Goal: Task Accomplishment & Management: Use online tool/utility

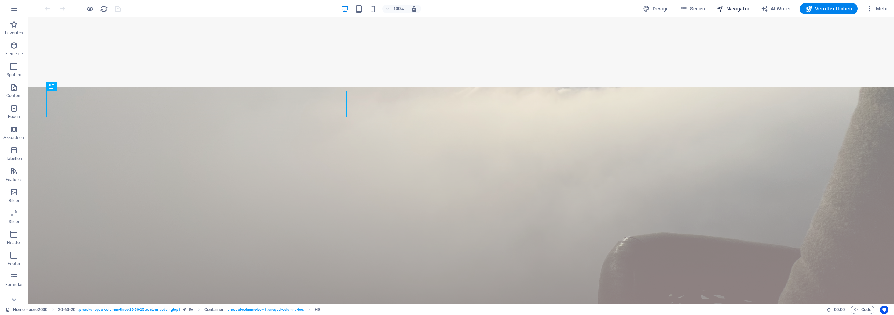
click at [734, 10] on span "Navigator" at bounding box center [733, 8] width 33 height 7
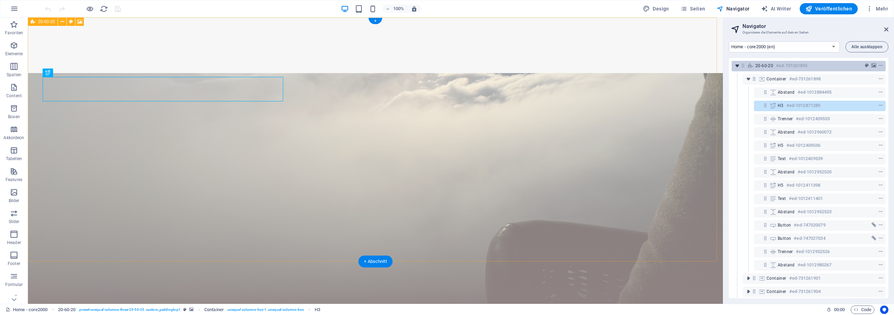
click at [736, 65] on icon "toggle-expand" at bounding box center [737, 65] width 7 height 7
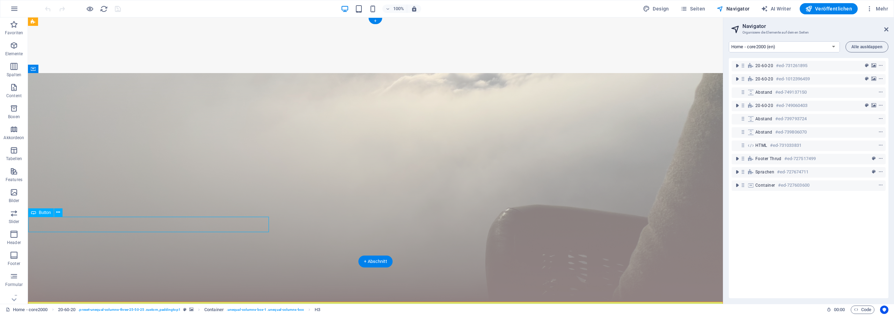
select select "%"
select select
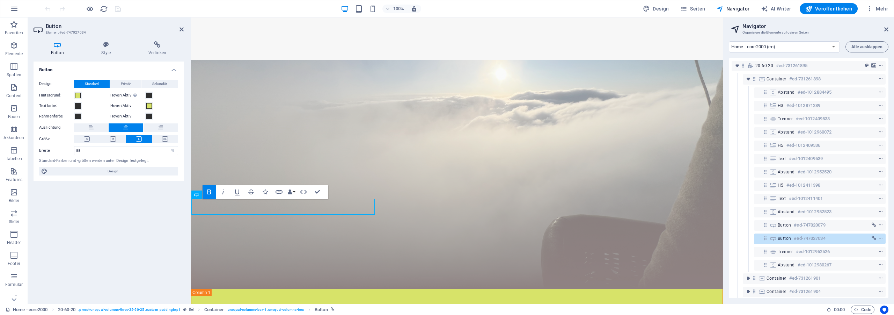
click at [155, 201] on div "Button Design Standard Primär Sekundär Hintergrund: Hover/Aktiv Wechsle in den …" at bounding box center [109, 179] width 150 height 237
click at [158, 48] on h4 "Verlinken" at bounding box center [157, 48] width 53 height 15
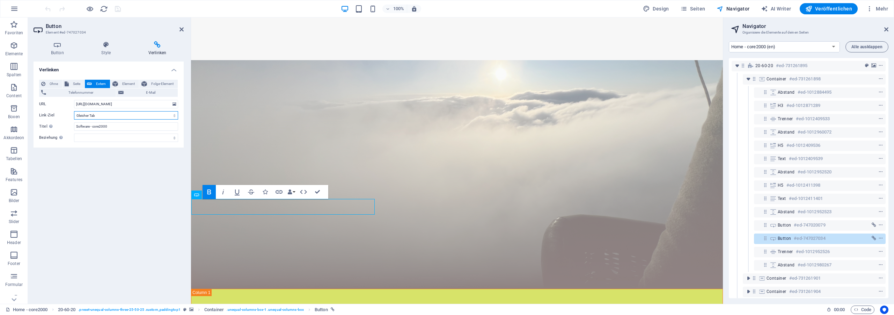
click at [74, 111] on select "Neuer Tab Gleicher Tab Overlay" at bounding box center [126, 115] width 104 height 8
click at [72, 209] on div "Verlinken Ohne Seite Extern Element Folge-Element Telefonnummer E-Mail Seite Ho…" at bounding box center [109, 179] width 150 height 237
click at [105, 129] on input "Software - core2000" at bounding box center [126, 126] width 104 height 8
click at [150, 106] on input "[URL][DOMAIN_NAME]" at bounding box center [126, 104] width 104 height 8
drag, startPoint x: 158, startPoint y: 104, endPoint x: 68, endPoint y: 99, distance: 89.3
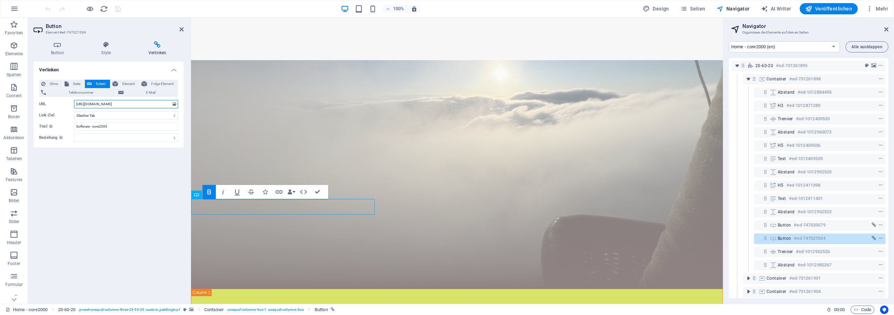
click at [74, 100] on input "[URL][DOMAIN_NAME]" at bounding box center [126, 104] width 104 height 8
click at [74, 84] on span "Seite" at bounding box center [77, 84] width 12 height 8
click at [74, 100] on select "Home - core2000 Software - core2000 -- MPSS - core2000 about - core2000 Legal N…" at bounding box center [126, 104] width 104 height 8
select select "3"
click option "about - core2000" at bounding box center [0, 0] width 0 height 0
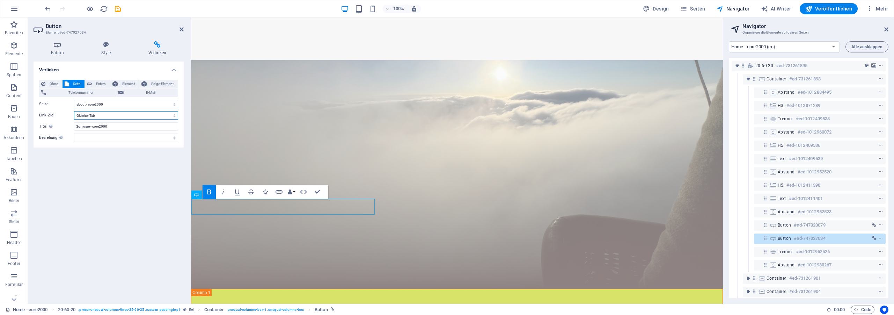
click at [74, 111] on select "Neuer Tab Gleicher Tab Overlay" at bounding box center [126, 115] width 104 height 8
click at [92, 223] on div "Verlinken Ohne Seite Extern Element Folge-Element Telefonnummer E-Mail Seite Ho…" at bounding box center [109, 179] width 150 height 237
click at [110, 126] on input "Software - core2000" at bounding box center [126, 126] width 104 height 8
click at [132, 187] on div "Verlinken Ohne Seite Extern Element Folge-Element Telefonnummer E-Mail Seite Ho…" at bounding box center [109, 179] width 150 height 237
drag, startPoint x: 89, startPoint y: 127, endPoint x: 38, endPoint y: 124, distance: 51.8
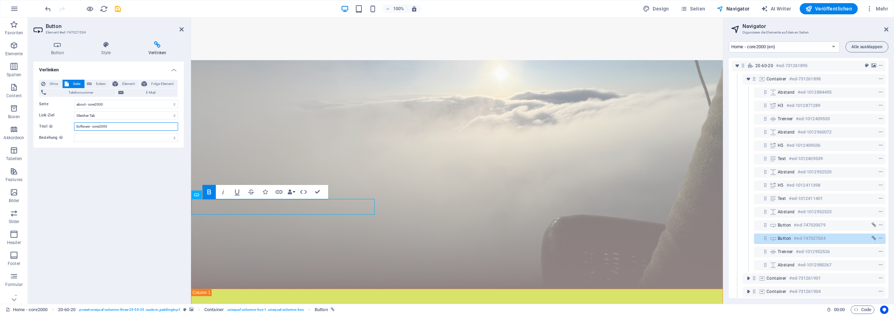
click at [74, 124] on input "Software - core2000" at bounding box center [126, 126] width 104 height 8
type input "about - core2000"
click at [116, 6] on icon "save" at bounding box center [118, 9] width 8 height 8
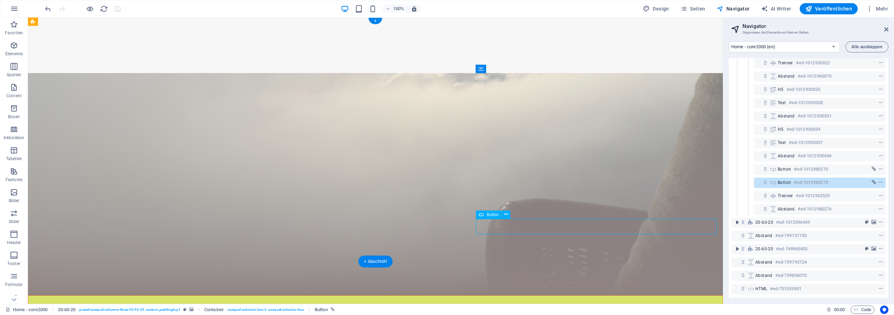
select select "%"
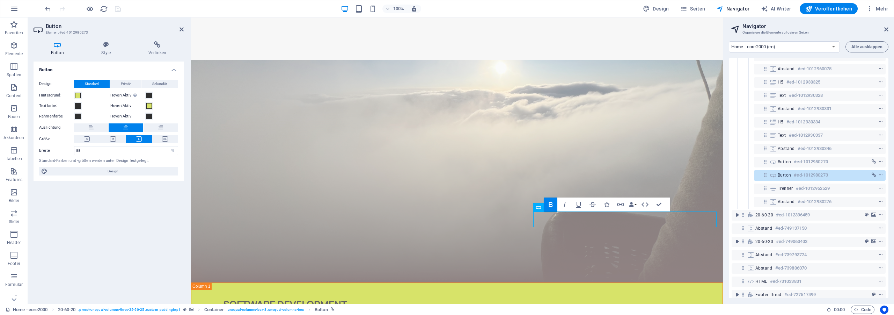
scroll to position [276, 0]
click at [112, 45] on icon at bounding box center [106, 44] width 44 height 7
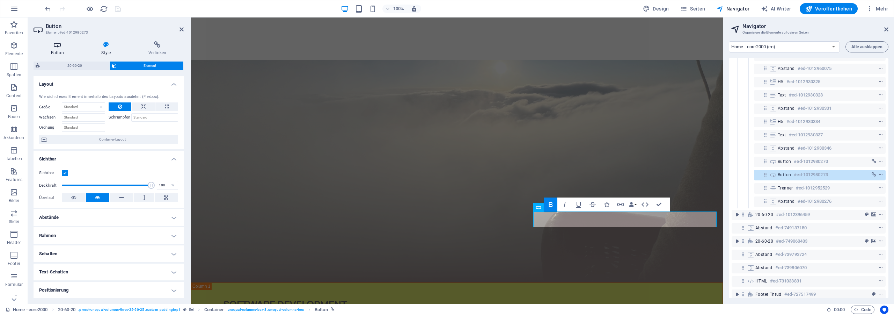
click at [57, 46] on icon at bounding box center [58, 44] width 48 height 7
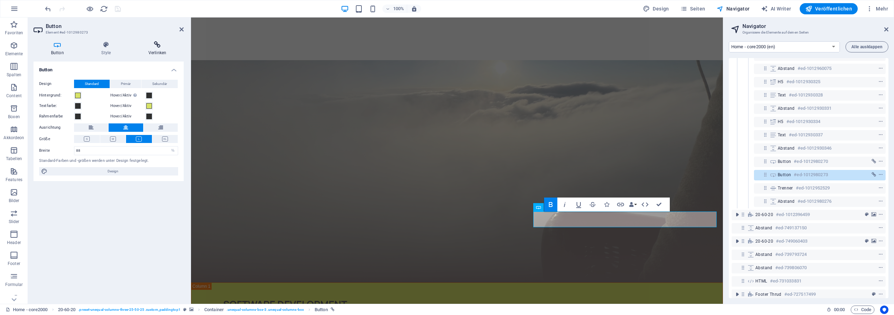
click at [148, 48] on icon at bounding box center [157, 44] width 53 height 7
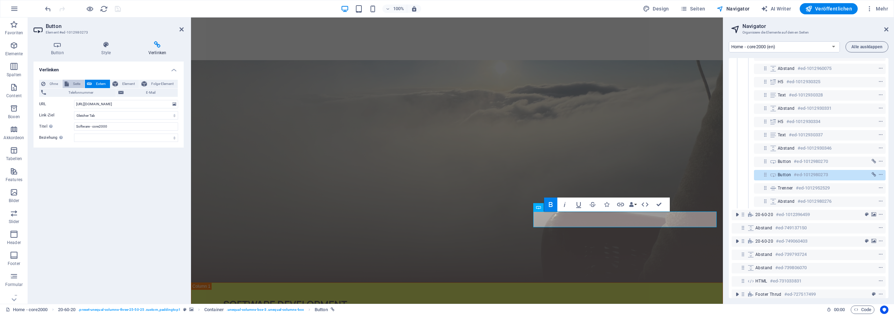
click at [73, 83] on span "Seite" at bounding box center [77, 84] width 12 height 8
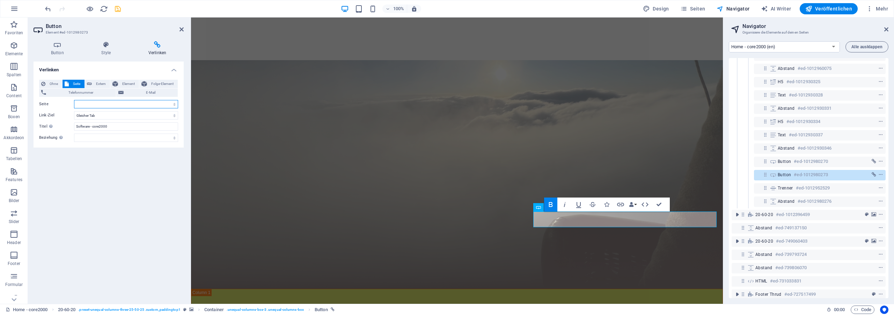
click at [74, 100] on select "Home - core2000 Software - core2000 -- MPSS - core2000 about - core2000 Legal N…" at bounding box center [126, 104] width 104 height 8
select select "3"
click option "about - core2000" at bounding box center [0, 0] width 0 height 0
drag, startPoint x: 90, startPoint y: 128, endPoint x: 34, endPoint y: 123, distance: 56.1
click at [74, 123] on input "Software - core2000" at bounding box center [126, 126] width 104 height 8
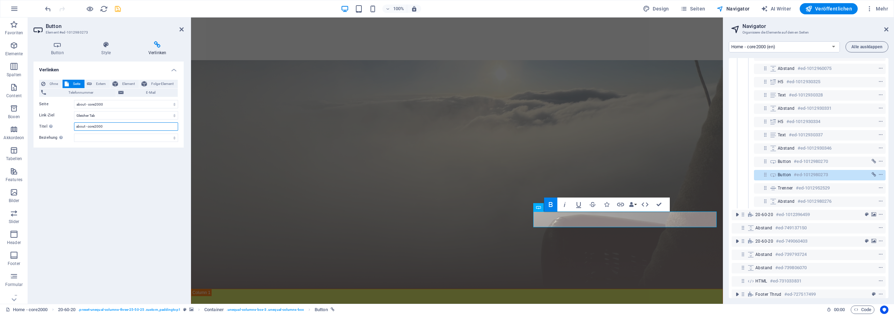
type input "about - core2000"
click at [119, 8] on icon "save" at bounding box center [118, 9] width 8 height 8
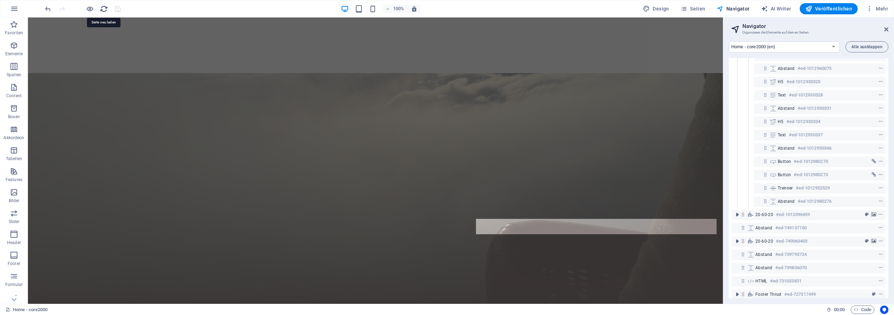
click at [103, 10] on icon "reload" at bounding box center [104, 9] width 8 height 8
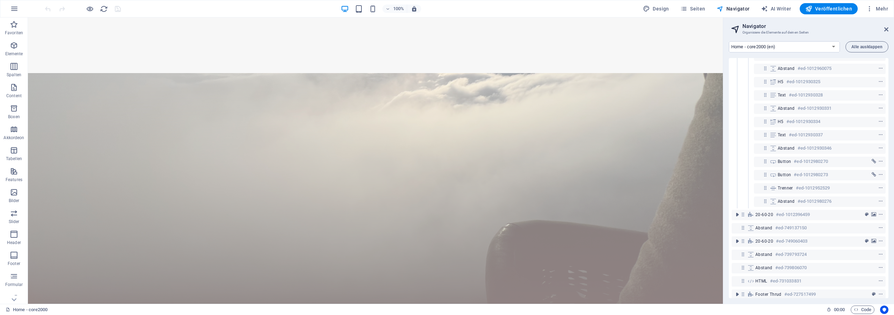
click at [889, 30] on aside "Navigator Organisiere die Elemente auf deinen Seiten Home - core2000 (en) Softw…" at bounding box center [808, 160] width 171 height 286
click at [886, 29] on icon at bounding box center [887, 30] width 4 height 6
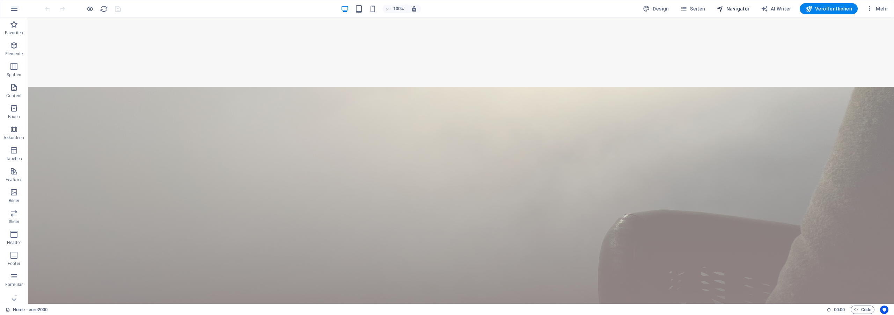
click at [735, 8] on span "Navigator" at bounding box center [733, 8] width 33 height 7
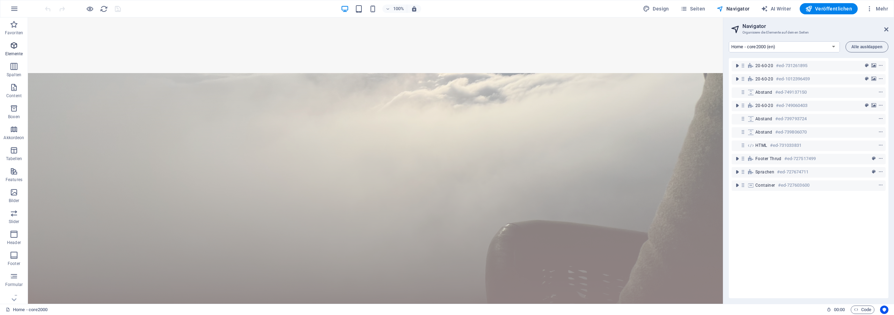
click at [20, 48] on span "Elemente" at bounding box center [14, 49] width 28 height 17
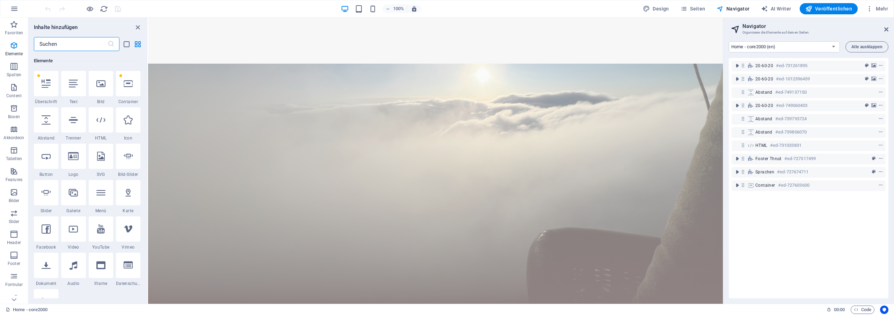
scroll to position [0, 0]
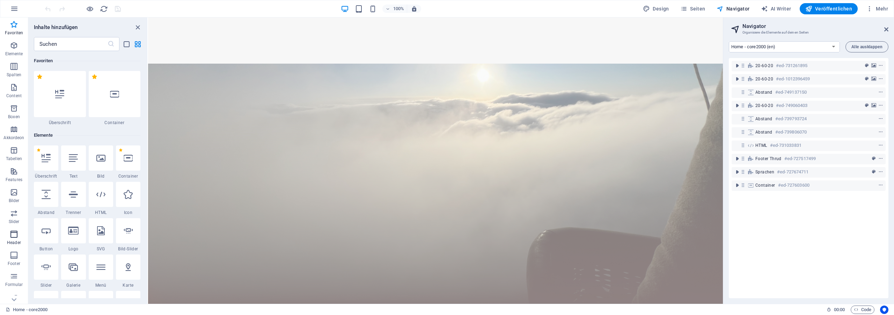
click at [11, 234] on icon "button" at bounding box center [14, 234] width 8 height 8
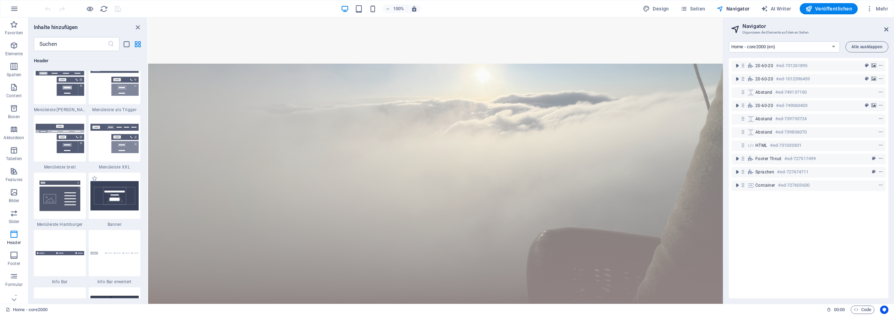
scroll to position [4333, 0]
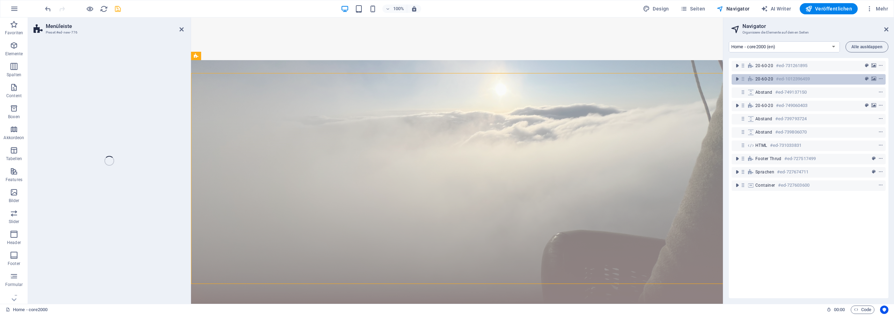
select select "rem"
select select "preset-menu-v2-xxl"
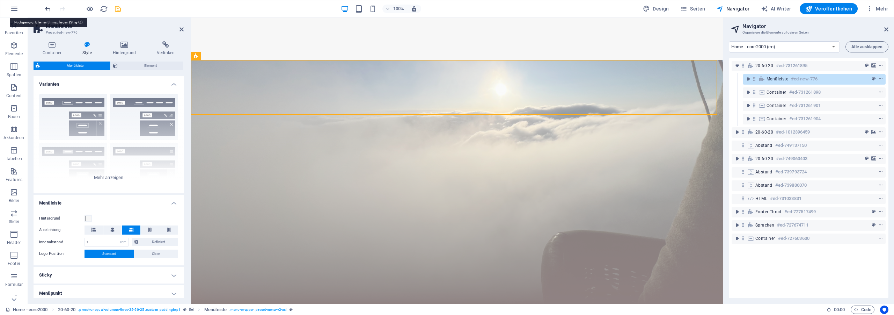
click at [45, 8] on icon "undo" at bounding box center [48, 9] width 8 height 8
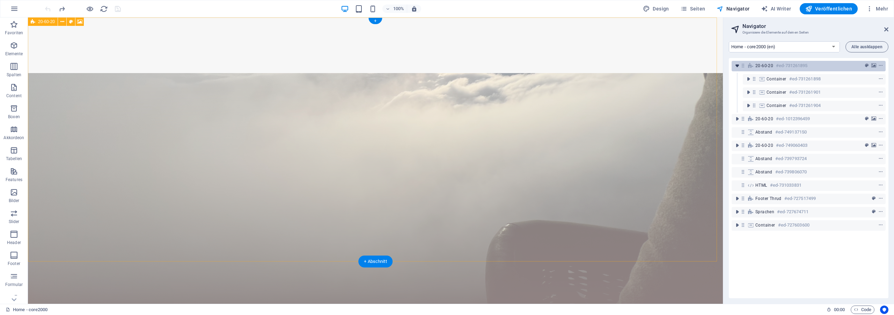
click at [737, 68] on icon "toggle-expand" at bounding box center [737, 65] width 7 height 7
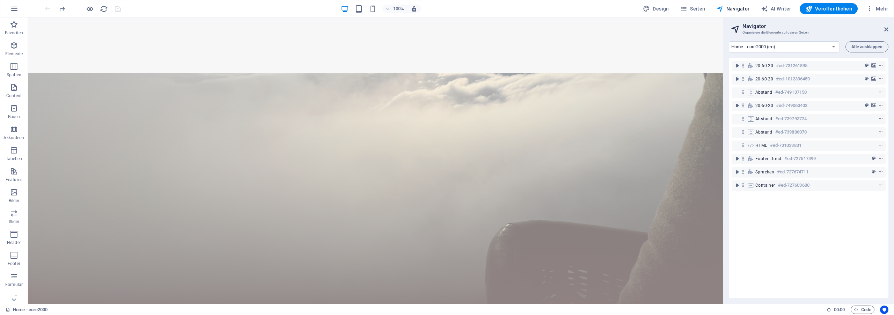
click at [807, 223] on div "20-60-20 #ed-731261895 20-60-20 #ed-1012396459 Abstand #ed-749137150 20-60-20 #…" at bounding box center [809, 178] width 160 height 240
click at [8, 238] on span "Header" at bounding box center [14, 238] width 28 height 17
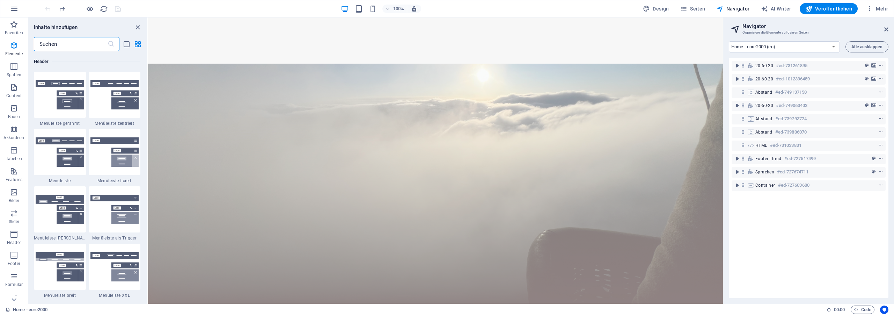
scroll to position [4207, 0]
click at [115, 263] on img at bounding box center [114, 265] width 49 height 29
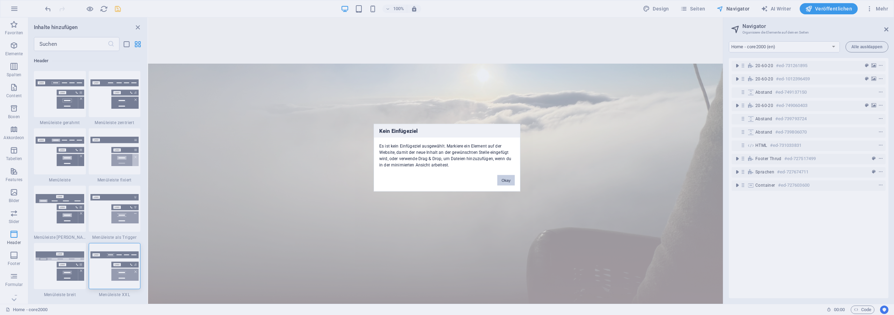
click at [507, 180] on button "Okay" at bounding box center [506, 180] width 17 height 10
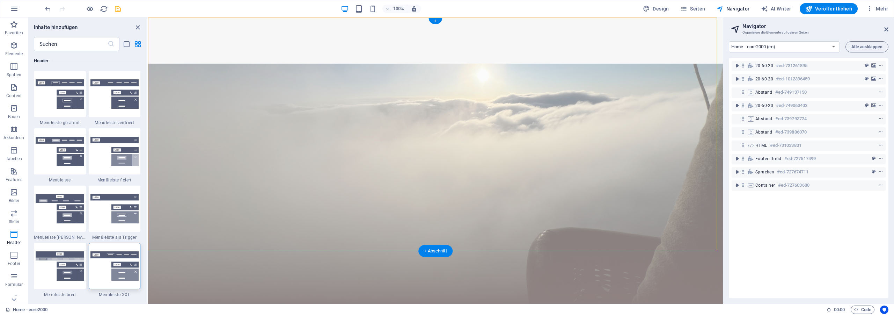
click at [438, 20] on div "+" at bounding box center [436, 21] width 14 height 6
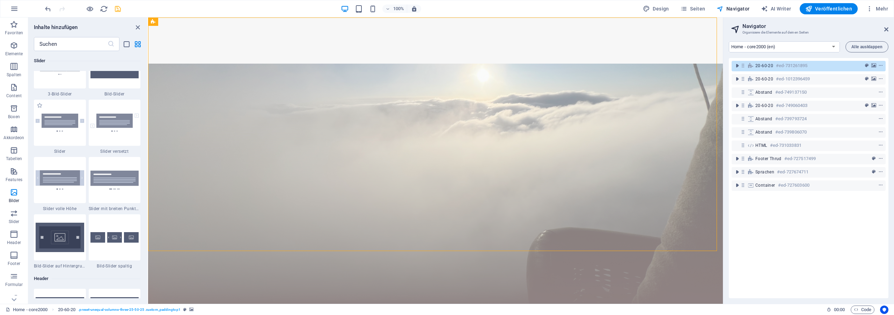
scroll to position [4273, 0]
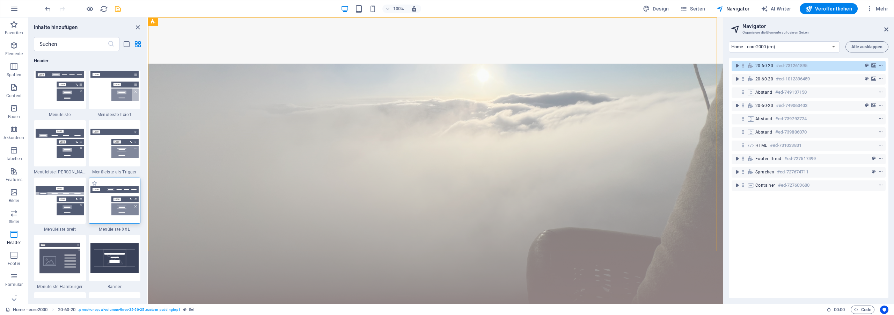
click at [118, 190] on img at bounding box center [114, 200] width 49 height 29
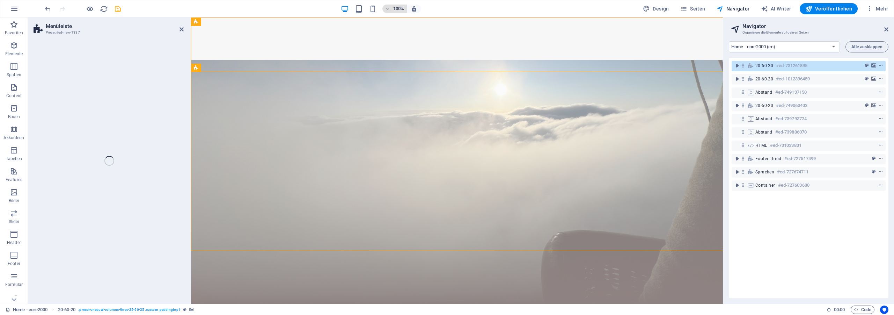
select select "rem"
select select "preset-menu-v2-xxl"
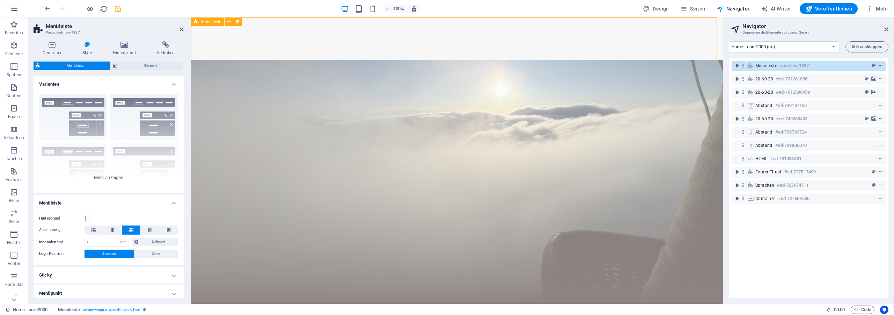
click at [879, 65] on icon "context-menu" at bounding box center [881, 65] width 5 height 5
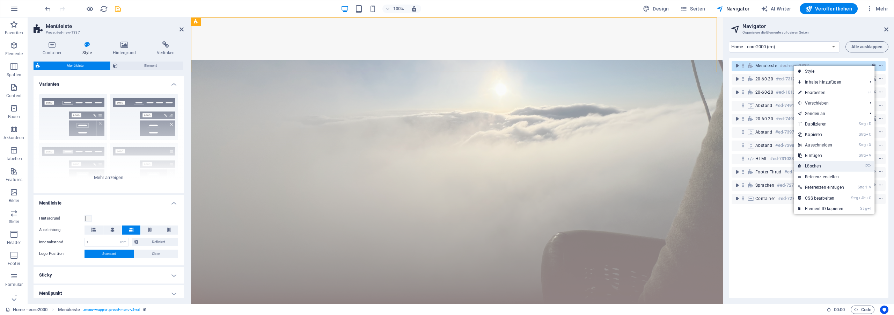
click at [824, 167] on link "⌦ Löschen" at bounding box center [821, 166] width 55 height 10
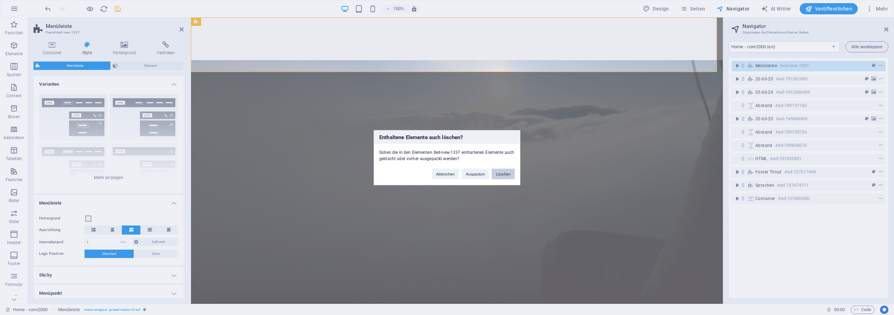
click at [508, 175] on button "Löschen" at bounding box center [503, 173] width 23 height 10
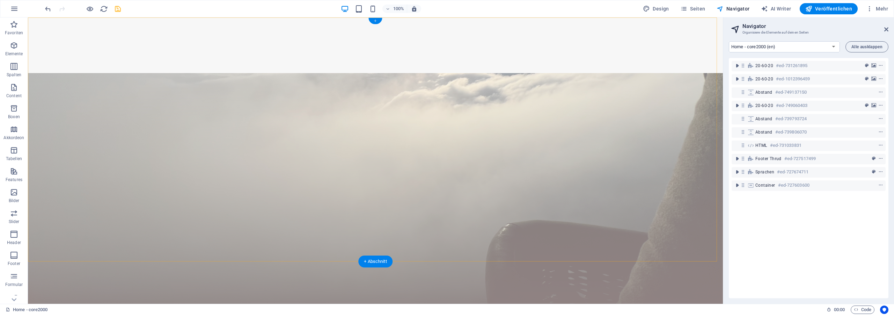
click at [372, 22] on div "+" at bounding box center [376, 21] width 14 height 6
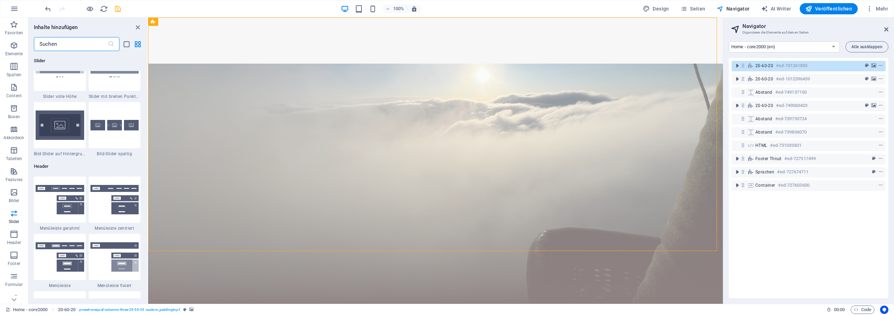
scroll to position [4146, 0]
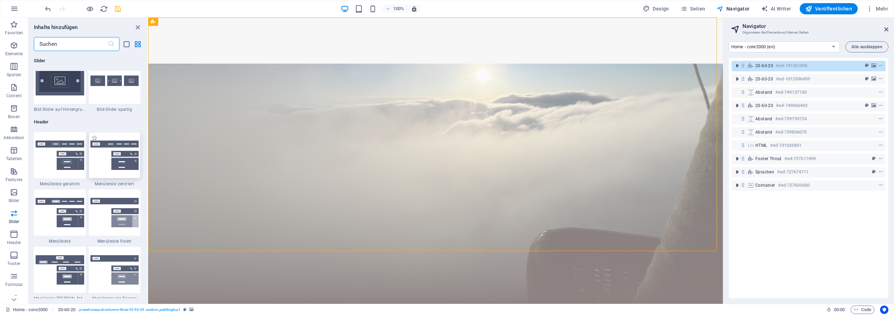
click at [112, 145] on img at bounding box center [114, 154] width 49 height 29
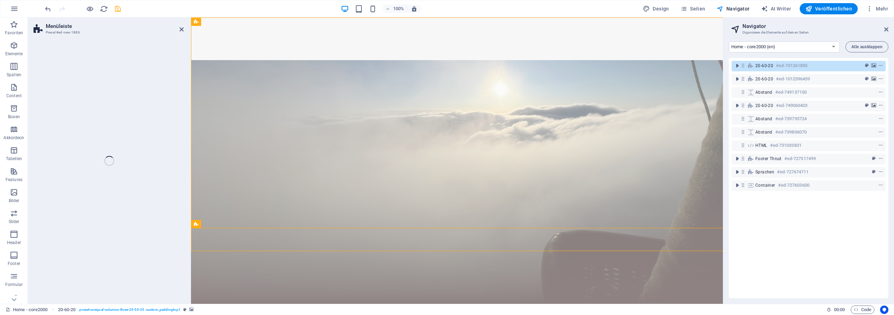
select select "rem"
select select "preset-menu-v2-centered"
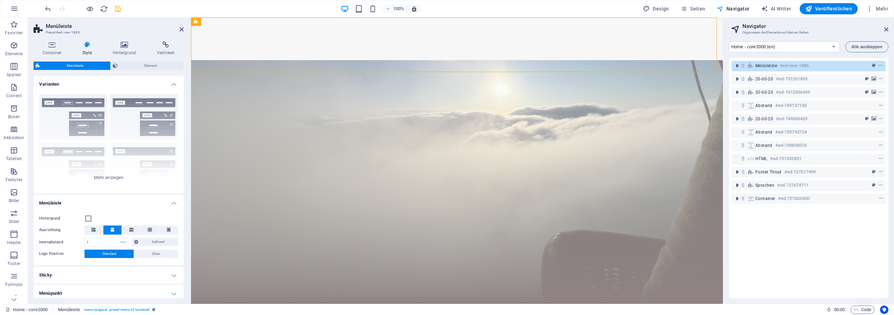
click at [734, 12] on span "Navigator" at bounding box center [733, 8] width 33 height 7
click at [887, 29] on icon at bounding box center [887, 30] width 4 height 6
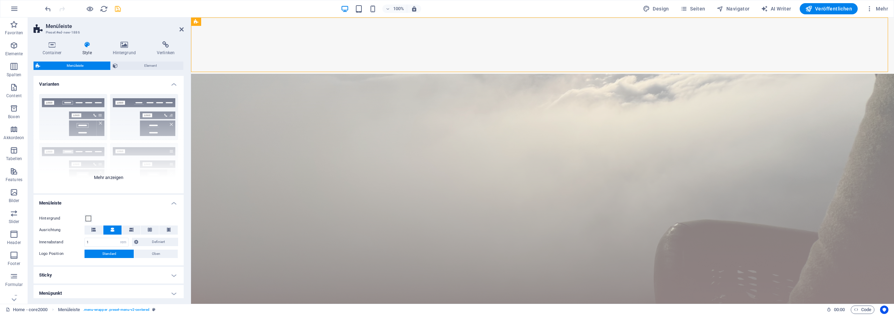
click at [109, 175] on div "Rahmen Mittig Standard Fixiert Loki Trigger Breit XXL" at bounding box center [109, 140] width 150 height 105
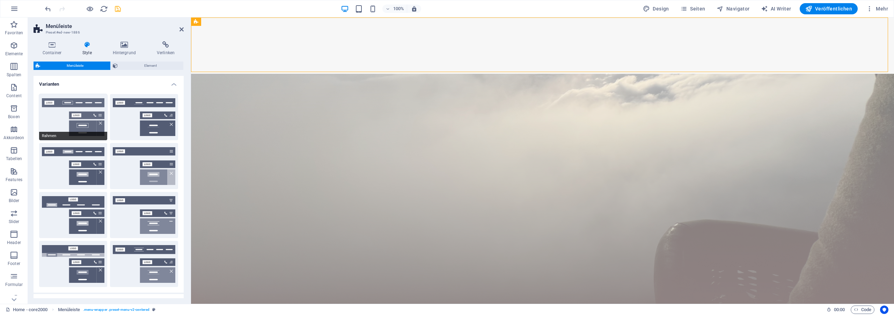
click at [81, 113] on button "Rahmen" at bounding box center [73, 117] width 68 height 46
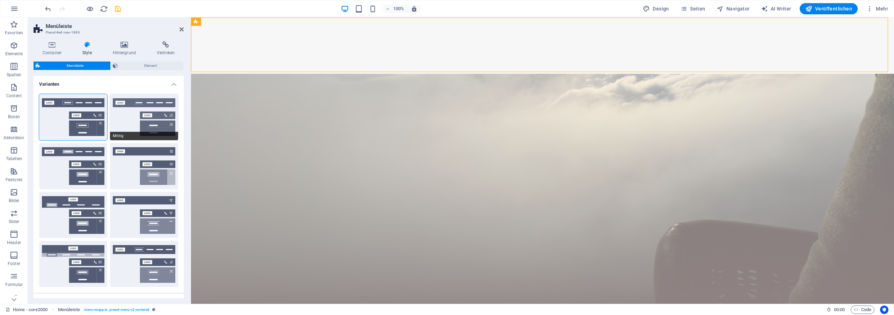
click at [151, 106] on button "Mittig" at bounding box center [144, 117] width 68 height 46
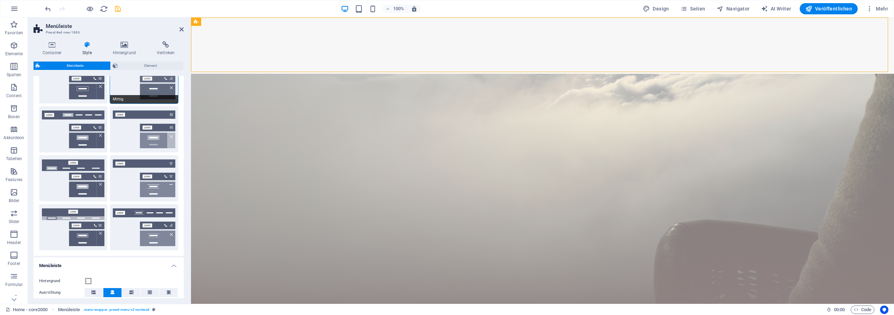
scroll to position [0, 0]
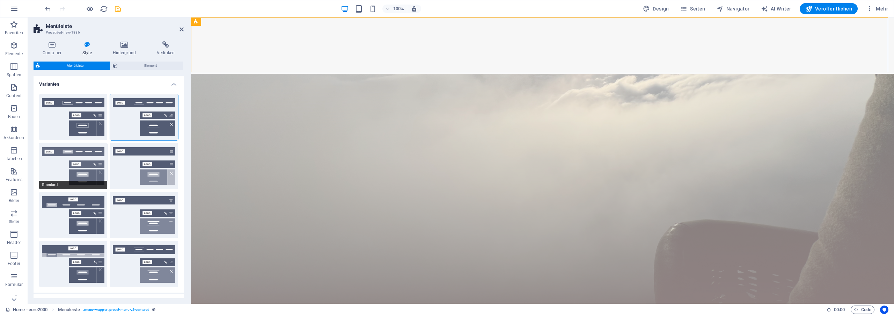
click at [87, 160] on button "Standard" at bounding box center [73, 166] width 68 height 46
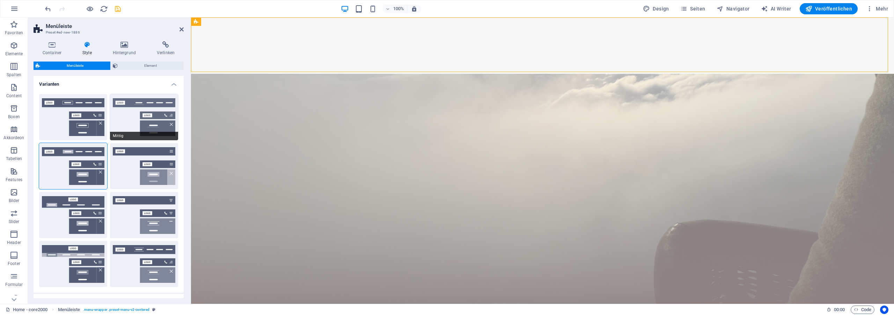
click at [146, 115] on button "Mittig" at bounding box center [144, 117] width 68 height 46
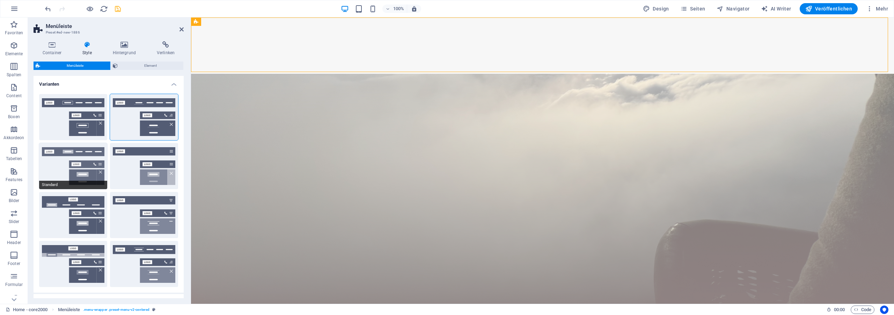
click at [79, 166] on button "Standard" at bounding box center [73, 166] width 68 height 46
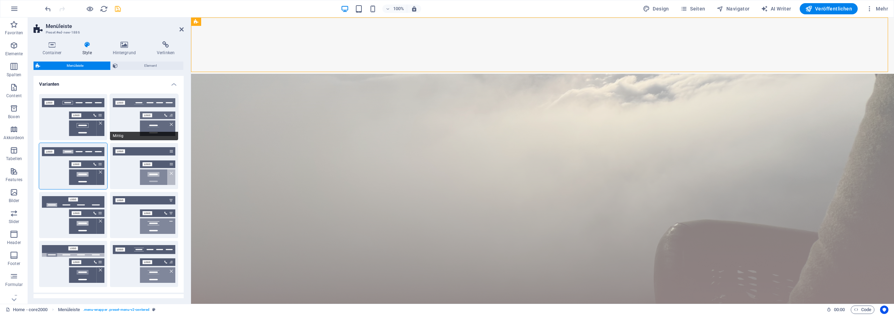
click at [155, 121] on button "Mittig" at bounding box center [144, 117] width 68 height 46
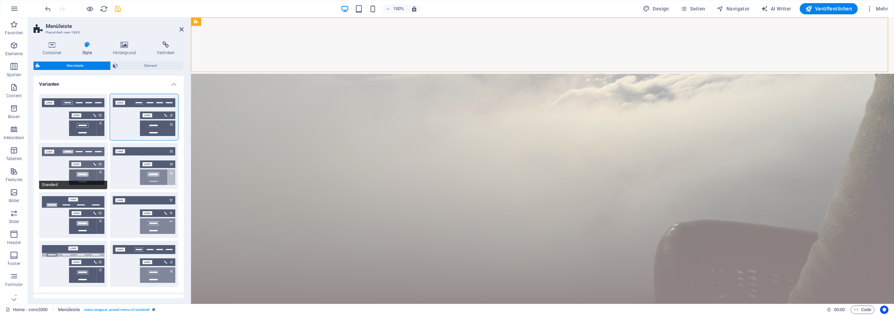
click at [71, 175] on button "Standard" at bounding box center [73, 166] width 68 height 46
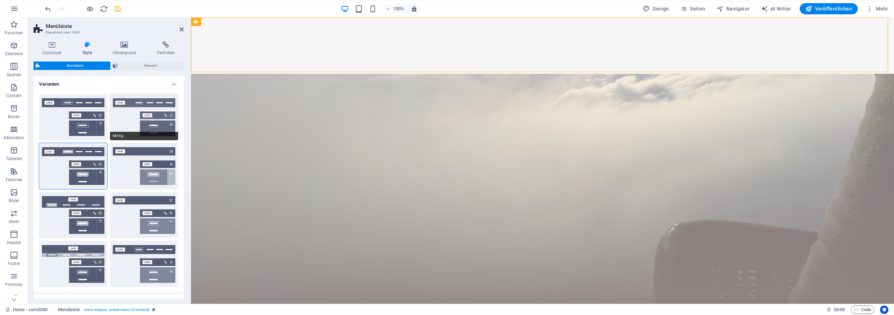
click at [155, 102] on button "Mittig" at bounding box center [144, 117] width 68 height 46
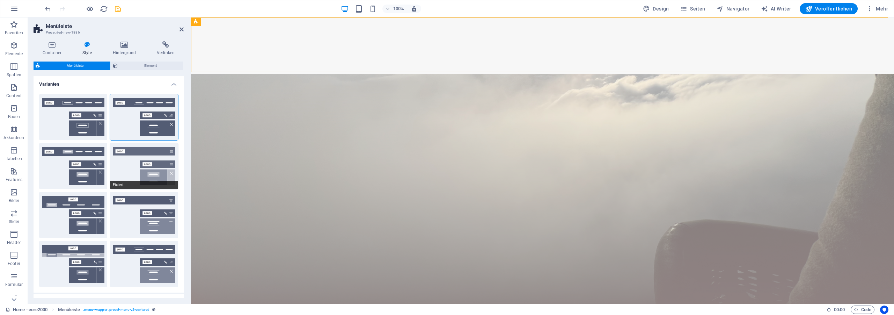
click at [128, 162] on button "Fixiert" at bounding box center [144, 166] width 68 height 46
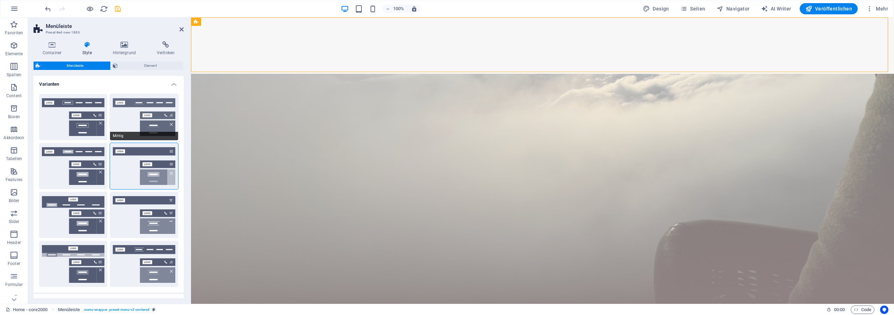
click at [141, 109] on button "Mittig" at bounding box center [144, 117] width 68 height 46
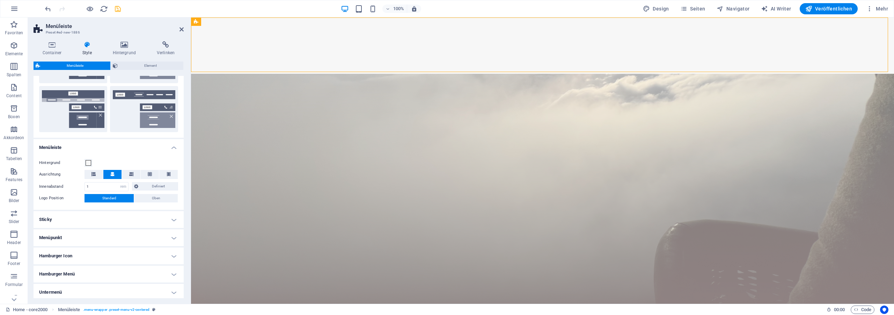
scroll to position [185, 0]
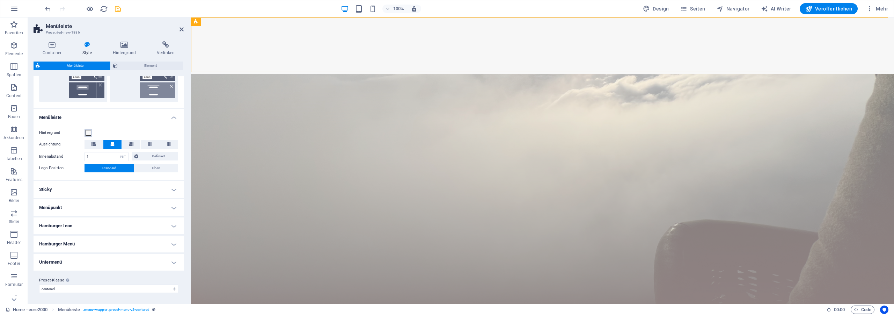
click at [87, 133] on span at bounding box center [89, 133] width 6 height 6
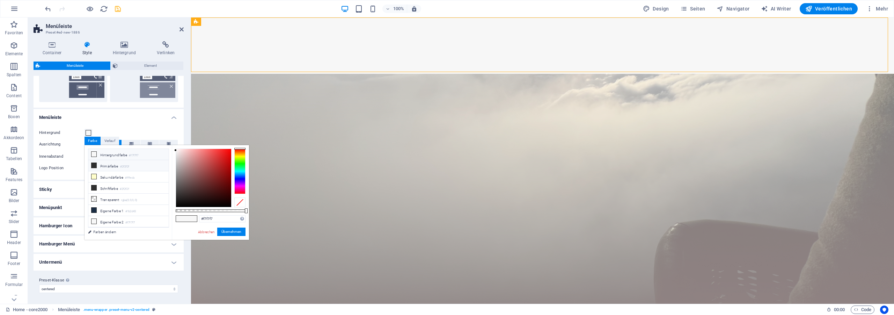
click at [113, 167] on li "Primärfarbe #2f2f2f" at bounding box center [128, 165] width 80 height 11
type input "#2f2f2f"
click at [231, 234] on button "Übernehmen" at bounding box center [231, 231] width 28 height 8
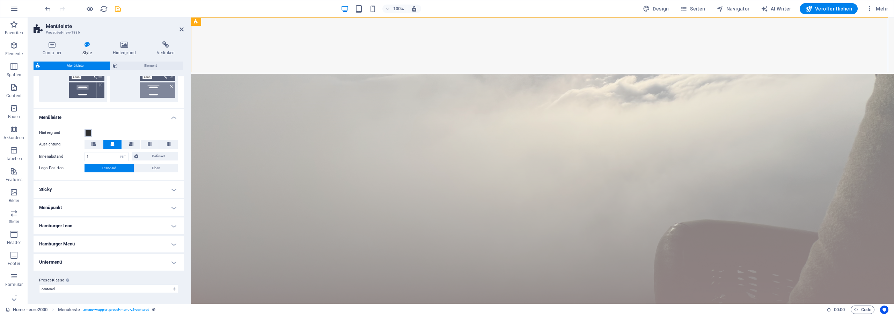
click at [88, 132] on span at bounding box center [89, 133] width 6 height 6
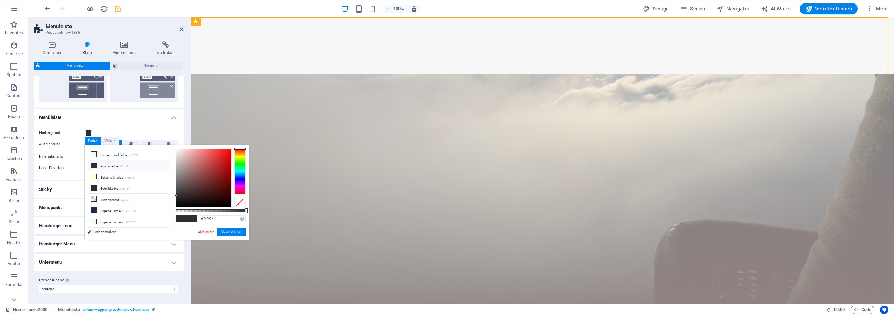
click at [241, 204] on div at bounding box center [239, 202] width 11 height 10
click at [230, 234] on button "Übernehmen" at bounding box center [231, 231] width 28 height 8
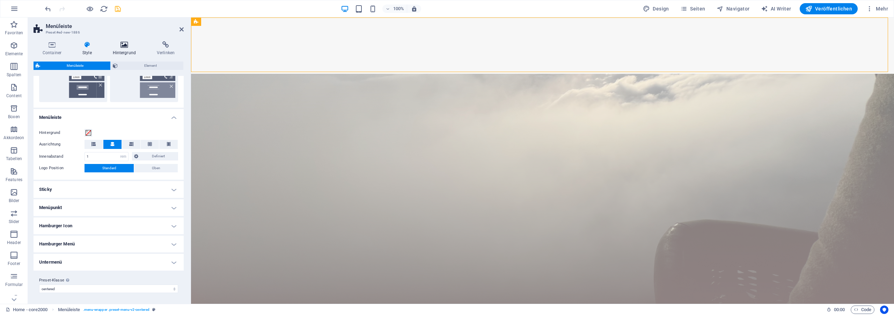
click at [126, 50] on h4 "Hintergrund" at bounding box center [126, 48] width 44 height 15
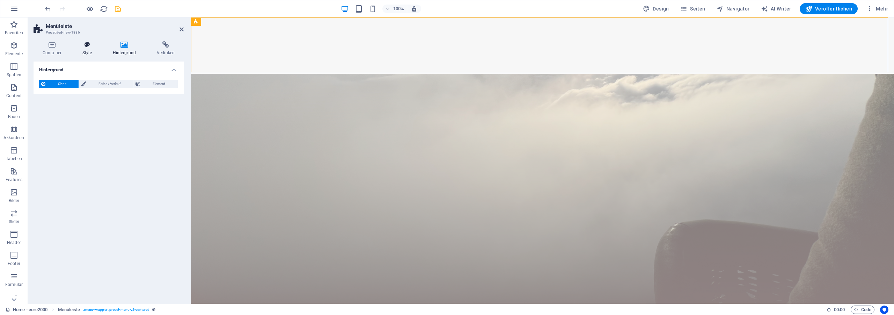
click at [86, 47] on icon at bounding box center [87, 44] width 28 height 7
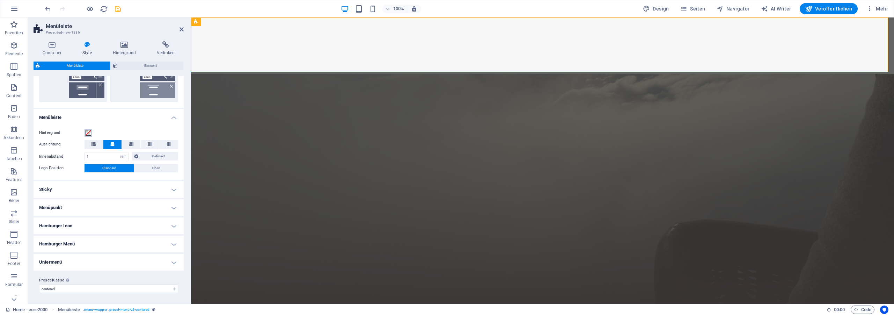
click at [91, 134] on span at bounding box center [89, 133] width 6 height 6
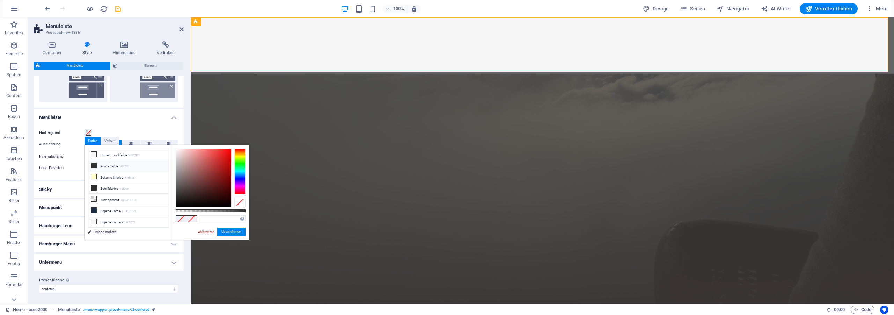
click at [125, 165] on small "#2f2f2f" at bounding box center [124, 166] width 9 height 5
type input "#2f2f2f"
click at [229, 233] on button "Übernehmen" at bounding box center [231, 231] width 28 height 8
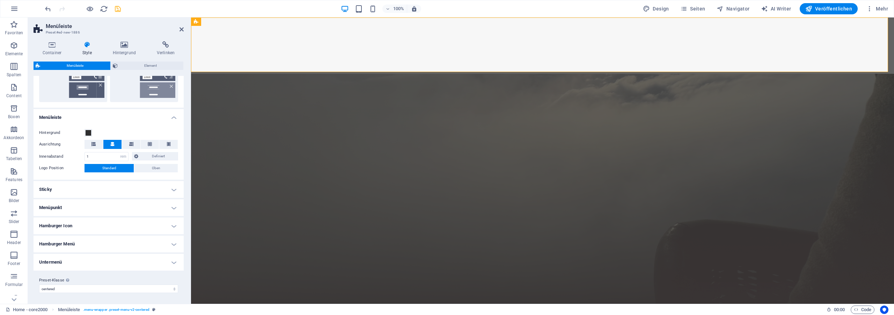
click at [93, 194] on h4 "Sticky" at bounding box center [109, 189] width 150 height 17
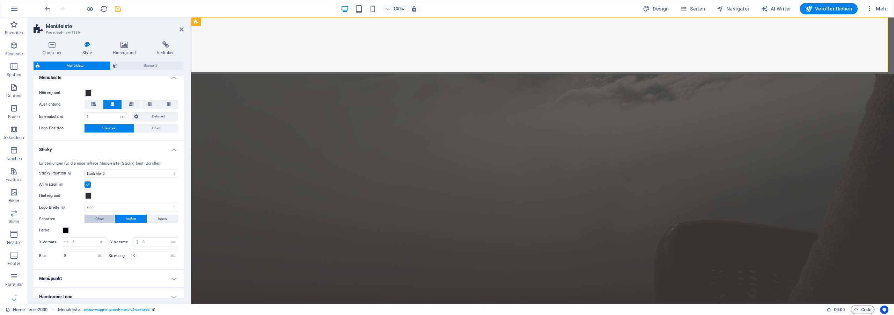
scroll to position [279, 0]
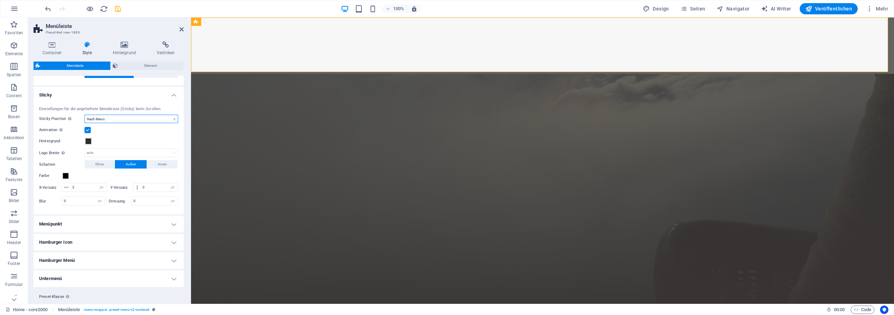
click at [85, 115] on select "Aus Sofort Nach Menü Nach Banner Beim Hochscrollen" at bounding box center [132, 119] width 94 height 8
click option "Aus" at bounding box center [0, 0] width 0 height 0
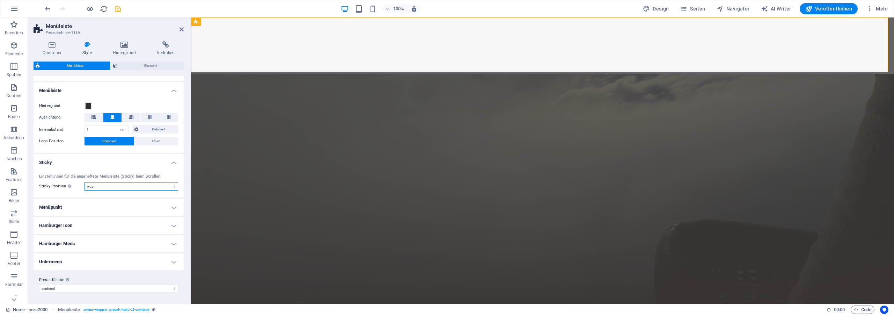
click at [85, 182] on select "Aus Sofort Nach Menü Nach Banner Beim Hochscrollen" at bounding box center [132, 186] width 94 height 8
click option "Sofort" at bounding box center [0, 0] width 0 height 0
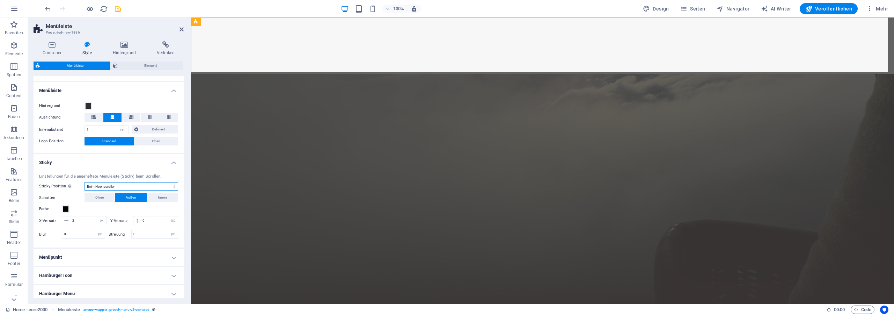
click option "Beim Hochscrollen" at bounding box center [0, 0] width 0 height 0
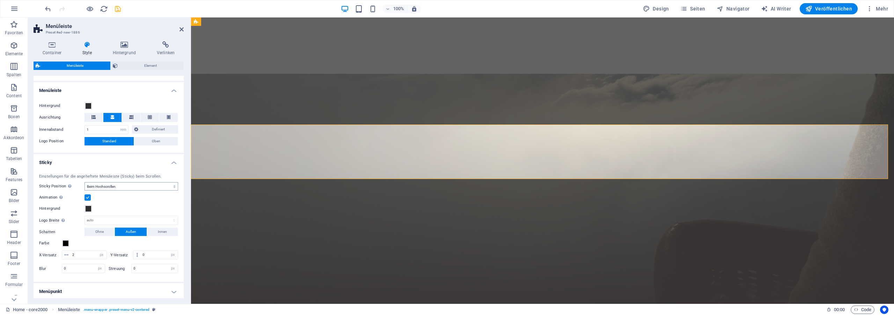
click at [124, 190] on div "Einstellungen für die angeheftete Menüleiste (Sticky) beim Scrollen. Sticky Pos…" at bounding box center [108, 224] width 153 height 115
select select "sticky_none"
click option "Aus" at bounding box center [0, 0] width 0 height 0
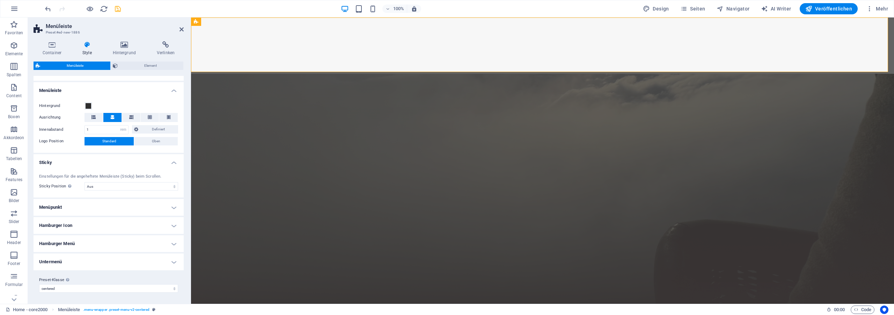
click at [89, 206] on h4 "Menüpunkt" at bounding box center [109, 207] width 150 height 17
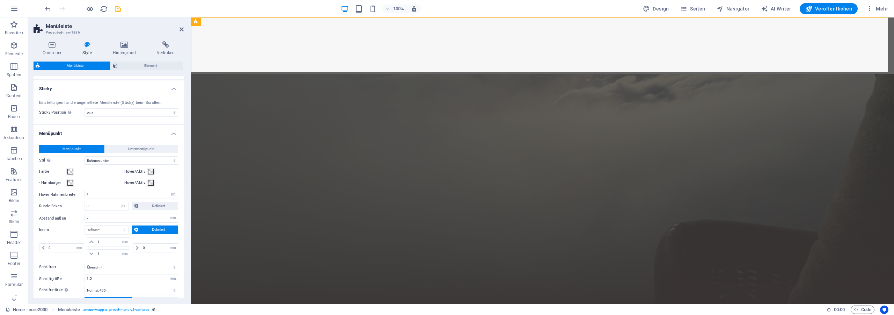
scroll to position [306, 0]
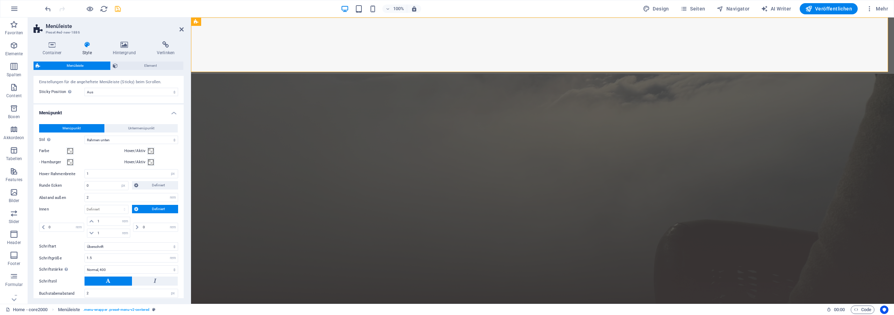
click at [136, 115] on h4 "Menüpunkt" at bounding box center [109, 110] width 150 height 13
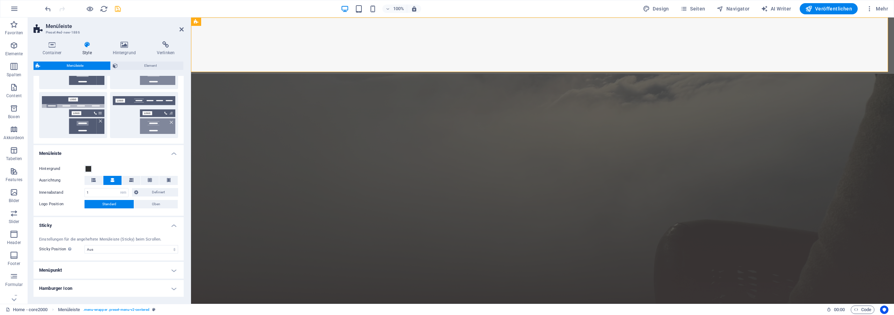
click at [120, 154] on h4 "Menüleiste" at bounding box center [109, 151] width 150 height 13
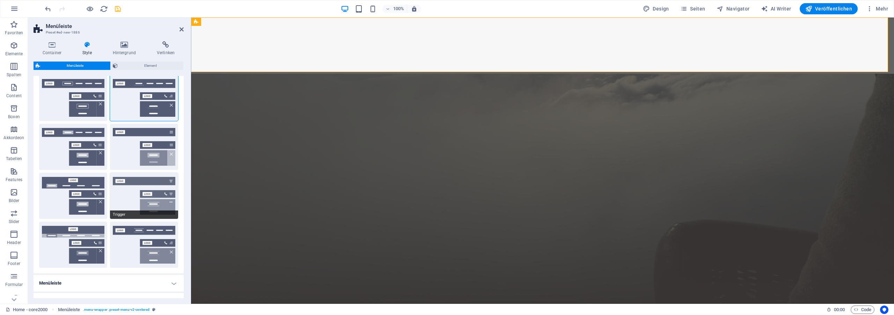
scroll to position [0, 0]
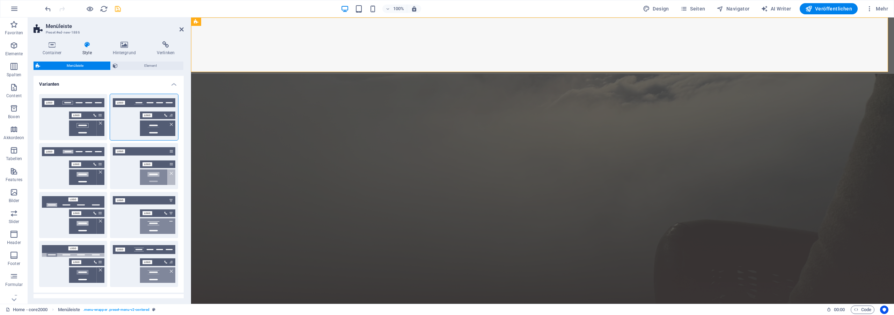
click at [161, 83] on h4 "Varianten" at bounding box center [109, 82] width 150 height 13
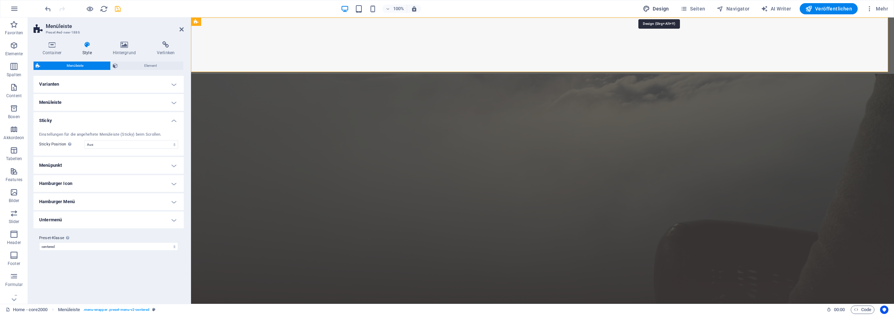
click at [663, 8] on span "Design" at bounding box center [656, 8] width 26 height 7
select select "700"
select select "px"
select select "rem"
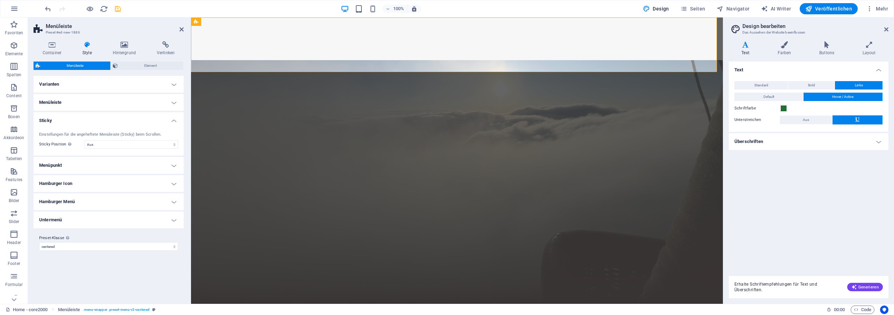
click at [806, 145] on h4 "Überschriften" at bounding box center [809, 141] width 160 height 17
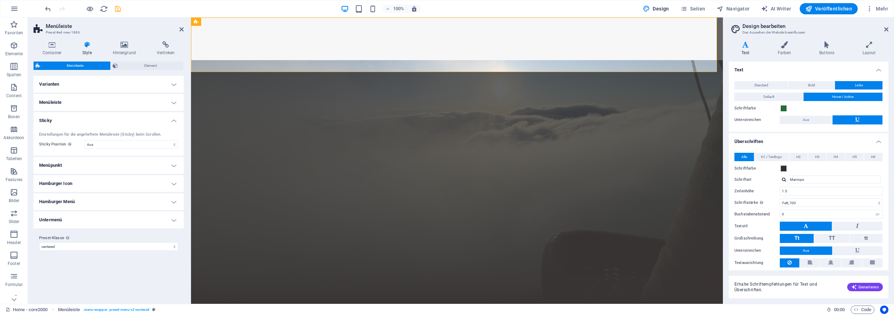
scroll to position [15, 0]
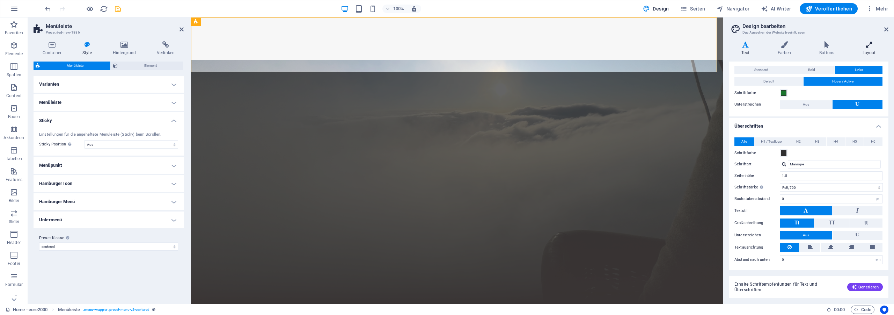
click at [866, 55] on h4 "Layout" at bounding box center [869, 48] width 39 height 15
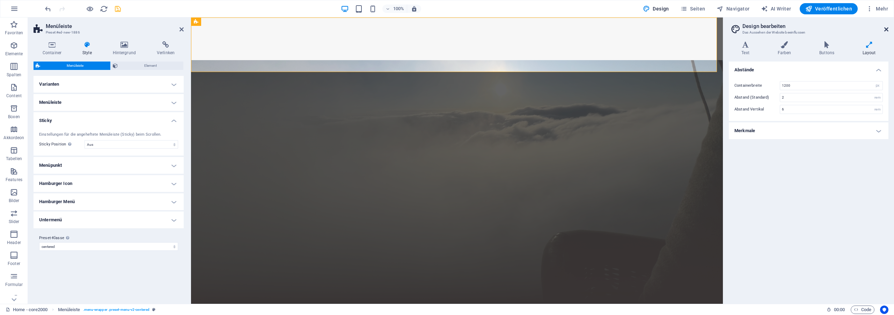
click at [888, 30] on icon at bounding box center [887, 30] width 4 height 6
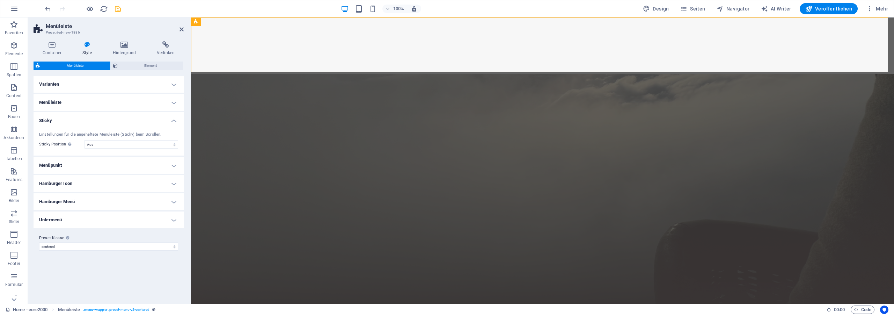
click at [110, 169] on h4 "Menüpunkt" at bounding box center [109, 165] width 150 height 17
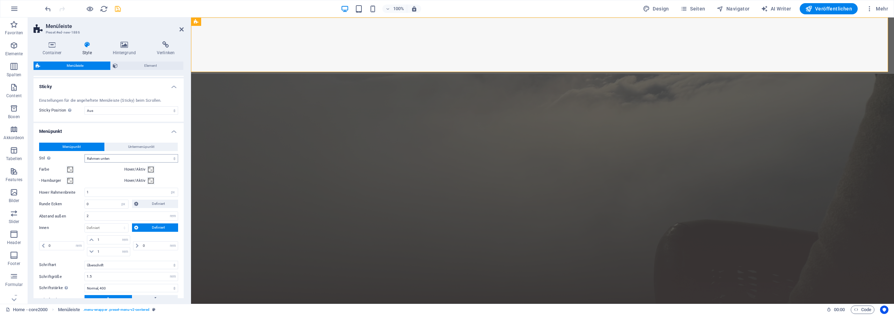
scroll to position [0, 0]
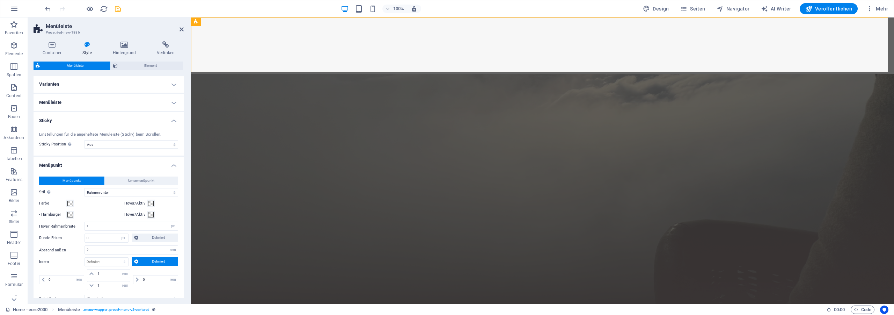
click at [154, 166] on h4 "Menüpunkt" at bounding box center [109, 163] width 150 height 13
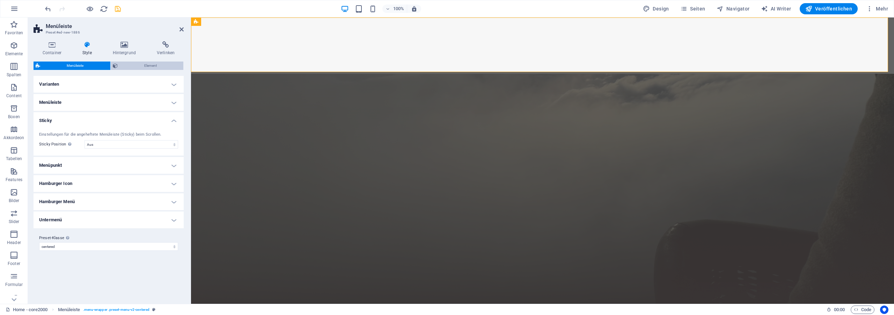
click at [147, 68] on span "Element" at bounding box center [151, 65] width 62 height 8
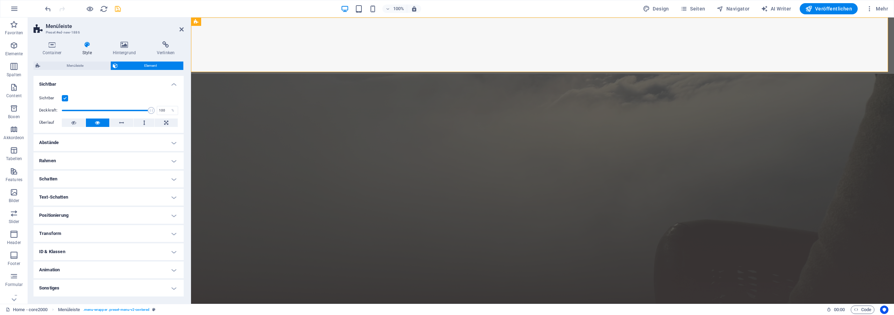
click at [99, 141] on h4 "Abstände" at bounding box center [109, 142] width 150 height 17
click at [99, 142] on h4 "Abstände" at bounding box center [109, 140] width 150 height 13
click at [83, 63] on span "Menüleiste" at bounding box center [75, 65] width 66 height 8
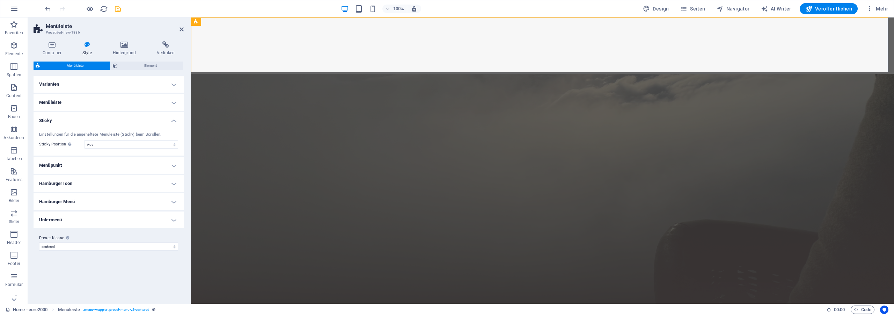
click at [94, 85] on h4 "Varianten" at bounding box center [109, 84] width 150 height 17
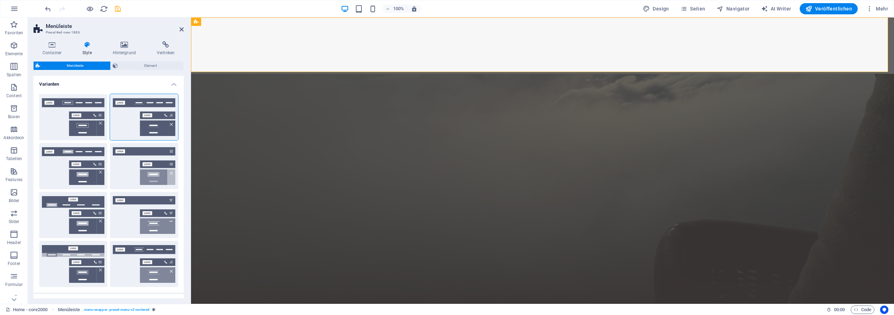
click at [155, 87] on h4 "Varianten" at bounding box center [109, 82] width 150 height 13
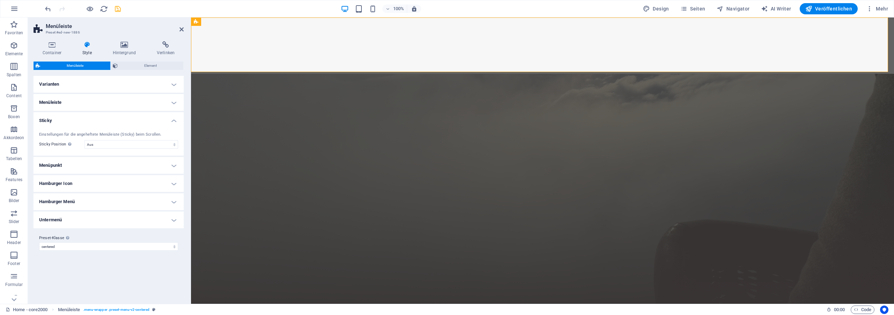
click at [123, 107] on h4 "Menüleiste" at bounding box center [109, 102] width 150 height 17
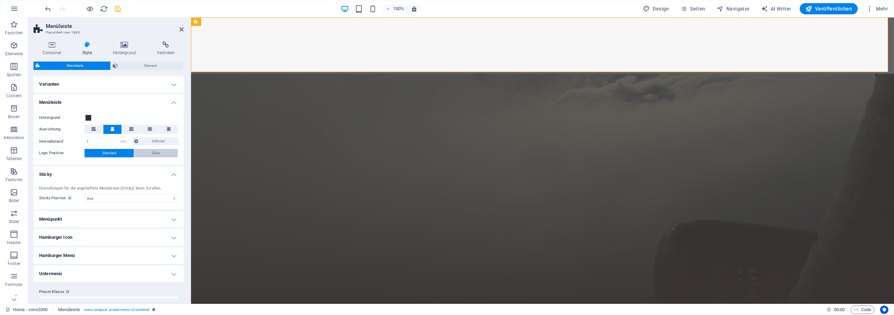
click at [144, 154] on button "Oben" at bounding box center [156, 153] width 44 height 8
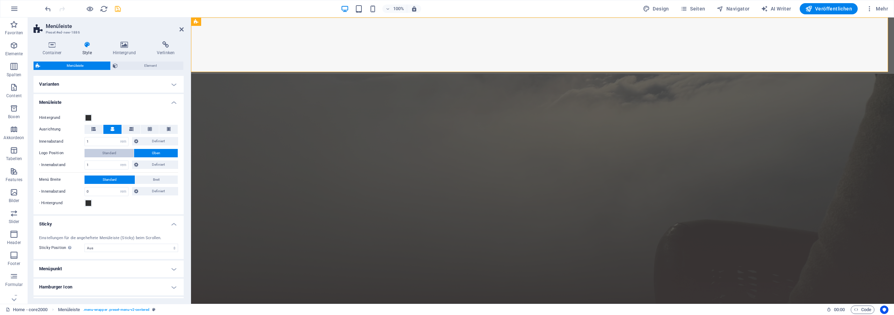
click at [121, 151] on button "Standard" at bounding box center [109, 153] width 49 height 8
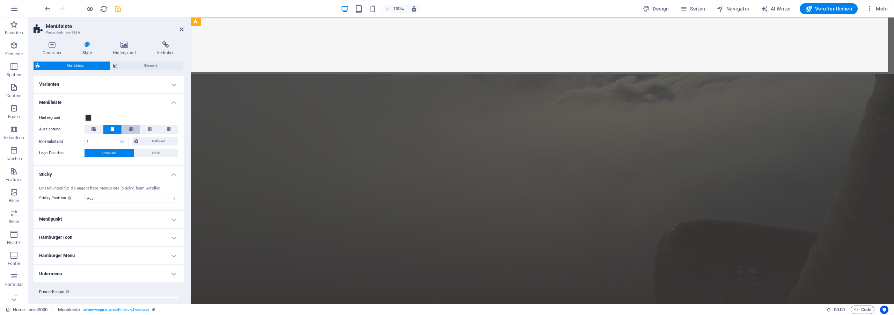
click at [129, 130] on icon at bounding box center [131, 129] width 4 height 4
click at [97, 130] on button at bounding box center [94, 129] width 19 height 9
click at [110, 130] on icon at bounding box center [112, 129] width 4 height 4
click at [144, 140] on span "Definiert" at bounding box center [158, 141] width 36 height 8
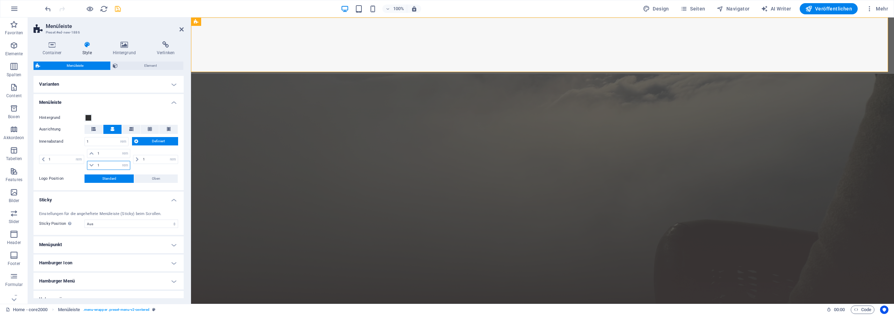
drag, startPoint x: 101, startPoint y: 165, endPoint x: 82, endPoint y: 165, distance: 19.2
click at [96, 165] on input "1" at bounding box center [113, 165] width 35 height 8
type input "0"
select select "DISABLED_OPTION_VALUE"
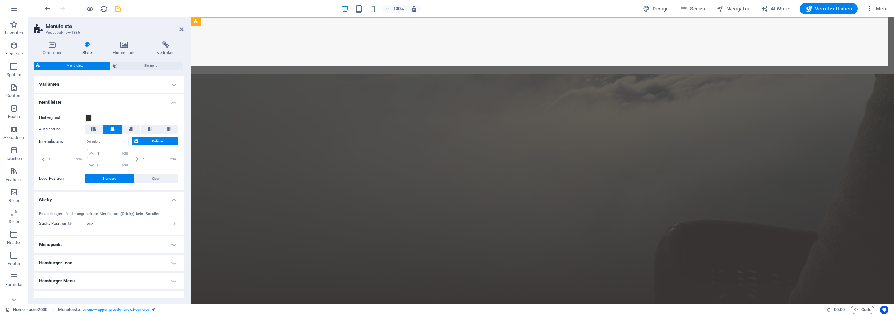
drag, startPoint x: 104, startPoint y: 153, endPoint x: 77, endPoint y: 150, distance: 26.7
click at [96, 150] on input "1" at bounding box center [113, 153] width 35 height 8
type input "0"
drag, startPoint x: 108, startPoint y: 151, endPoint x: 81, endPoint y: 150, distance: 27.3
click at [96, 150] on input "0" at bounding box center [113, 153] width 35 height 8
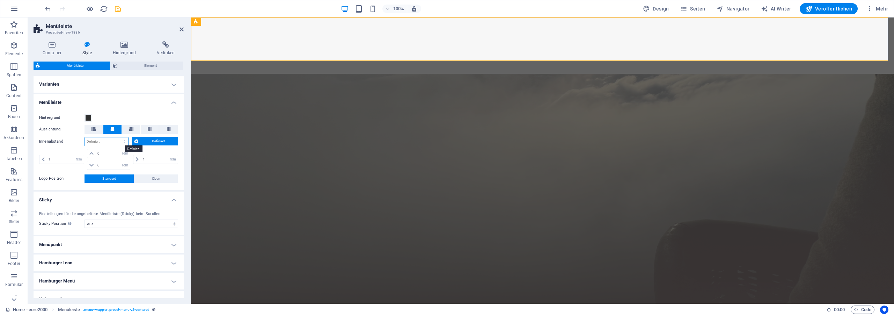
select select "px"
click option "px" at bounding box center [0, 0] width 0 height 0
type input "0"
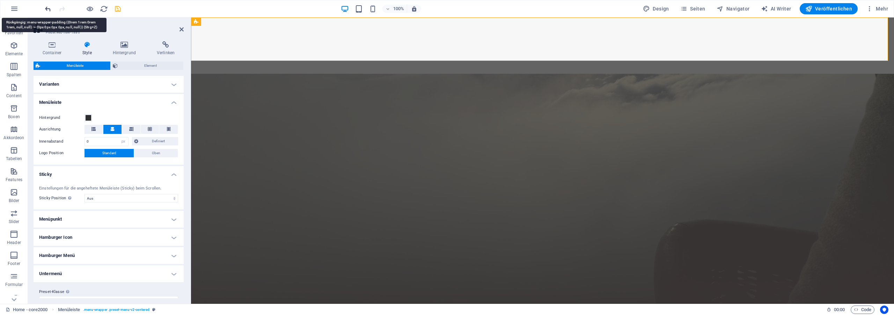
click at [47, 8] on icon "undo" at bounding box center [48, 9] width 8 height 8
select select "DISABLED_OPTION_VALUE"
type input "1"
select select "rem"
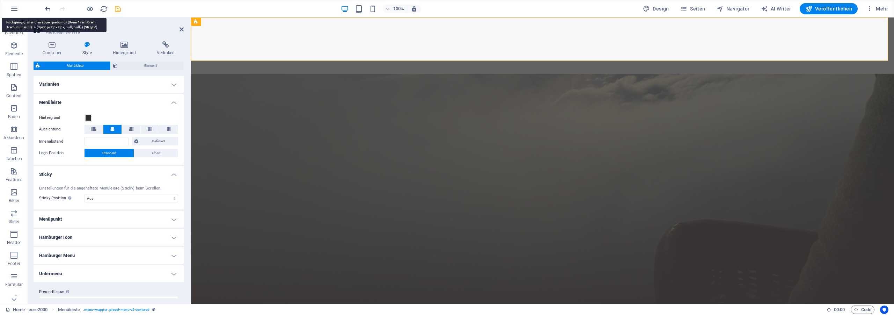
select select "rem"
type input "1"
select select "rem"
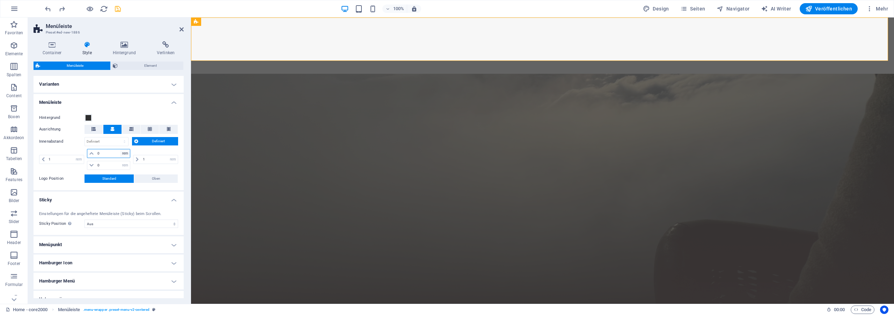
click at [120, 149] on select "px rem % vh vw" at bounding box center [125, 153] width 10 height 8
click at [97, 154] on input "0" at bounding box center [113, 153] width 35 height 8
drag, startPoint x: 98, startPoint y: 154, endPoint x: 89, endPoint y: 154, distance: 8.7
click at [96, 154] on input "0" at bounding box center [113, 153] width 35 height 8
type input "1"
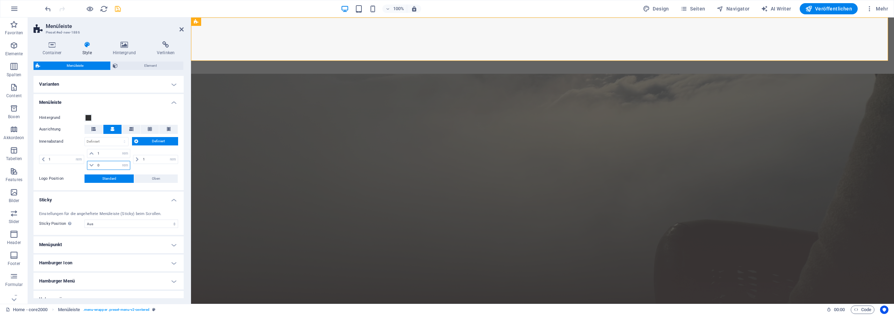
drag, startPoint x: 99, startPoint y: 164, endPoint x: 86, endPoint y: 164, distance: 12.2
click at [96, 164] on input "0" at bounding box center [113, 165] width 35 height 8
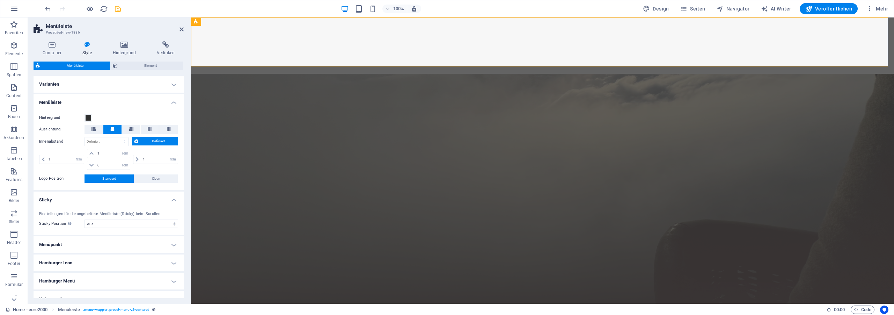
click at [147, 138] on span "Definiert" at bounding box center [158, 141] width 36 height 8
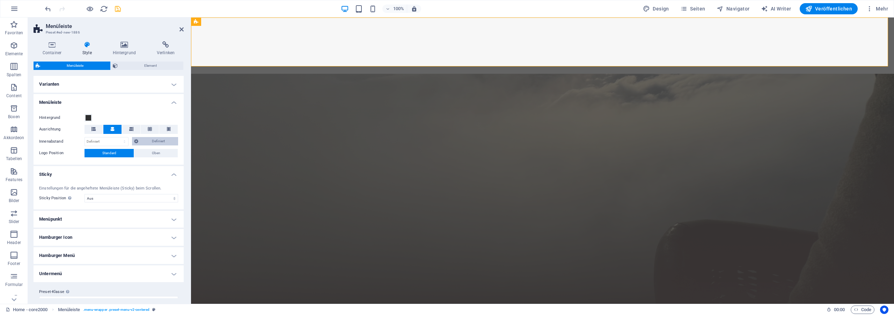
click at [152, 139] on span "Definiert" at bounding box center [158, 141] width 36 height 8
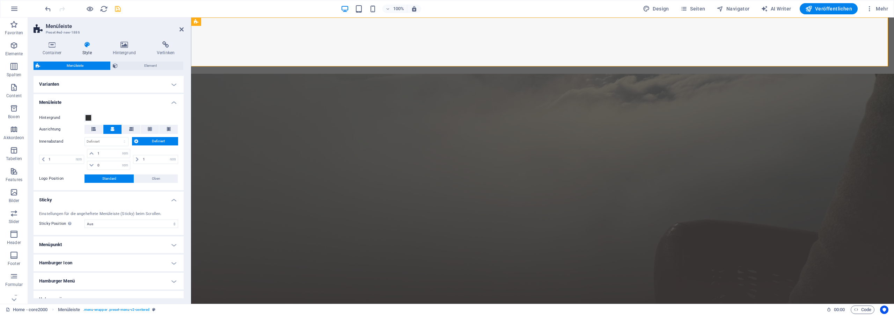
click at [152, 140] on span "Definiert" at bounding box center [158, 141] width 36 height 8
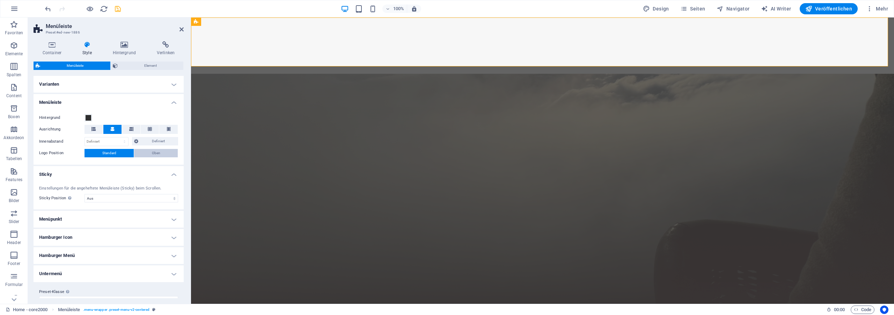
click at [138, 155] on button "Oben" at bounding box center [156, 153] width 44 height 8
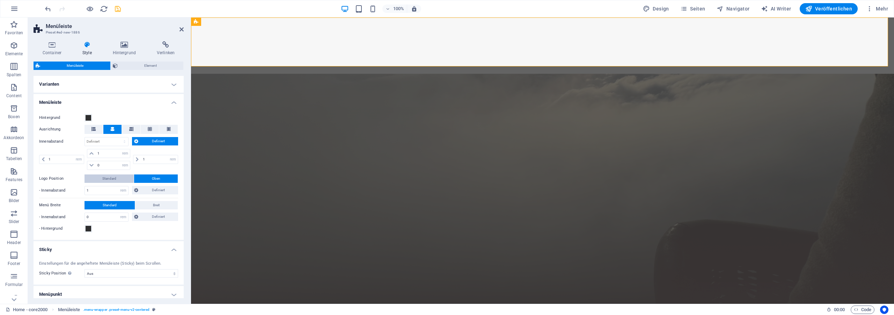
click at [112, 175] on span "Standard" at bounding box center [109, 178] width 14 height 8
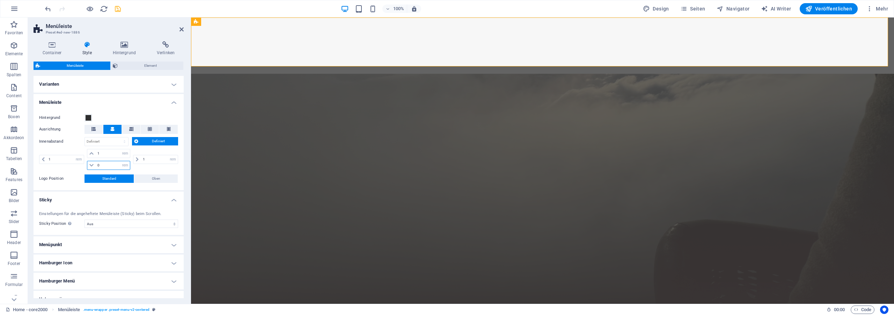
drag, startPoint x: 107, startPoint y: 165, endPoint x: 93, endPoint y: 164, distance: 13.3
click at [96, 165] on input "0" at bounding box center [113, 165] width 35 height 8
type input "1"
select select "rem"
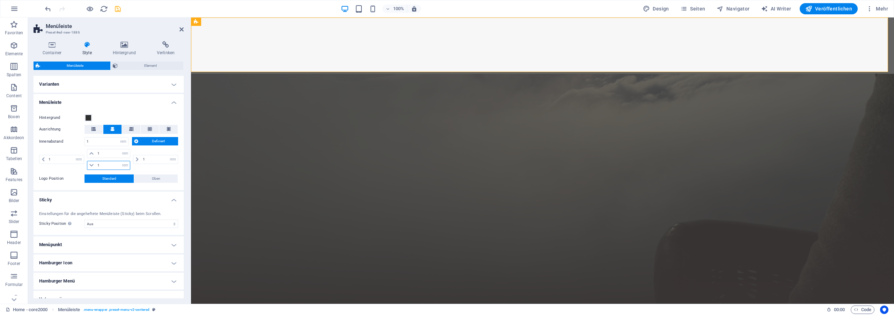
type input "1"
click at [140, 180] on button "Oben" at bounding box center [156, 178] width 44 height 8
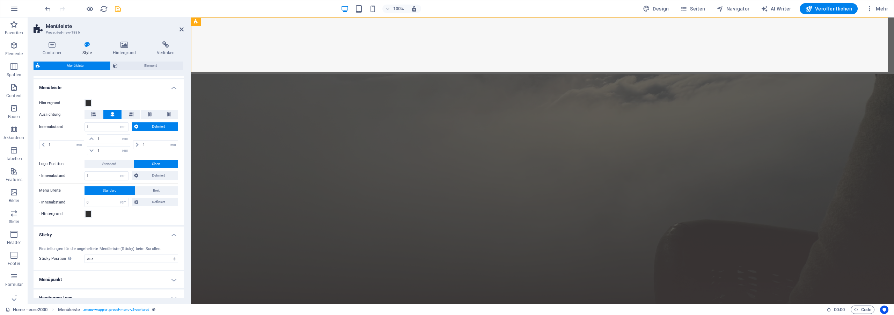
scroll to position [31, 0]
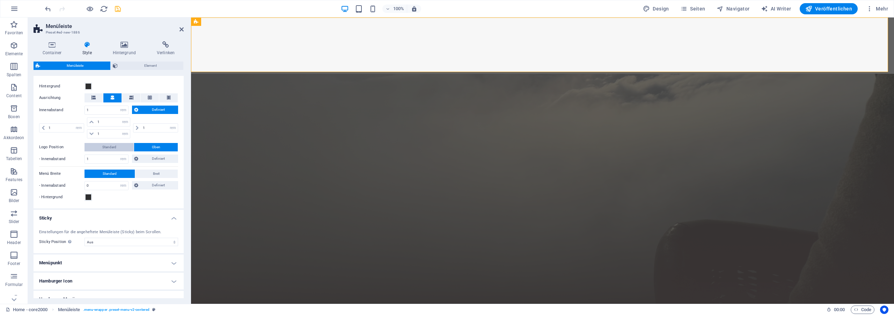
click at [118, 146] on button "Standard" at bounding box center [109, 147] width 49 height 8
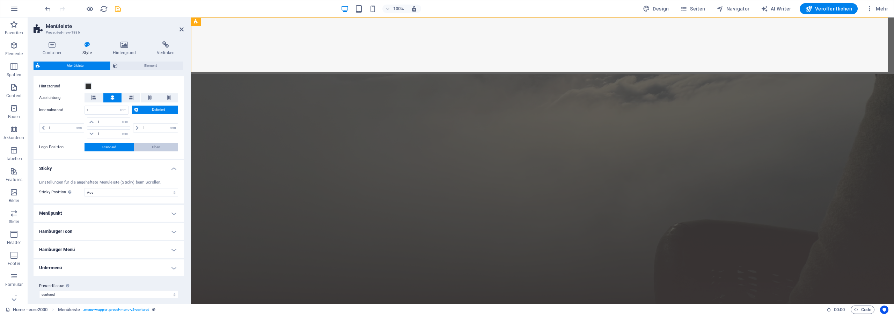
click at [153, 147] on span "Oben" at bounding box center [156, 147] width 8 height 8
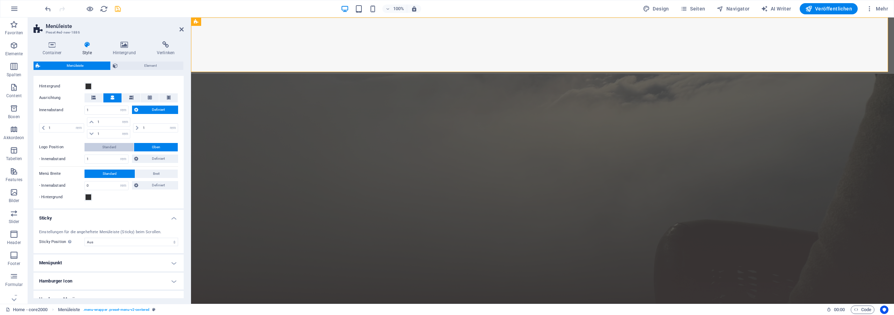
click at [108, 147] on span "Standard" at bounding box center [109, 147] width 14 height 8
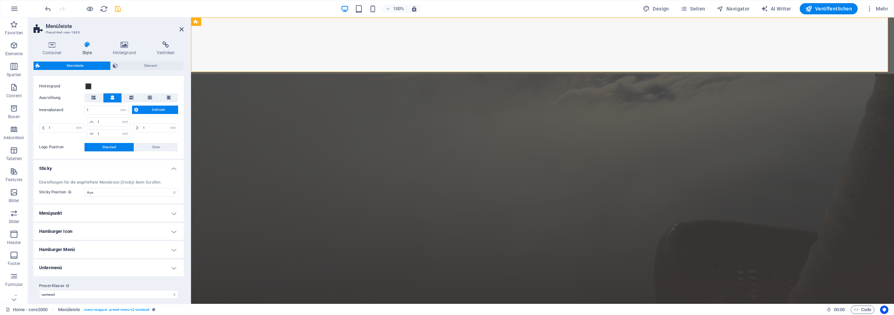
scroll to position [37, 0]
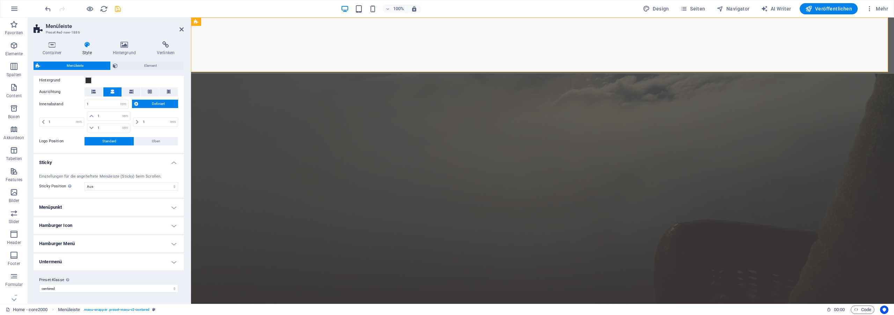
click at [95, 204] on h4 "Menüpunkt" at bounding box center [109, 207] width 150 height 17
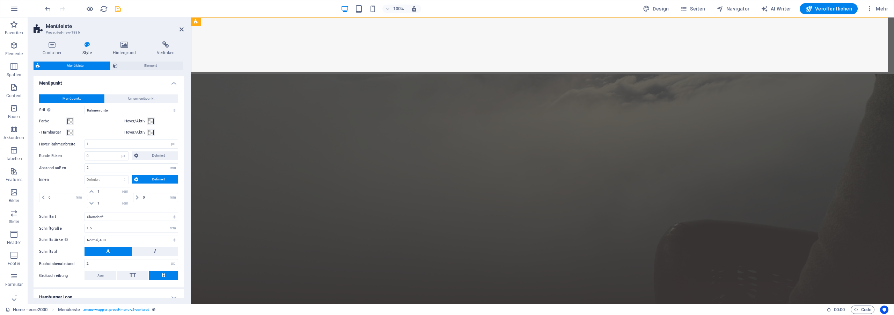
scroll to position [163, 0]
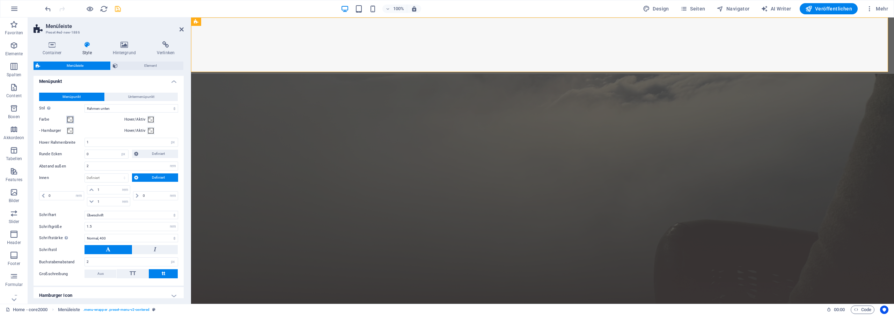
click at [68, 119] on span at bounding box center [70, 120] width 6 height 6
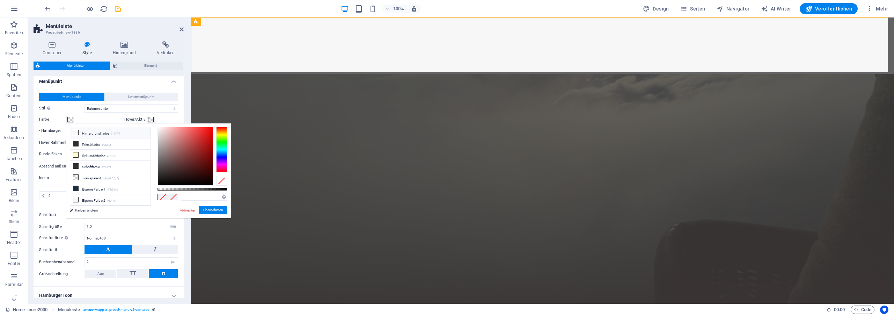
click at [95, 133] on li "Hintergrundfarbe #f7f7f7" at bounding box center [110, 132] width 80 height 11
type input "#f7f7f7"
click at [213, 209] on button "Übernehmen" at bounding box center [213, 210] width 28 height 8
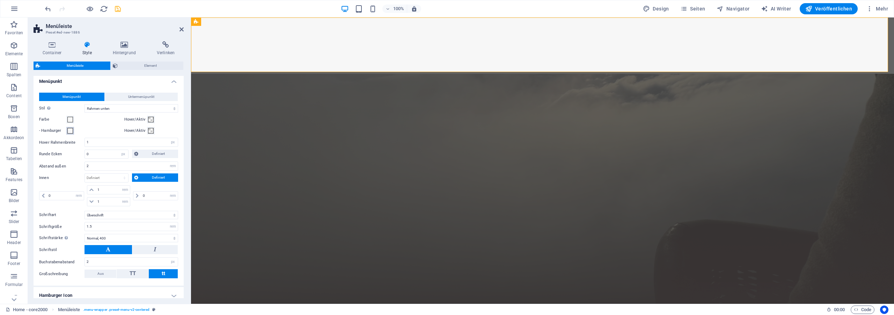
click at [71, 130] on span at bounding box center [70, 131] width 6 height 6
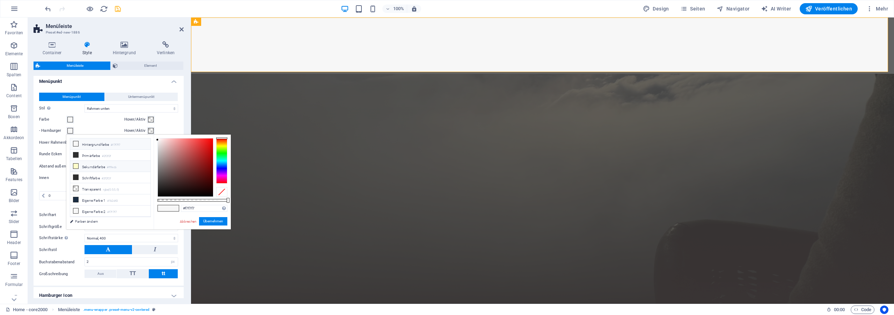
click at [97, 163] on li "Sekundärfarbe #fffecb" at bounding box center [110, 166] width 80 height 11
type input "#fffecb"
click at [218, 221] on button "Übernehmen" at bounding box center [213, 221] width 28 height 8
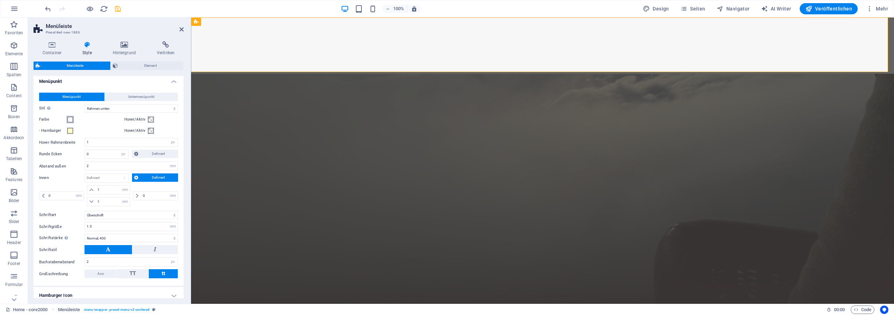
click at [69, 119] on span at bounding box center [70, 120] width 6 height 6
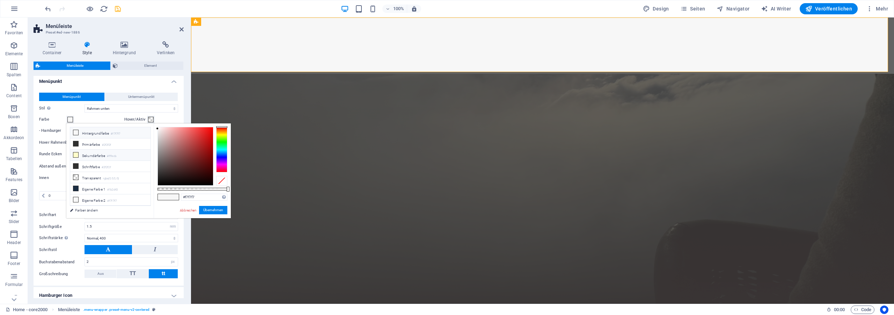
click at [102, 152] on li "Sekundärfarbe #fffecb" at bounding box center [110, 155] width 80 height 11
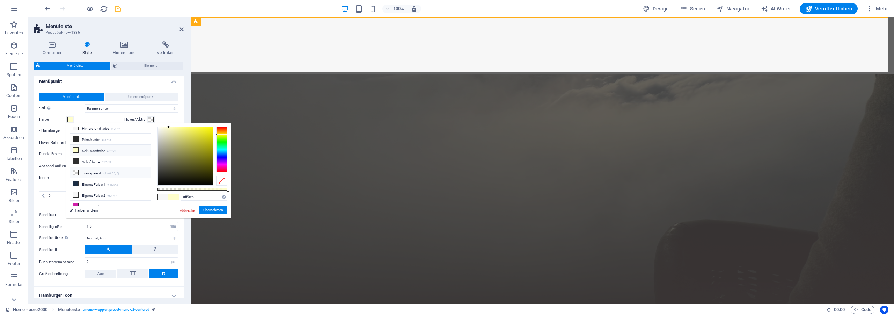
scroll to position [8, 0]
click at [98, 204] on li "Eigene Farbe 3 #d120aa" at bounding box center [110, 202] width 80 height 11
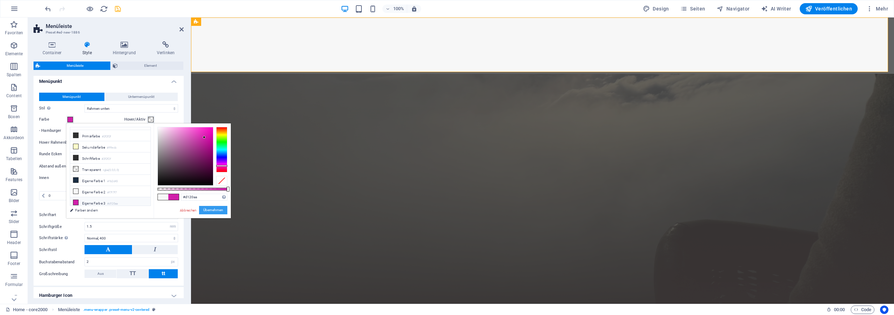
click at [215, 210] on button "Übernehmen" at bounding box center [213, 210] width 28 height 8
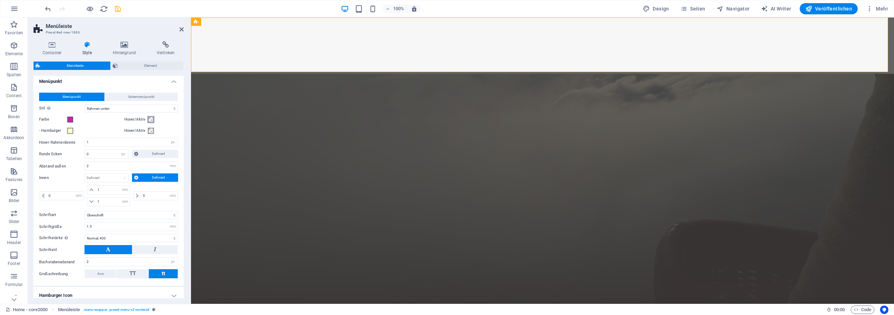
click at [147, 116] on button "Hover/Aktiv" at bounding box center [151, 120] width 8 height 8
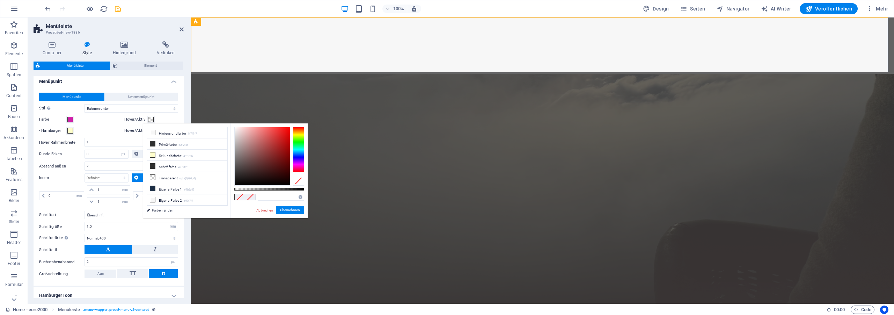
click at [169, 117] on div "Hover/Aktiv" at bounding box center [151, 119] width 54 height 8
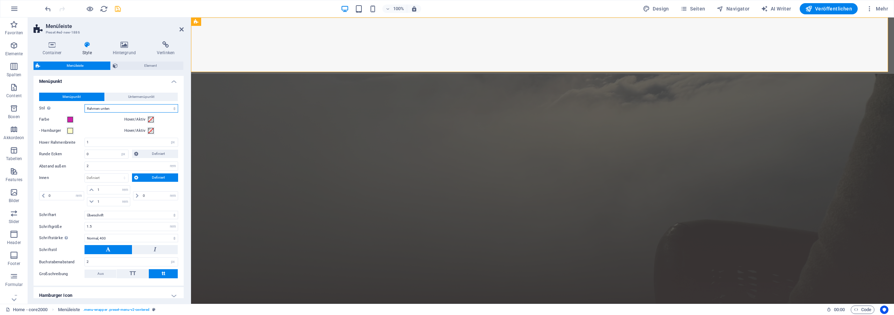
click at [157, 107] on select "Einfach Textfarbe Box: Einblenden Box: Aufschlag senkrecht Box: Aufschlag waage…" at bounding box center [132, 108] width 94 height 8
click at [71, 119] on span at bounding box center [70, 120] width 6 height 6
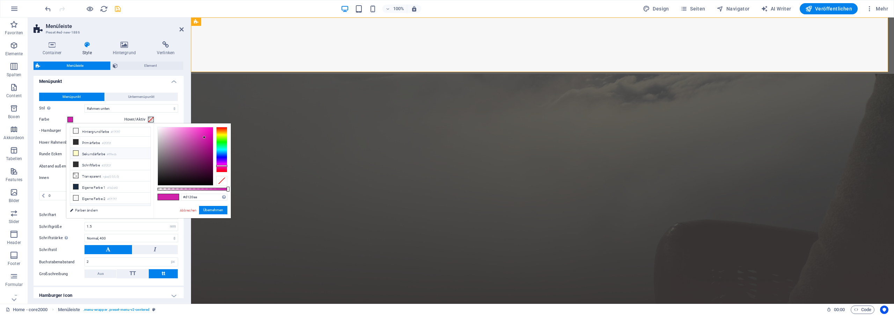
scroll to position [0, 0]
click at [97, 133] on li "Hintergrundfarbe #f7f7f7" at bounding box center [110, 132] width 80 height 11
type input "#f7f7f7"
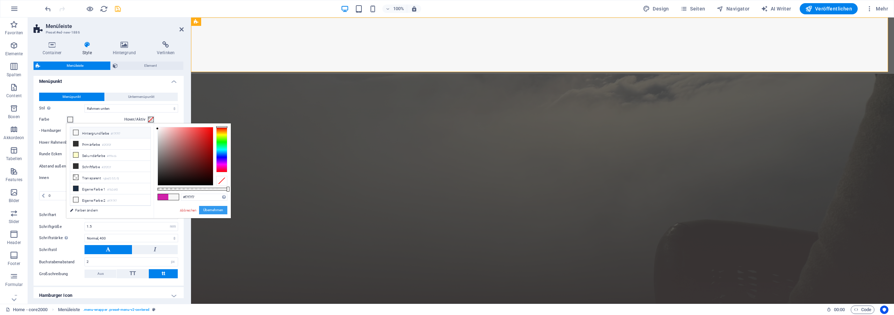
click at [213, 209] on button "Übernehmen" at bounding box center [213, 210] width 28 height 8
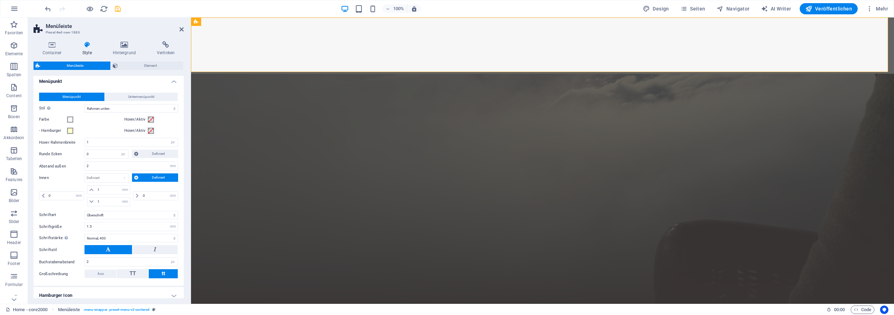
click at [120, 10] on icon "save" at bounding box center [118, 9] width 8 height 8
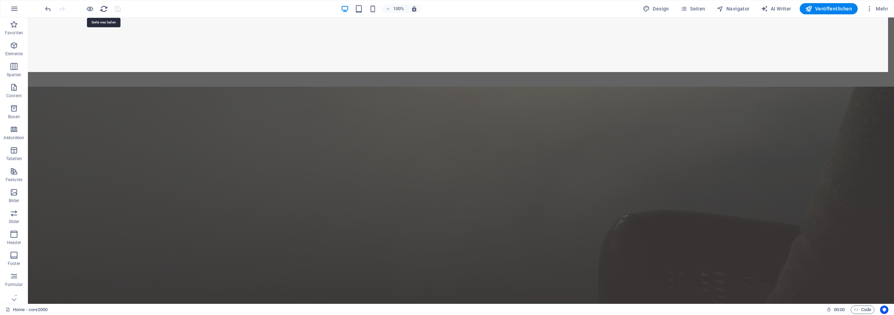
click at [102, 10] on icon "reload" at bounding box center [104, 9] width 8 height 8
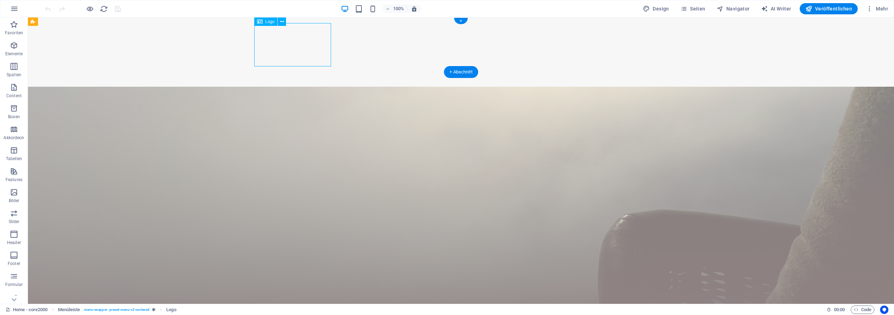
select select "px"
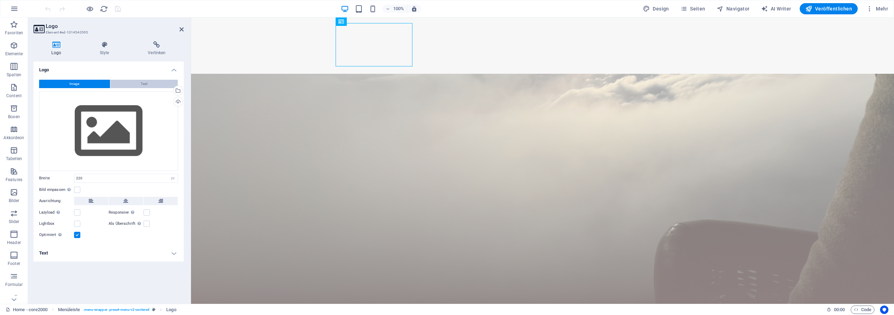
click at [150, 82] on button "Text" at bounding box center [144, 84] width 68 height 8
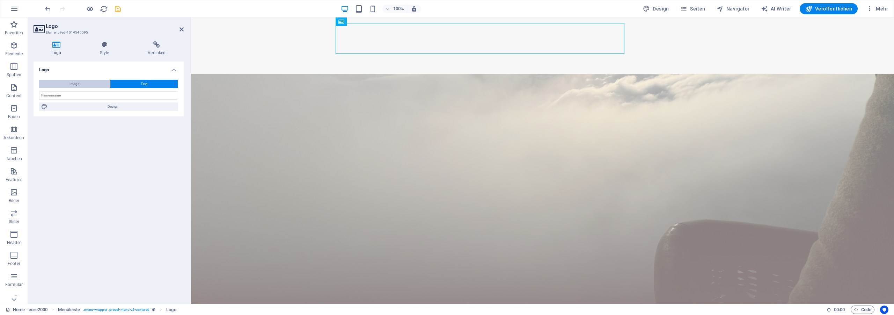
click at [78, 84] on span "Image" at bounding box center [75, 84] width 10 height 8
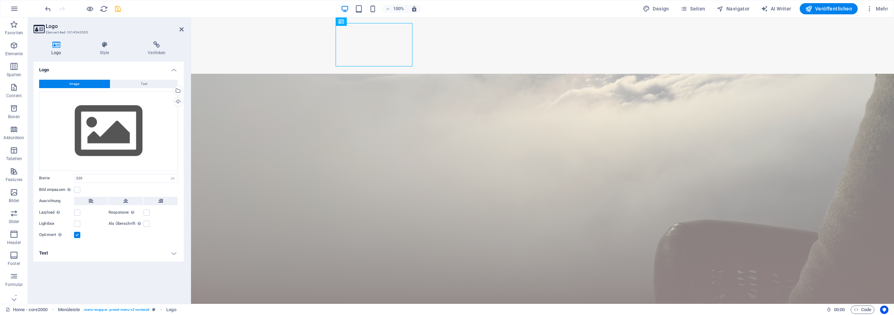
click at [126, 256] on h4 "Text" at bounding box center [109, 253] width 150 height 17
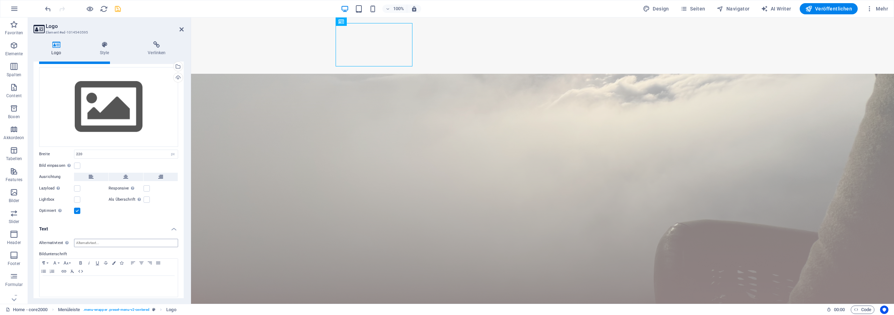
scroll to position [26, 0]
click at [141, 224] on h4 "Text" at bounding box center [109, 225] width 150 height 13
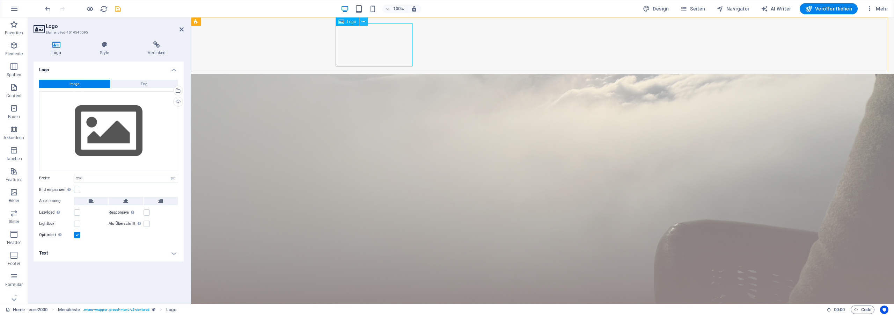
click at [367, 24] on button at bounding box center [364, 21] width 8 height 8
click at [353, 22] on span "Logo" at bounding box center [351, 22] width 9 height 4
click at [361, 22] on button at bounding box center [364, 21] width 8 height 8
click at [110, 275] on div "Logo Image Text Ziehe Dateien zum Hochladen hierher oder klicke hier, um aus Da…" at bounding box center [109, 179] width 150 height 237
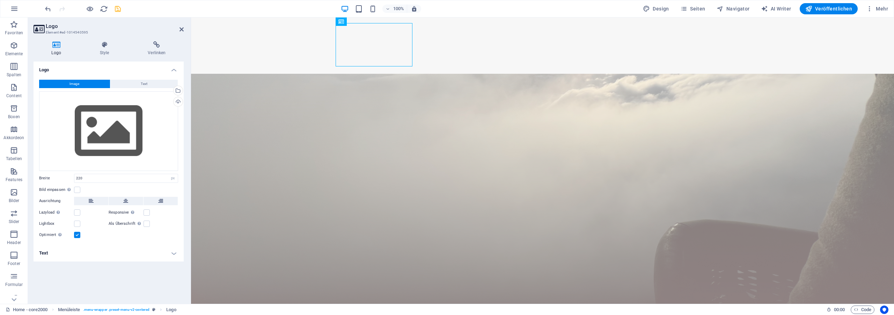
click at [141, 211] on label "Responsive Automatisch Retina-Bilder und kleinere Bilder auf Smartphones laden" at bounding box center [126, 212] width 35 height 8
click at [0, 0] on input "Responsive Automatisch Retina-Bilder und kleinere Bilder auf Smartphones laden" at bounding box center [0, 0] width 0 height 0
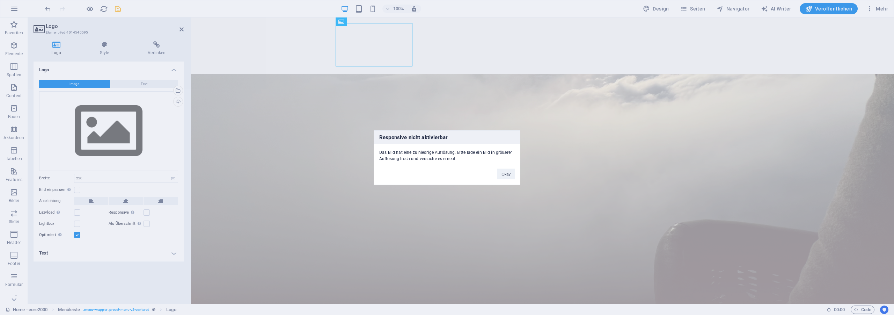
click at [145, 211] on div "Responsive nicht aktivierbar Das Bild hat eine zu niedrige Auflösung. Bitte lad…" at bounding box center [447, 157] width 894 height 315
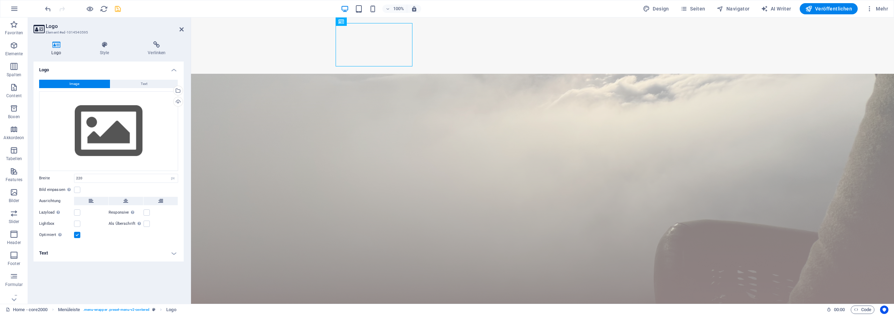
click at [142, 213] on label "Responsive Automatisch Retina-Bilder und kleinere Bilder auf Smartphones laden" at bounding box center [126, 212] width 35 height 8
click at [0, 0] on input "Responsive Automatisch Retina-Bilder und kleinere Bilder auf Smartphones laden" at bounding box center [0, 0] width 0 height 0
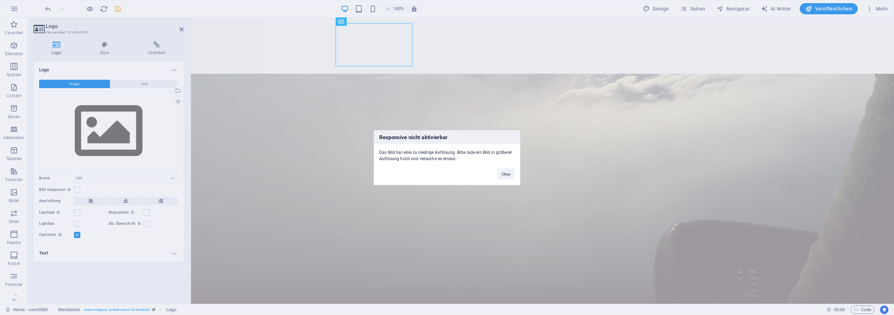
click at [146, 214] on div "Responsive nicht aktivierbar Das Bild hat eine zu niedrige Auflösung. Bitte lad…" at bounding box center [447, 157] width 894 height 315
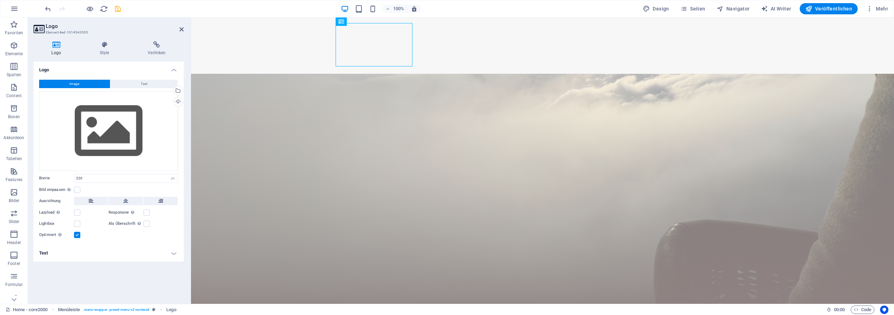
click at [146, 214] on label at bounding box center [147, 212] width 6 height 6
click at [0, 0] on input "Responsive Automatisch Retina-Bilder und kleinere Bilder auf Smartphones laden" at bounding box center [0, 0] width 0 height 0
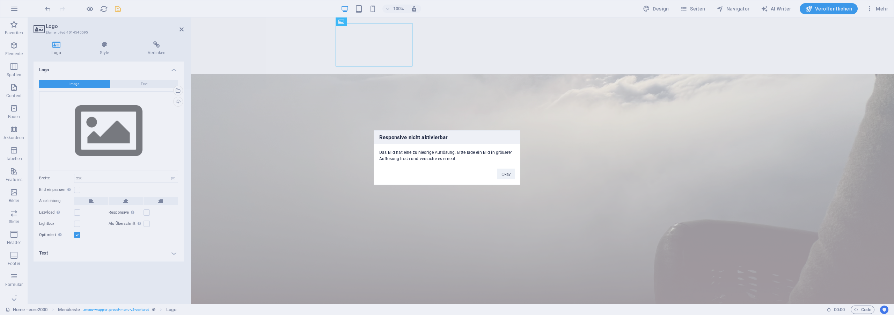
click at [146, 214] on div "Responsive nicht aktivierbar Das Bild hat eine zu niedrige Auflösung. Bitte lad…" at bounding box center [447, 157] width 894 height 315
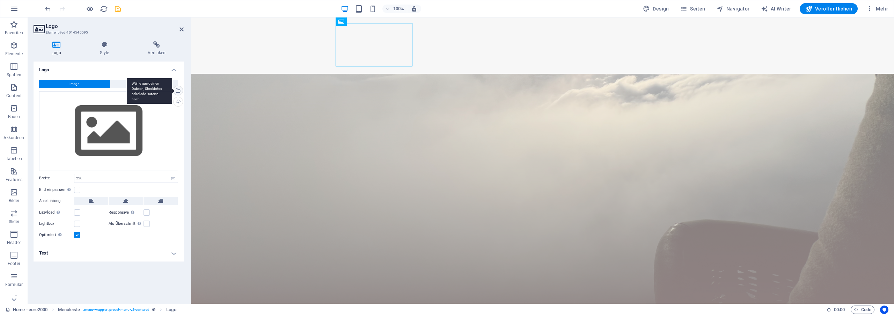
click at [178, 90] on div "Wähle aus deinen Dateien, Stockfotos oder lade Dateien hoch" at bounding box center [177, 91] width 10 height 10
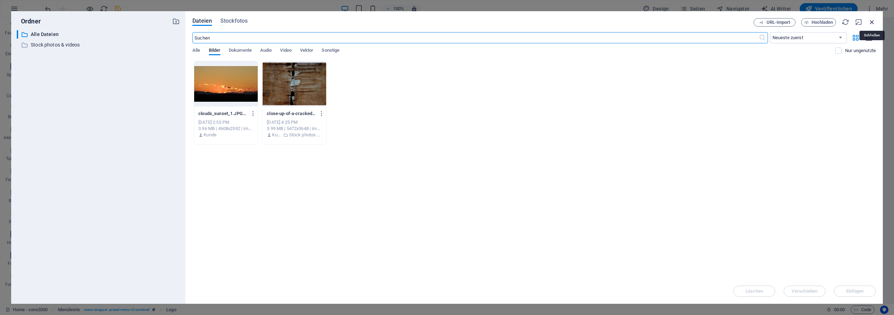
click at [872, 20] on icon "button" at bounding box center [873, 22] width 8 height 8
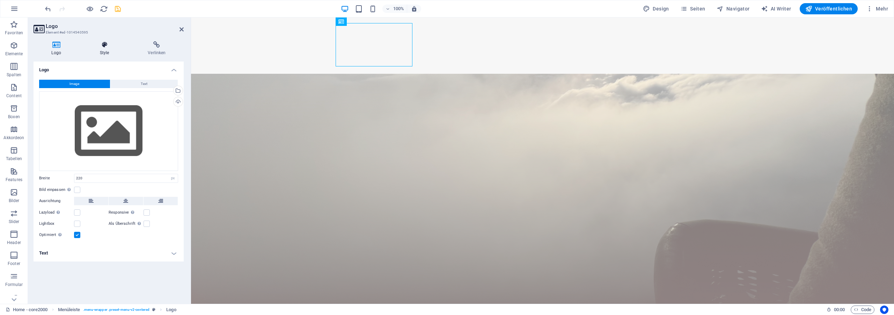
click at [104, 43] on icon at bounding box center [104, 44] width 45 height 7
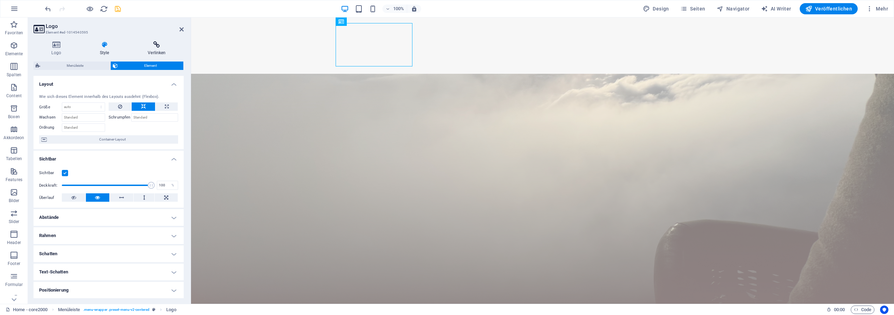
click at [157, 43] on icon at bounding box center [157, 44] width 54 height 7
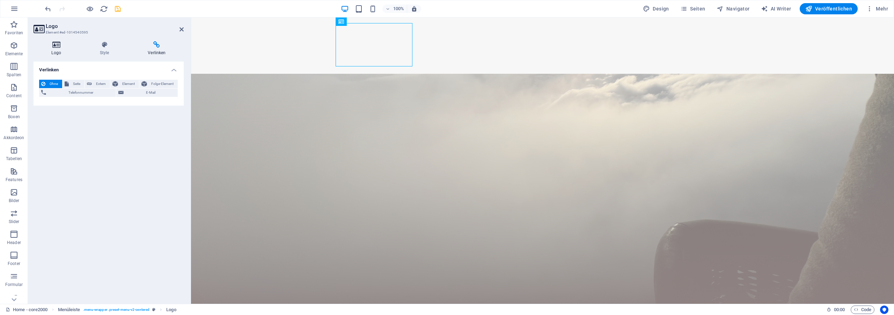
click at [57, 45] on icon at bounding box center [56, 44] width 45 height 7
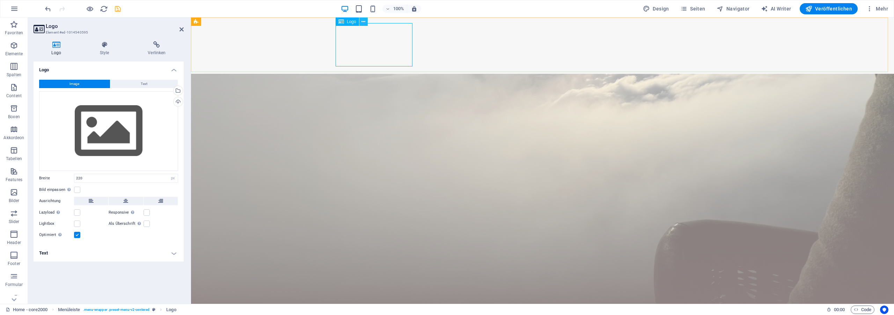
click at [364, 22] on icon at bounding box center [364, 21] width 4 height 7
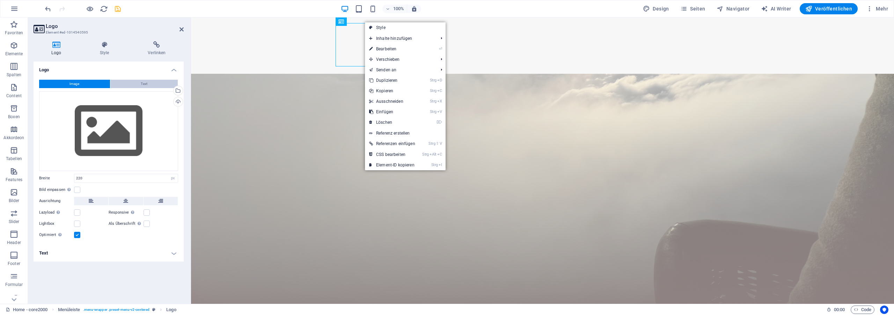
click at [138, 84] on button "Text" at bounding box center [144, 84] width 68 height 8
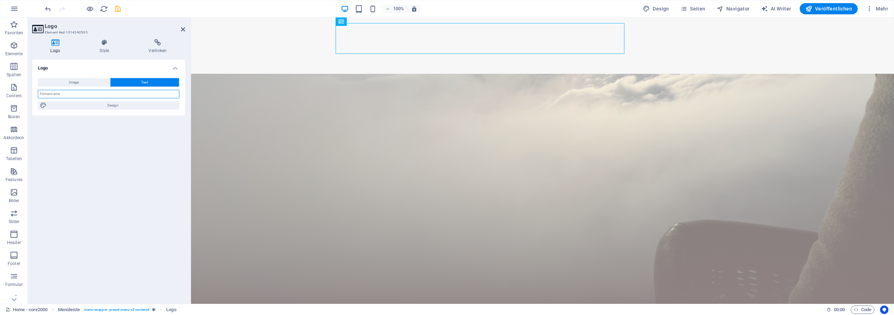
click at [74, 98] on input "text" at bounding box center [108, 95] width 139 height 8
click at [102, 133] on div "Logo Image Text Ziehe Dateien zum Hochladen hierher oder klicke hier, um aus Da…" at bounding box center [109, 179] width 150 height 237
drag, startPoint x: 73, startPoint y: 97, endPoint x: 31, endPoint y: 98, distance: 42.3
click at [39, 98] on input "asdf" at bounding box center [108, 95] width 139 height 8
type input "core2000"
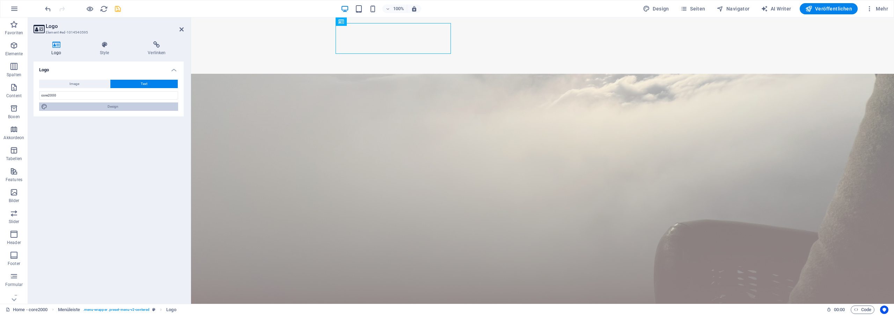
click at [102, 108] on span "Design" at bounding box center [113, 106] width 126 height 8
select select "700"
select select "px"
select select "rem"
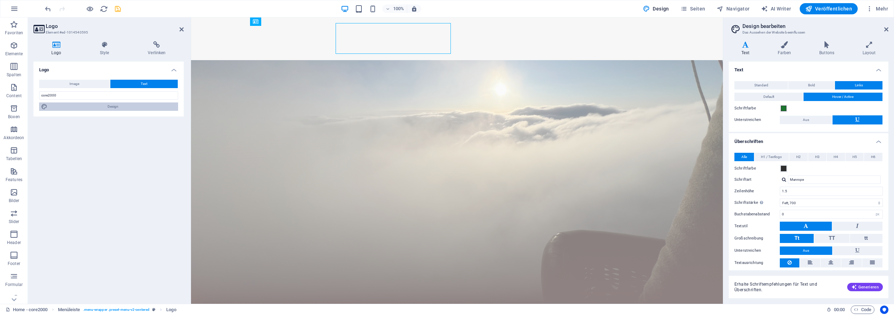
scroll to position [15, 0]
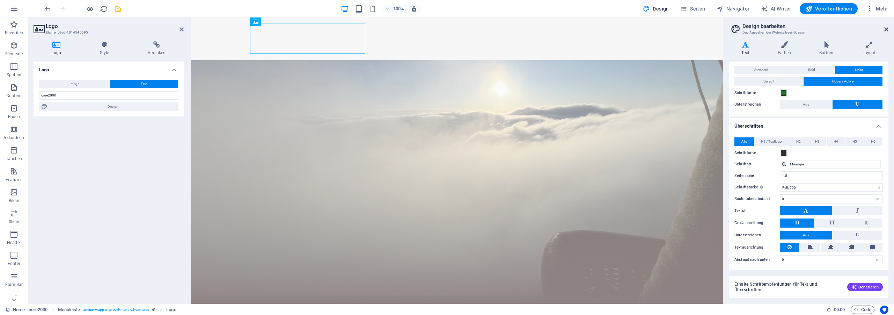
click at [887, 30] on icon at bounding box center [887, 30] width 4 height 6
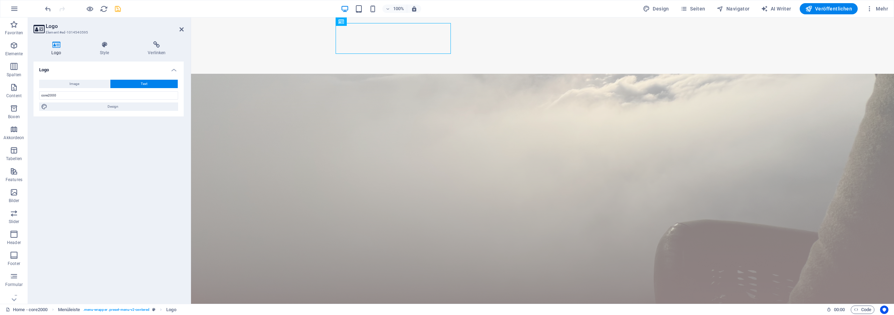
click at [95, 165] on div "Logo Image Text Ziehe Dateien zum Hochladen hierher oder klicke hier, um aus Da…" at bounding box center [109, 179] width 150 height 237
click at [104, 48] on icon at bounding box center [104, 44] width 45 height 7
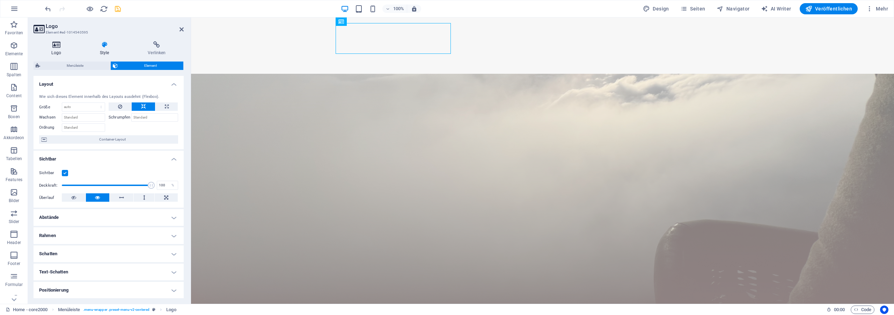
click at [50, 46] on icon at bounding box center [56, 44] width 45 height 7
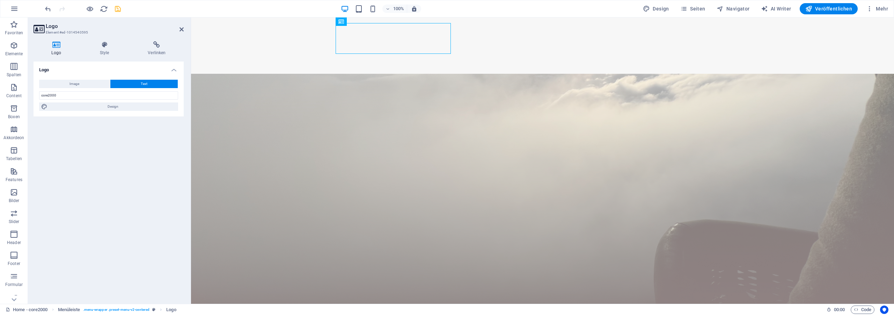
click at [95, 153] on div "Logo Image Text Ziehe Dateien zum Hochladen hierher oder klicke hier, um aus Da…" at bounding box center [109, 179] width 150 height 237
click at [366, 21] on button at bounding box center [364, 21] width 8 height 8
click at [729, 10] on span "Navigator" at bounding box center [733, 8] width 33 height 7
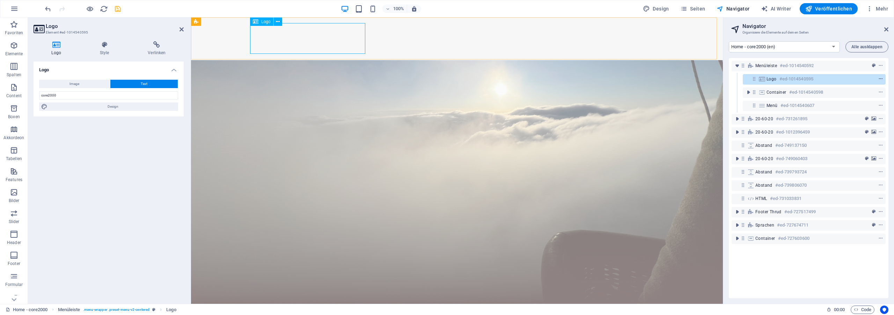
click at [879, 77] on icon "context-menu" at bounding box center [881, 79] width 5 height 5
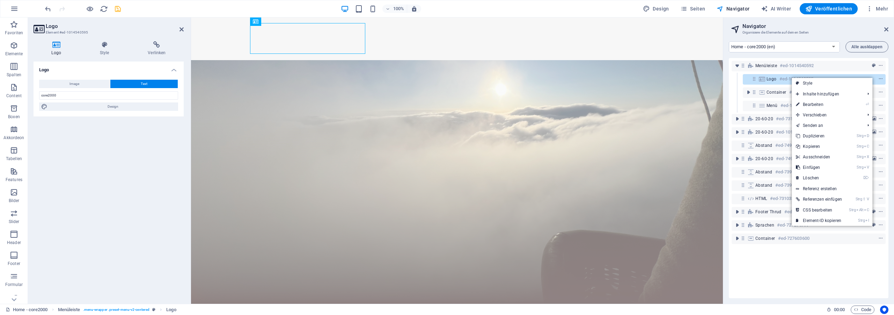
click at [782, 85] on div "Logo #ed-1014540595" at bounding box center [809, 79] width 154 height 13
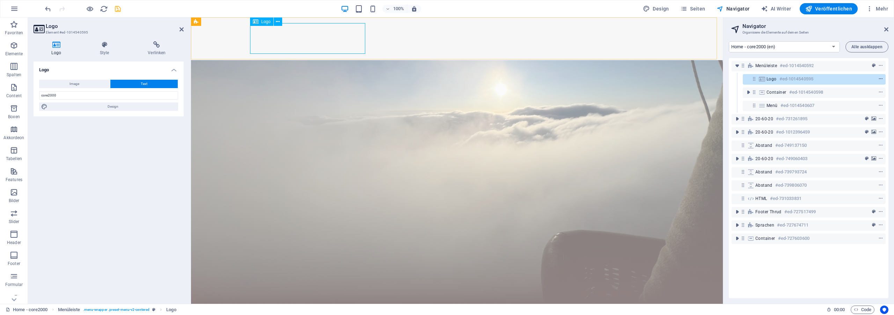
click at [879, 79] on icon "context-menu" at bounding box center [881, 79] width 5 height 5
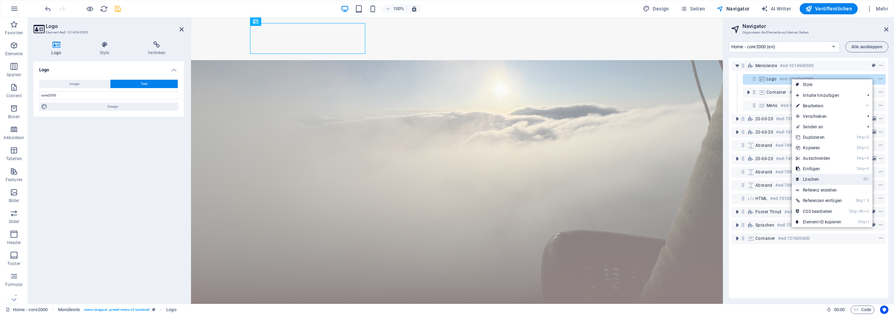
click at [826, 177] on link "⌦ Löschen" at bounding box center [819, 179] width 55 height 10
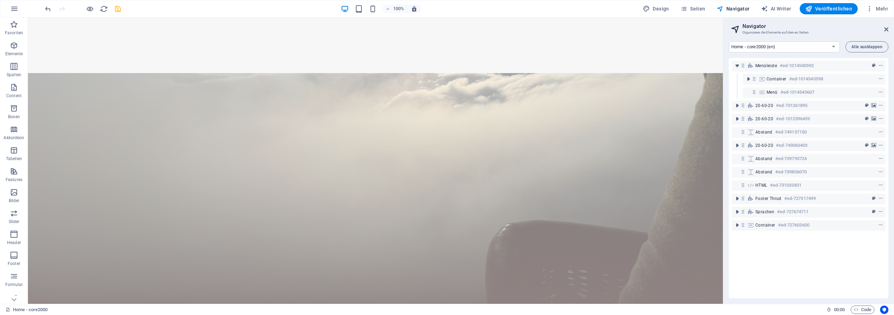
click at [884, 29] on h2 "Navigator" at bounding box center [816, 26] width 146 height 6
click at [889, 28] on aside "Navigator Organisiere die Elemente auf deinen Seiten Home - core2000 (en) Softw…" at bounding box center [808, 160] width 171 height 286
click at [887, 28] on icon at bounding box center [887, 30] width 4 height 6
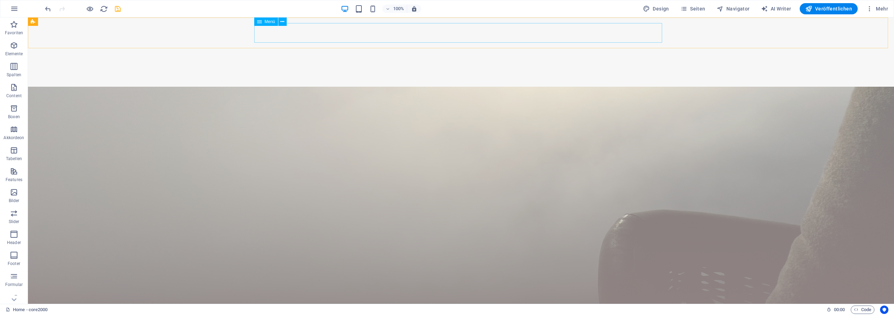
click at [267, 22] on span "Menü" at bounding box center [270, 22] width 10 height 4
select select
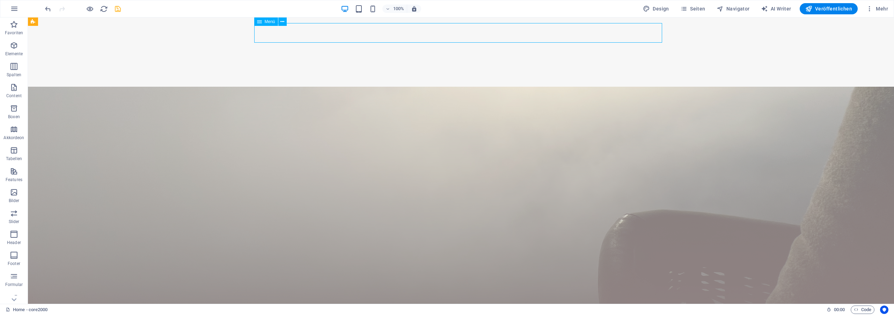
select select
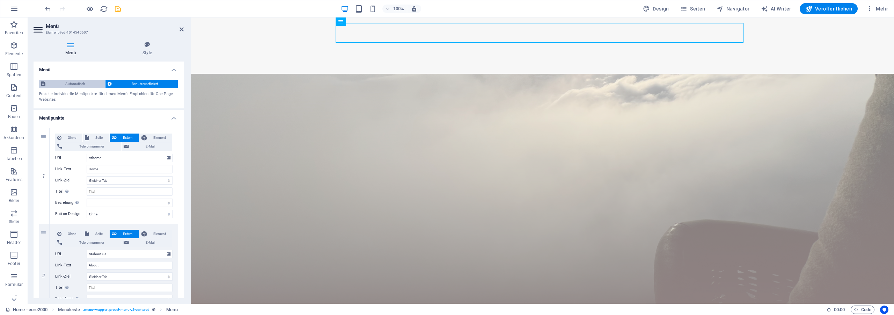
click at [76, 84] on span "Automatisch" at bounding box center [76, 84] width 56 height 8
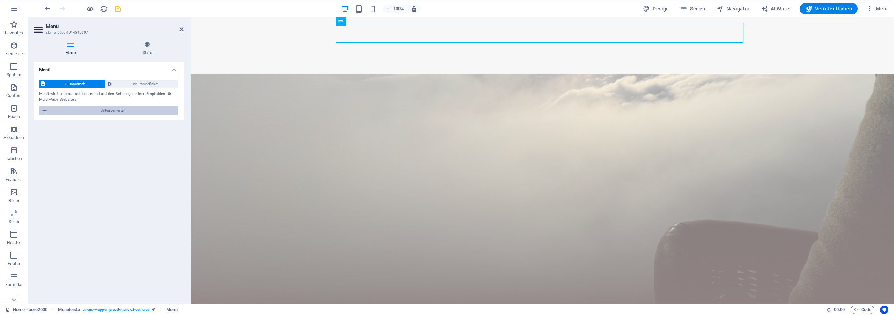
click at [114, 111] on span "Seiten verwalten" at bounding box center [113, 110] width 126 height 8
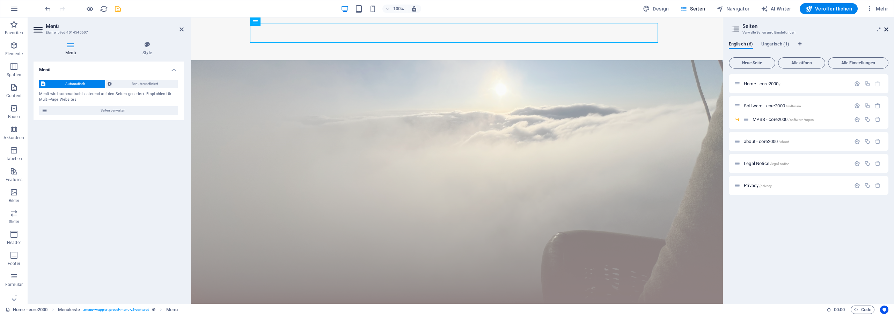
click at [887, 28] on icon at bounding box center [887, 30] width 4 height 6
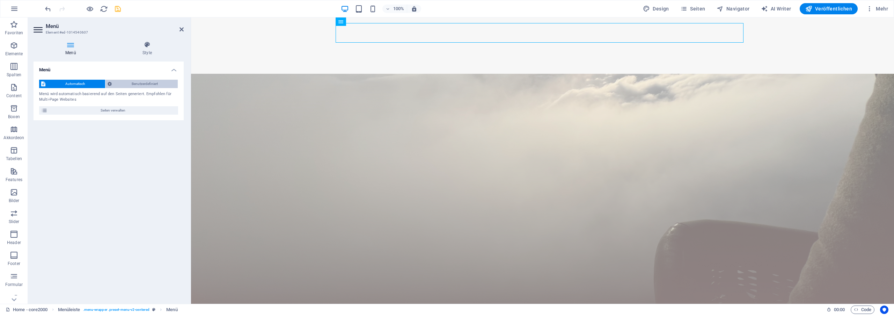
click at [140, 82] on span "Benutzerdefiniert" at bounding box center [145, 84] width 62 height 8
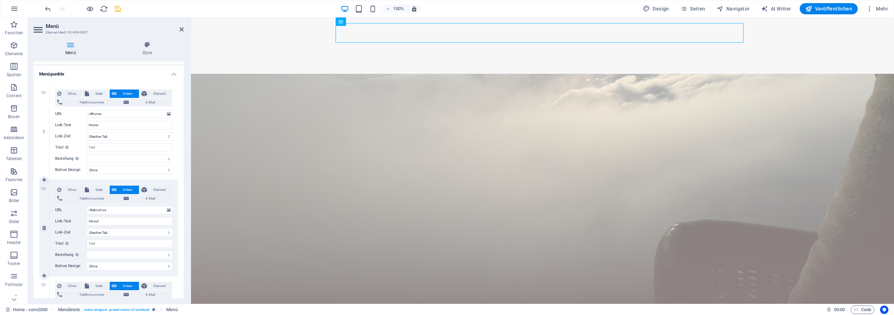
scroll to position [0, 0]
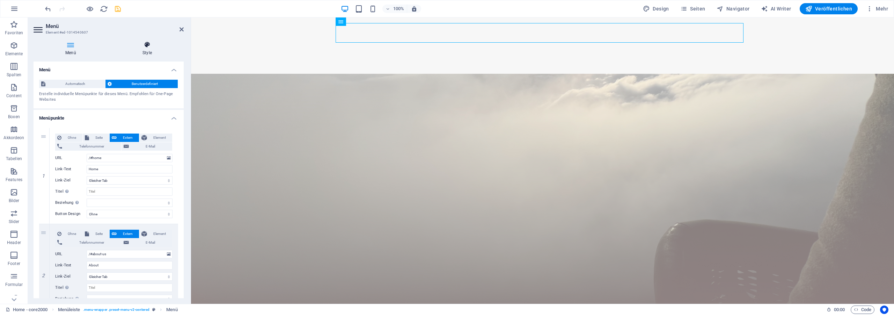
click at [145, 53] on h4 "Style" at bounding box center [147, 48] width 73 height 15
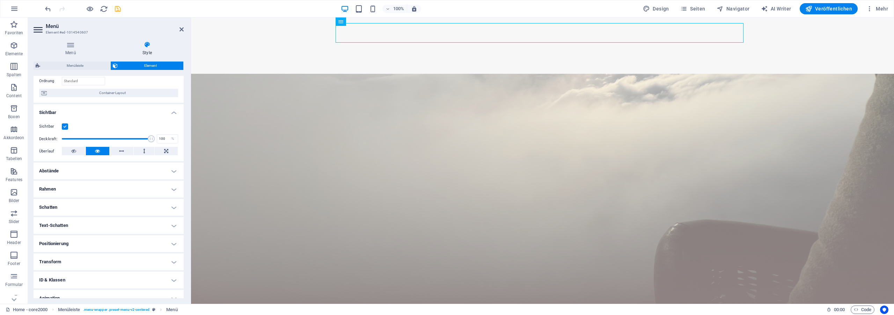
scroll to position [63, 0]
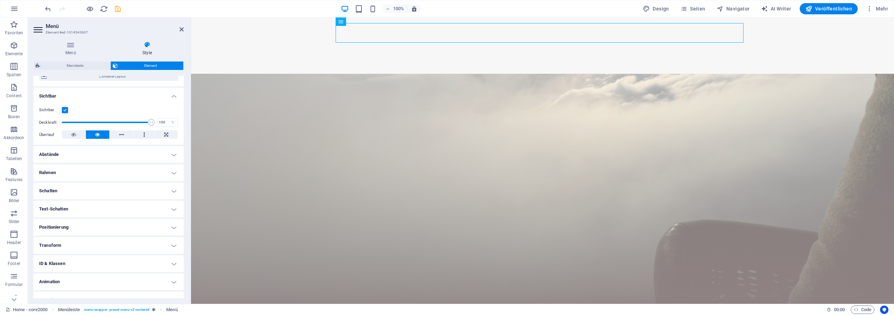
click at [72, 153] on h4 "Abstände" at bounding box center [109, 154] width 150 height 17
click at [72, 152] on h4 "Abstände" at bounding box center [109, 152] width 150 height 13
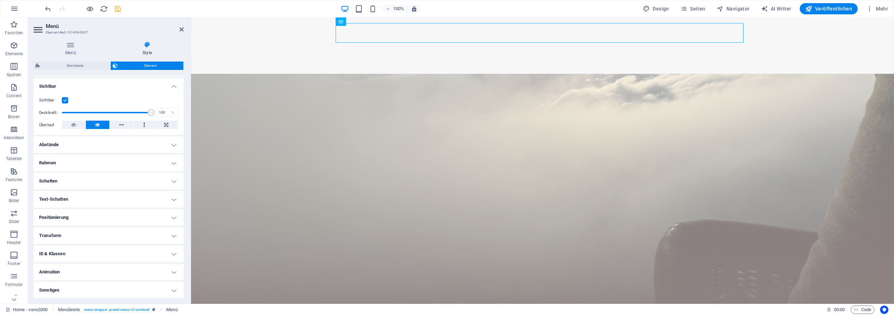
scroll to position [73, 0]
click at [75, 219] on h4 "Positionierung" at bounding box center [109, 217] width 150 height 17
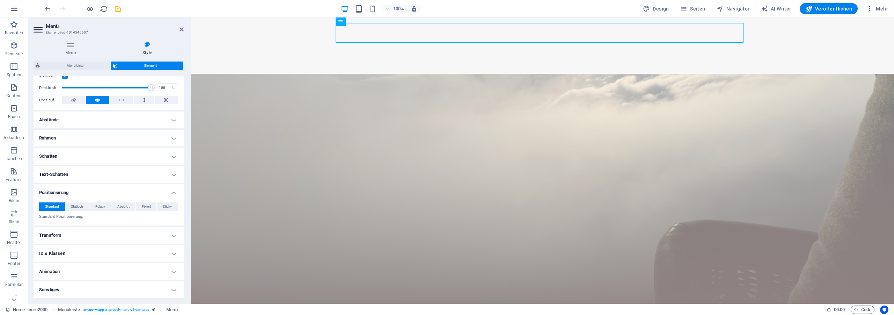
click at [80, 192] on h4 "Positionierung" at bounding box center [109, 190] width 150 height 13
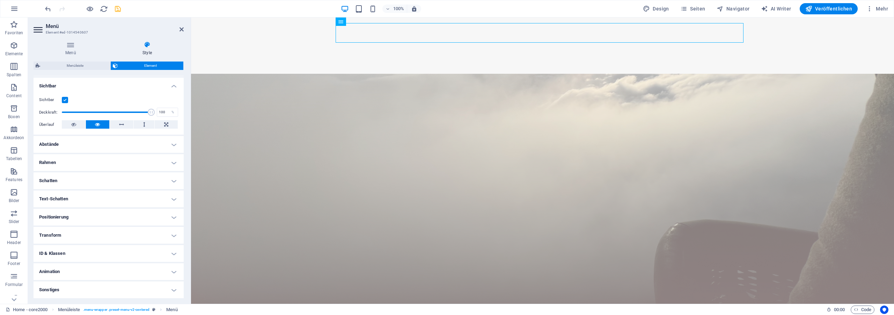
click at [66, 234] on h4 "Transform" at bounding box center [109, 235] width 150 height 17
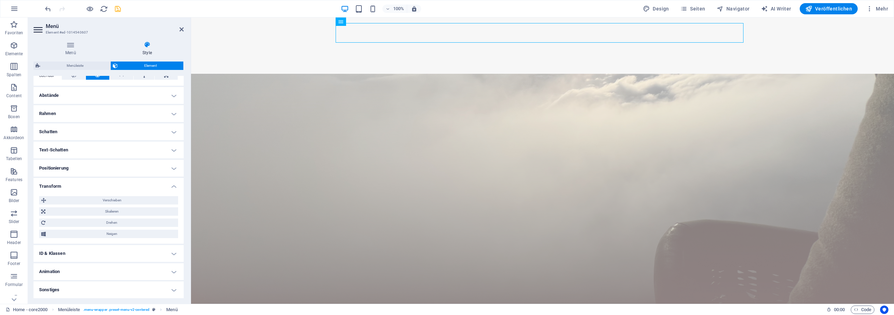
click at [72, 181] on h4 "Transform" at bounding box center [109, 184] width 150 height 13
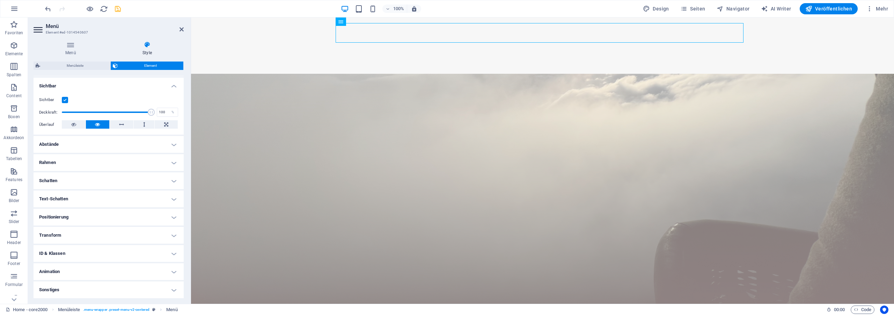
click at [71, 250] on h4 "ID & Klassen" at bounding box center [109, 253] width 150 height 17
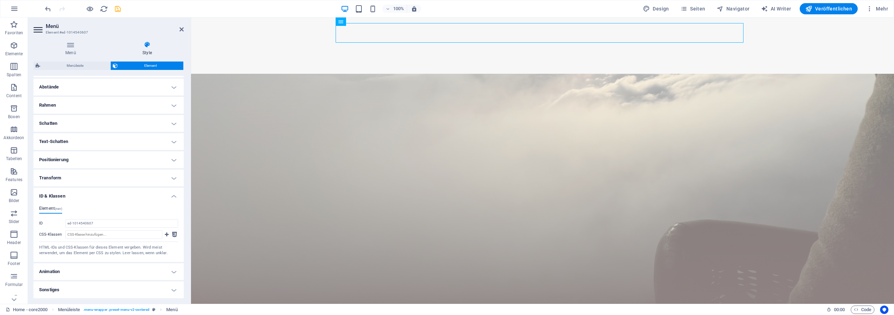
click at [85, 198] on h4 "ID & Klassen" at bounding box center [109, 194] width 150 height 13
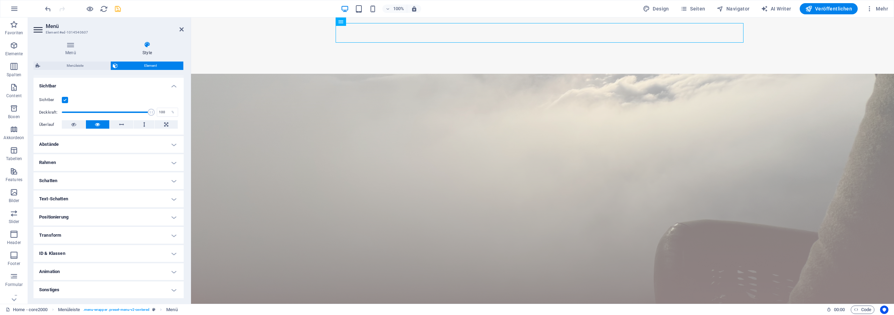
click at [67, 268] on h4 "Animation" at bounding box center [109, 271] width 150 height 17
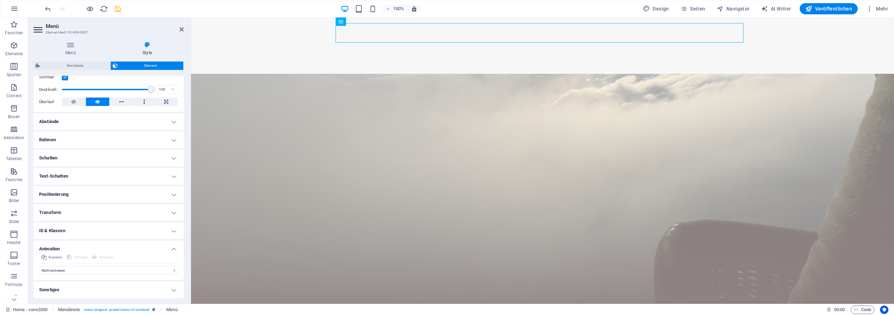
click at [68, 242] on h4 "Animation" at bounding box center [109, 246] width 150 height 13
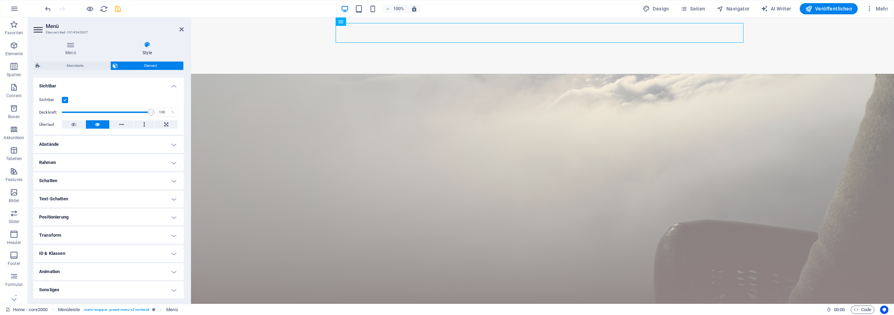
click at [66, 293] on h4 "Sonstiges" at bounding box center [109, 289] width 150 height 17
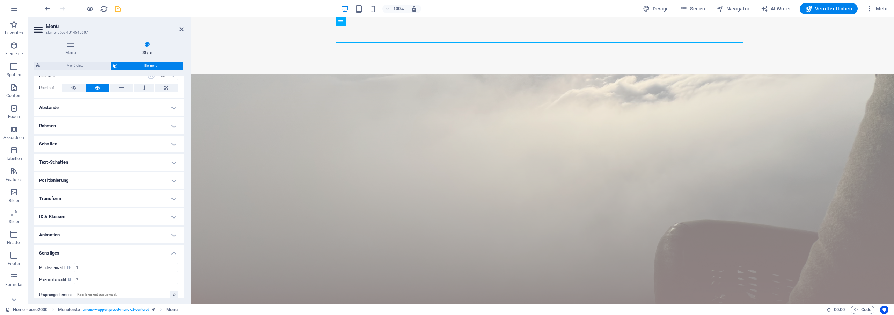
scroll to position [116, 0]
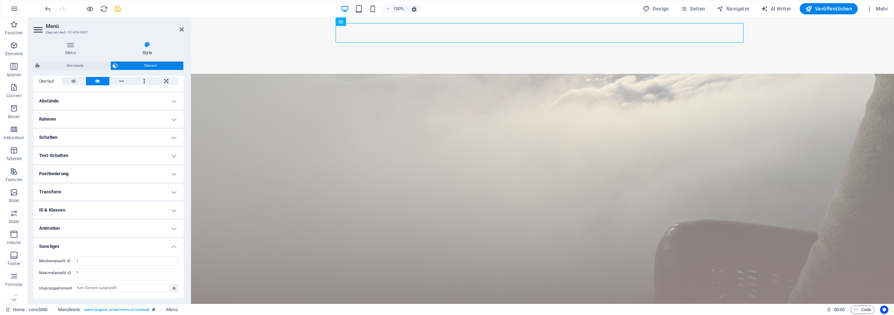
click at [80, 246] on h4 "Sonstiges" at bounding box center [109, 244] width 150 height 13
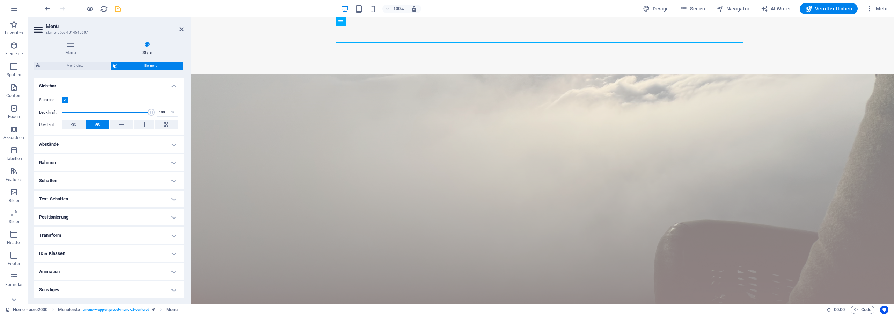
scroll to position [0, 0]
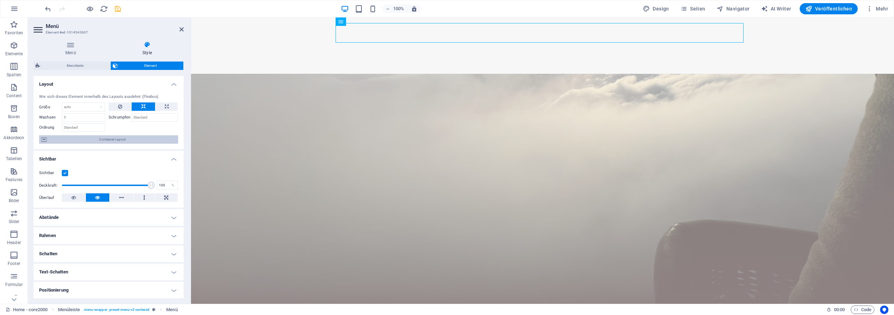
click at [135, 143] on span "Container-Layout" at bounding box center [112, 139] width 127 height 8
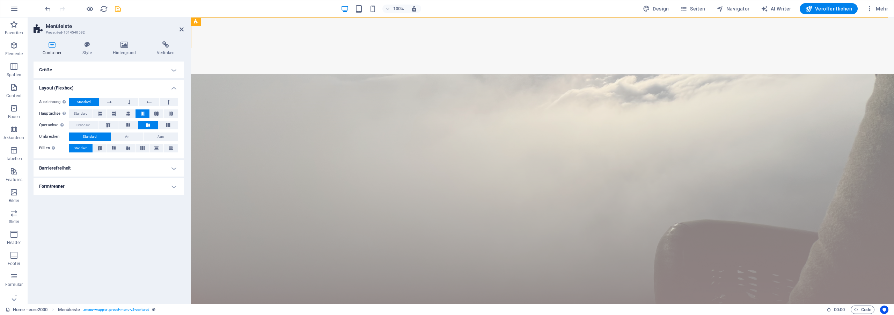
click at [90, 63] on h4 "Größe" at bounding box center [109, 69] width 150 height 17
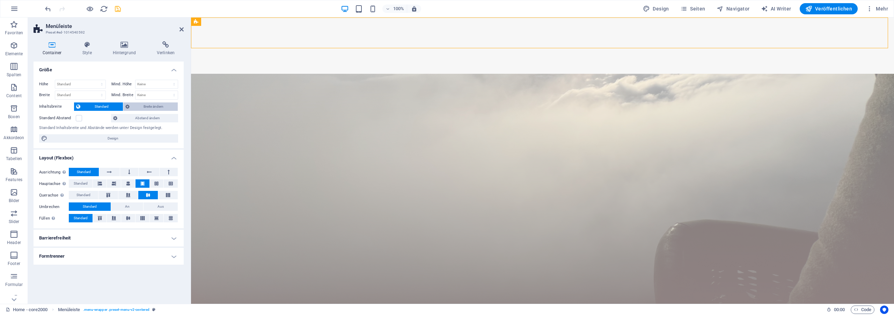
click at [149, 105] on span "Breite ändern" at bounding box center [154, 106] width 44 height 8
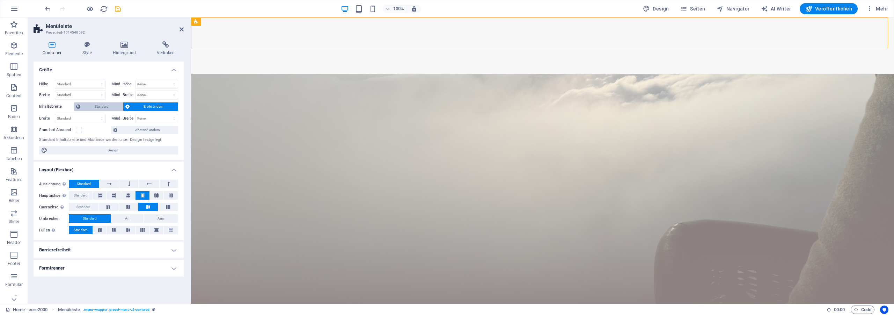
click at [93, 106] on span "Standard" at bounding box center [101, 106] width 38 height 8
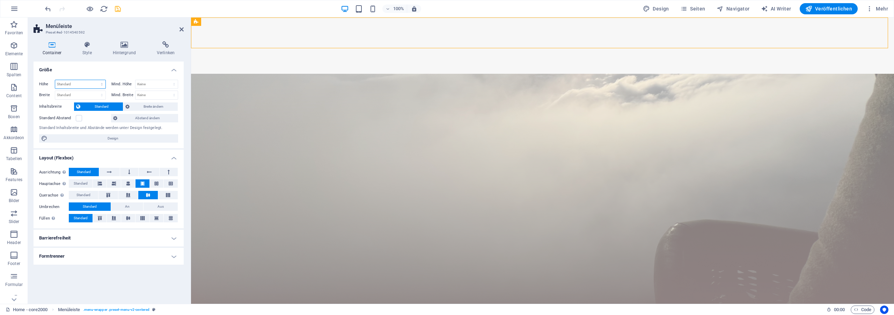
click at [55, 80] on select "Standard px rem % vh vw" at bounding box center [80, 84] width 50 height 8
click at [96, 71] on h4 "Größe" at bounding box center [109, 67] width 150 height 13
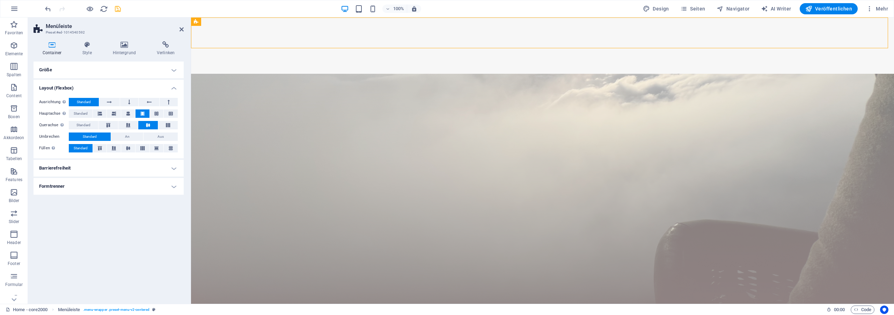
click at [96, 74] on h4 "Größe" at bounding box center [109, 69] width 150 height 17
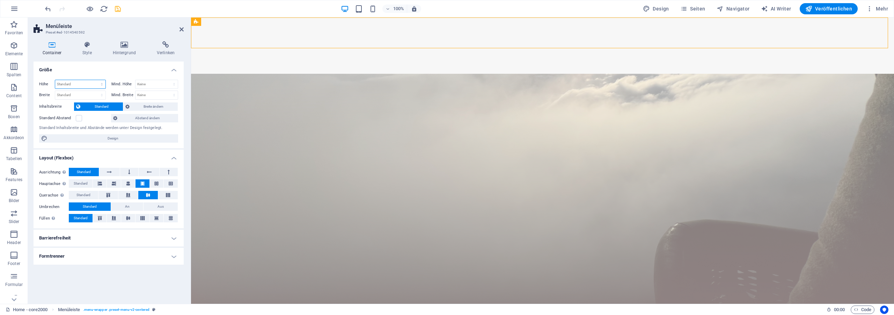
click at [55, 80] on select "Standard px rem % vh vw" at bounding box center [80, 84] width 50 height 8
select select "rem"
click option "rem" at bounding box center [0, 0] width 0 height 0
type input "5.5"
click at [96, 80] on select "Standard px rem % vh vw" at bounding box center [101, 84] width 10 height 8
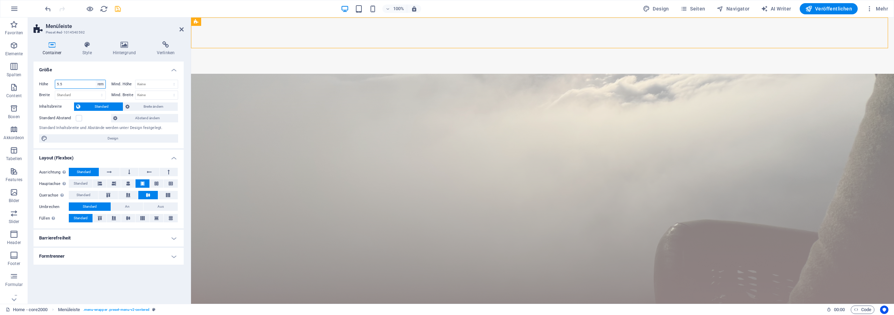
select select "px"
click option "px" at bounding box center [0, 0] width 0 height 0
drag, startPoint x: 78, startPoint y: 83, endPoint x: 30, endPoint y: 81, distance: 47.9
click at [55, 81] on input "88" at bounding box center [80, 84] width 50 height 8
type input "50"
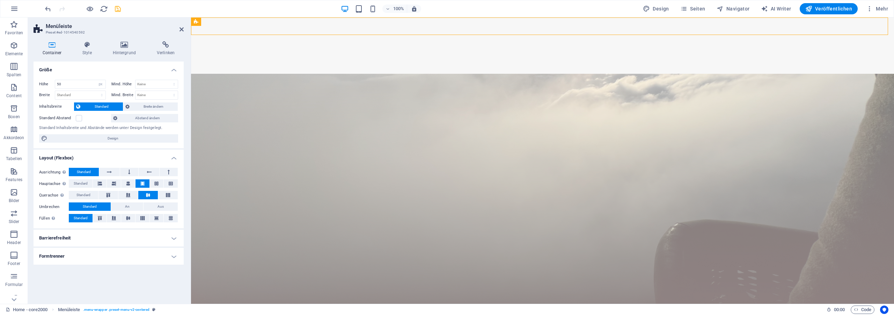
click at [133, 68] on h4 "Größe" at bounding box center [109, 67] width 150 height 13
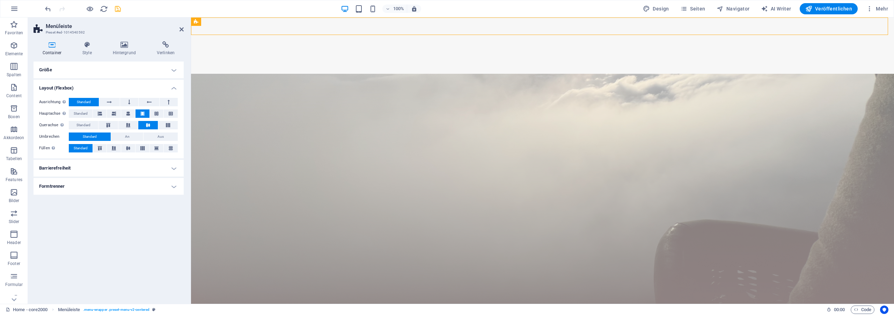
click at [138, 73] on h4 "Größe" at bounding box center [109, 69] width 150 height 17
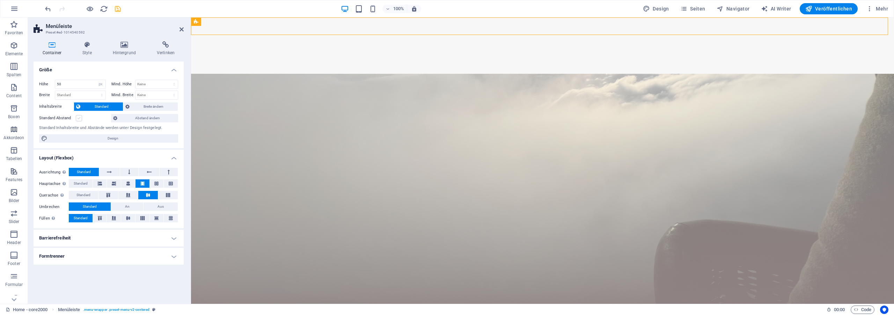
click at [78, 120] on label at bounding box center [79, 118] width 6 height 6
click at [0, 0] on input "Standard Abstand" at bounding box center [0, 0] width 0 height 0
click at [78, 120] on label at bounding box center [79, 118] width 6 height 6
click at [0, 0] on input "Standard Abstand" at bounding box center [0, 0] width 0 height 0
click at [96, 80] on select "Standard px rem % vh vw" at bounding box center [101, 84] width 10 height 8
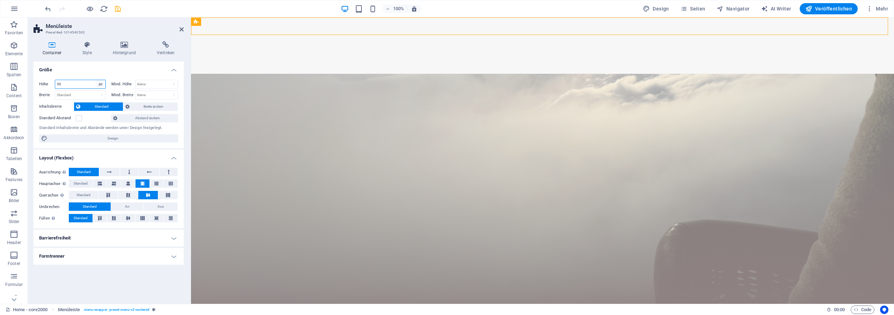
select select "default"
click option "Standard" at bounding box center [0, 0] width 0 height 0
select select "DISABLED_OPTION_VALUE"
click at [147, 122] on div "Höhe Standard px rem % vh vw Mind. Höhe Keine px rem % vh vw Breite Standard px…" at bounding box center [109, 111] width 150 height 74
click at [147, 122] on span "Abstand ändern" at bounding box center [147, 118] width 57 height 8
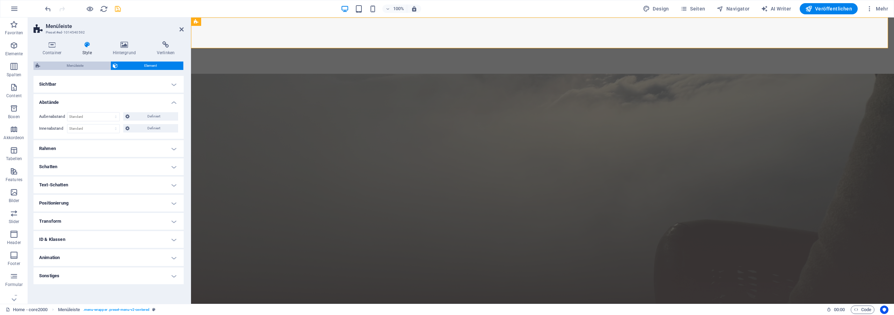
click at [79, 64] on span "Menüleiste" at bounding box center [75, 65] width 66 height 8
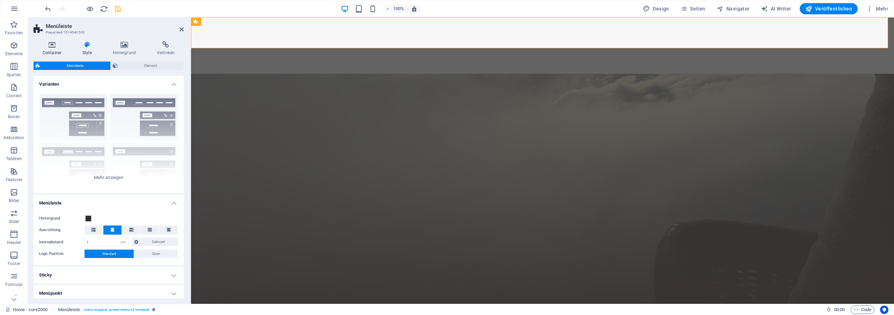
click at [49, 46] on icon at bounding box center [52, 44] width 37 height 7
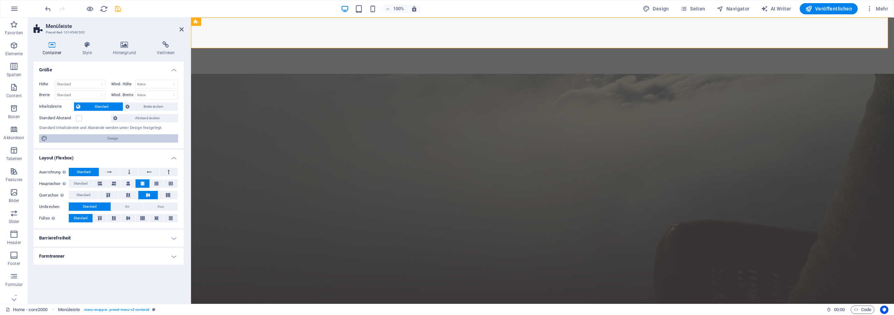
click at [122, 135] on span "Design" at bounding box center [113, 138] width 126 height 8
select select "px"
select select "ease-in-out"
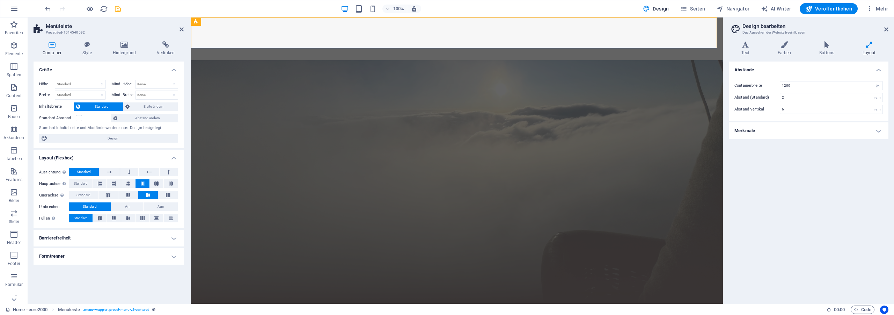
click at [781, 132] on h4 "Merkmale" at bounding box center [809, 130] width 160 height 17
drag, startPoint x: 797, startPoint y: 97, endPoint x: 736, endPoint y: 92, distance: 61.3
click at [781, 93] on input "2" at bounding box center [832, 97] width 102 height 8
type input "1"
type input "6"
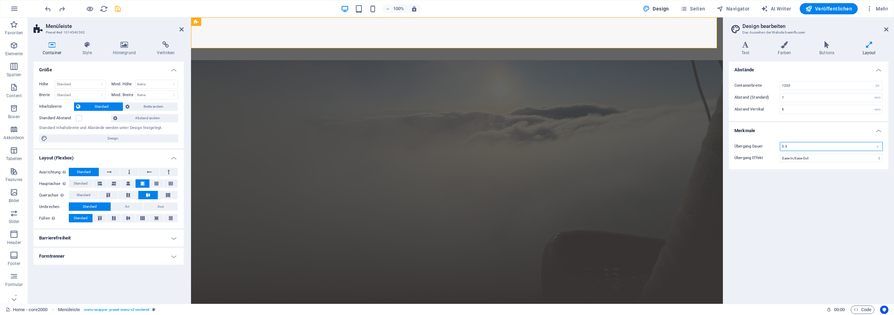
type input "2"
click at [887, 30] on icon at bounding box center [887, 30] width 4 height 6
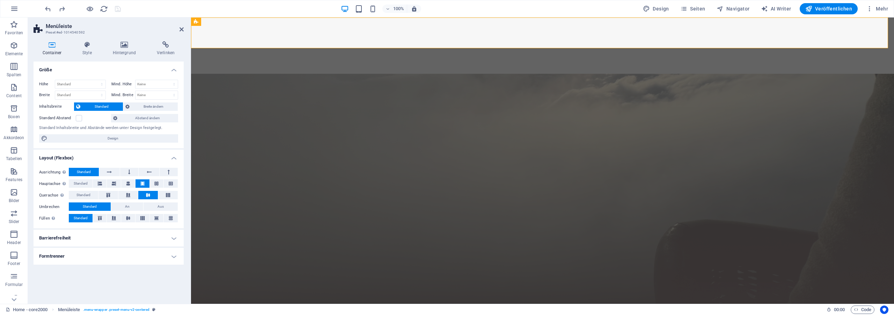
click at [95, 237] on h4 "Barrierefreiheit" at bounding box center [109, 238] width 150 height 17
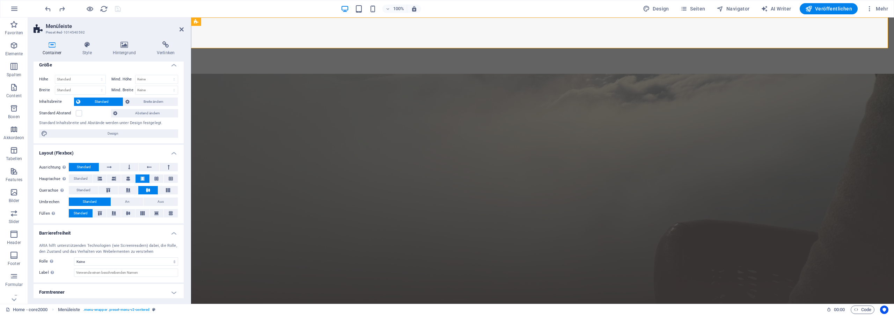
scroll to position [7, 0]
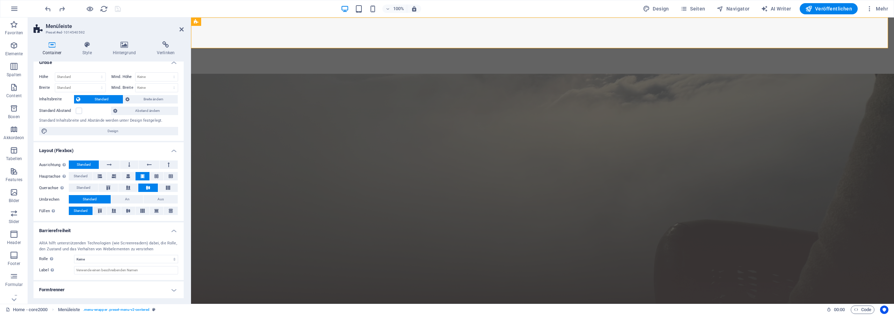
click at [82, 286] on h4 "Formtrenner" at bounding box center [109, 289] width 150 height 17
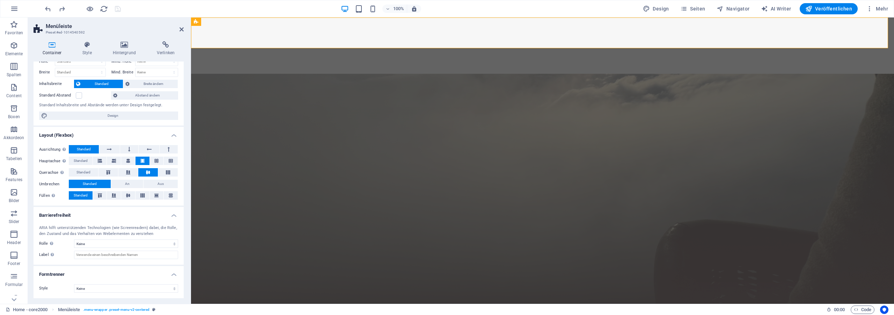
scroll to position [0, 0]
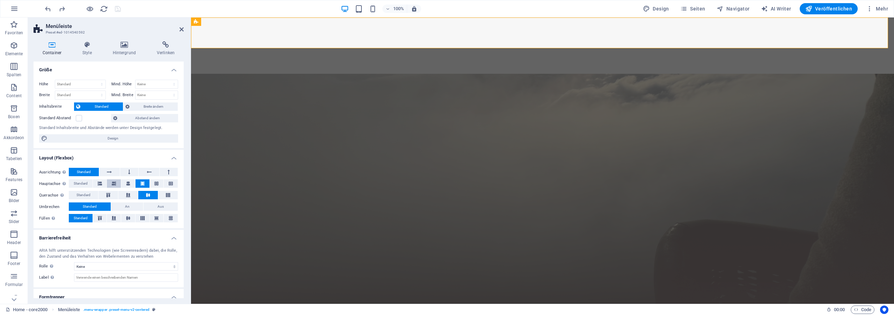
click at [113, 183] on icon at bounding box center [114, 183] width 4 height 8
click at [140, 182] on icon at bounding box center [142, 183] width 4 height 8
click at [108, 194] on icon at bounding box center [108, 195] width 8 height 4
click at [144, 194] on icon at bounding box center [148, 195] width 8 height 4
click at [136, 80] on select "Keine px rem % vh vw" at bounding box center [157, 84] width 42 height 8
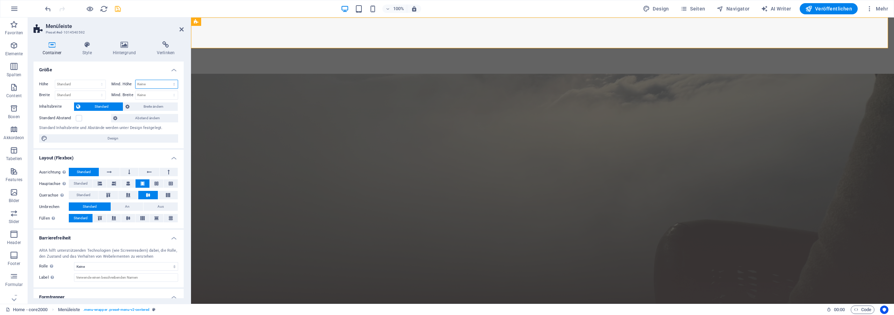
select select "px"
click option "px" at bounding box center [0, 0] width 0 height 0
type input "40"
click at [55, 80] on select "Standard px rem % vh vw" at bounding box center [80, 84] width 50 height 8
select select "px"
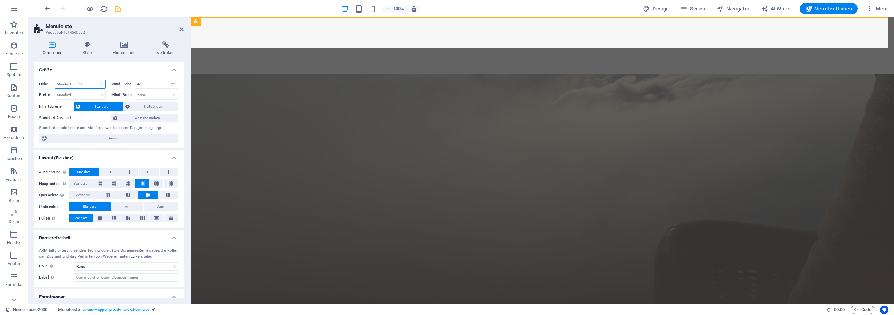
click option "px" at bounding box center [0, 0] width 0 height 0
type input "40"
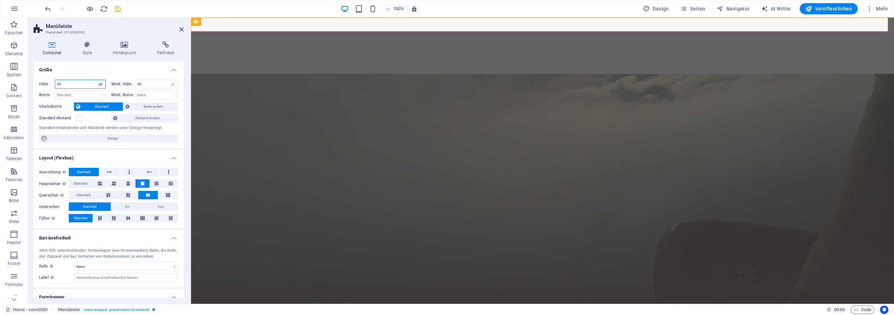
click at [96, 80] on select "Standard px rem % vh vw" at bounding box center [101, 84] width 10 height 8
select select "default"
click option "Standard" at bounding box center [0, 0] width 0 height 0
select select "DISABLED_OPTION_VALUE"
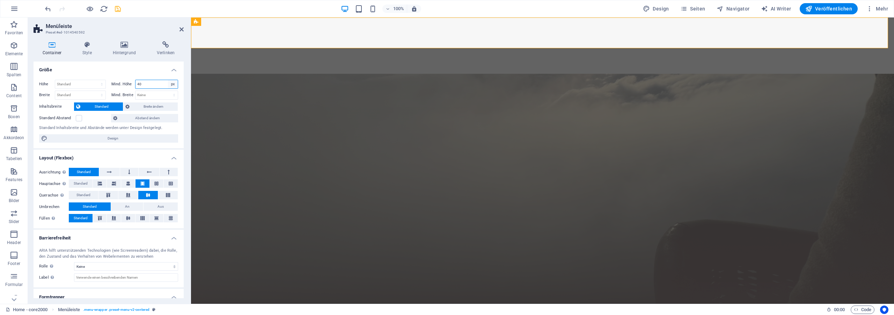
click at [168, 80] on select "Keine px rem % vh vw" at bounding box center [173, 84] width 10 height 8
select select "lujf6r3b82c"
click option "Keine" at bounding box center [0, 0] width 0 height 0
select select "DISABLED_OPTION_VALUE"
click at [123, 73] on h4 "Größe" at bounding box center [109, 67] width 150 height 13
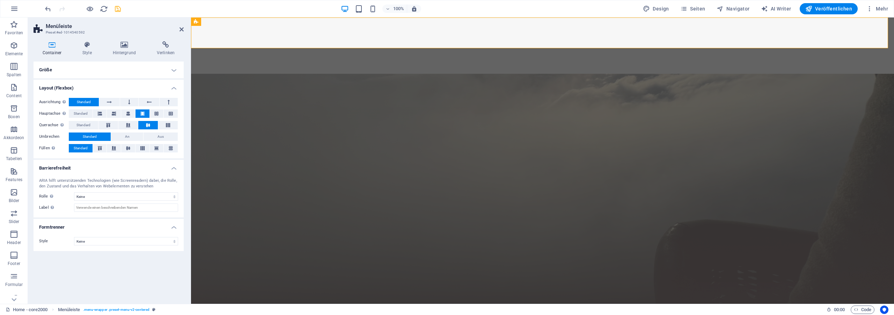
click at [129, 86] on h4 "Layout (Flexbox)" at bounding box center [109, 86] width 150 height 13
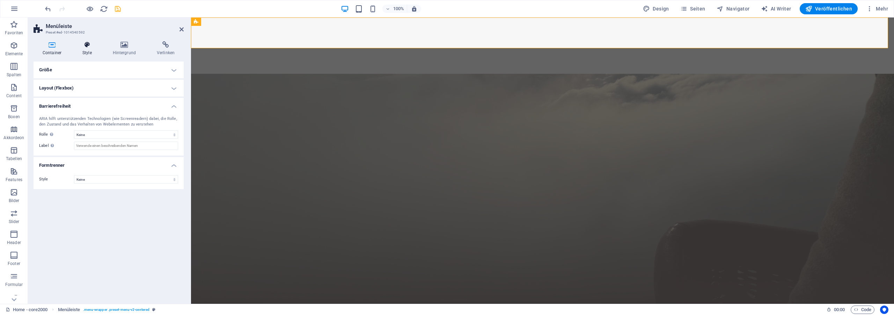
click at [89, 46] on icon at bounding box center [87, 44] width 28 height 7
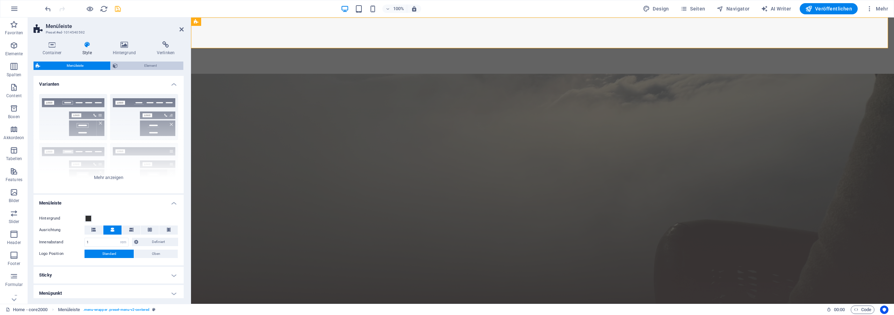
click at [143, 64] on span "Element" at bounding box center [151, 65] width 62 height 8
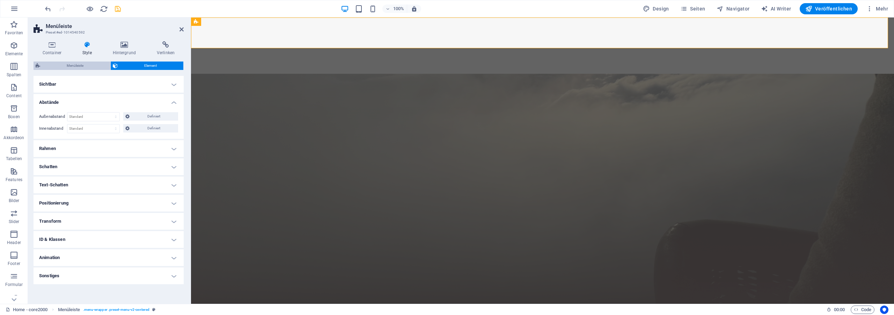
click at [96, 65] on span "Menüleiste" at bounding box center [75, 65] width 66 height 8
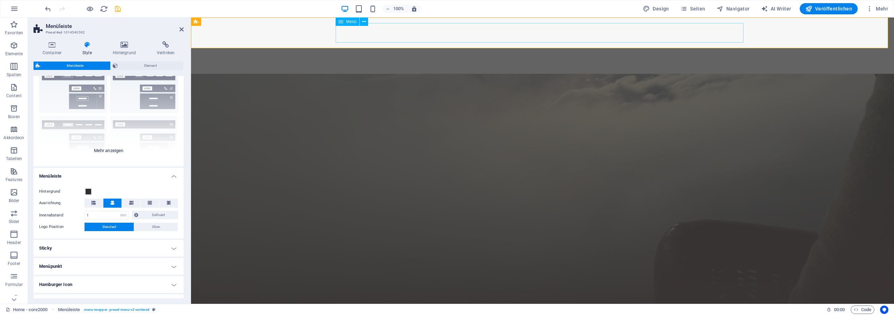
scroll to position [23, 0]
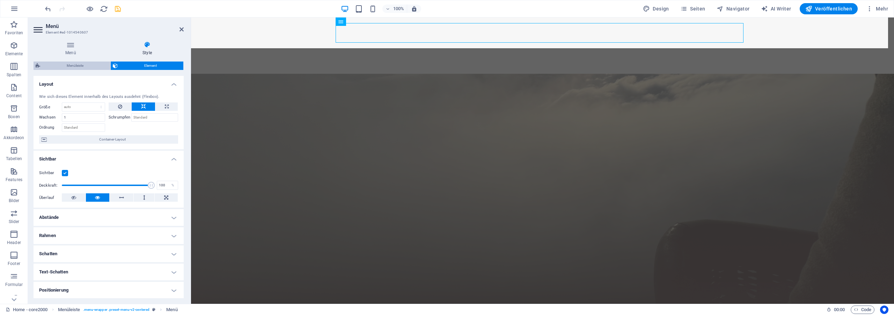
click at [71, 65] on span "Menüleiste" at bounding box center [75, 65] width 66 height 8
select select "rem"
select select "preset-menu-v2-centered"
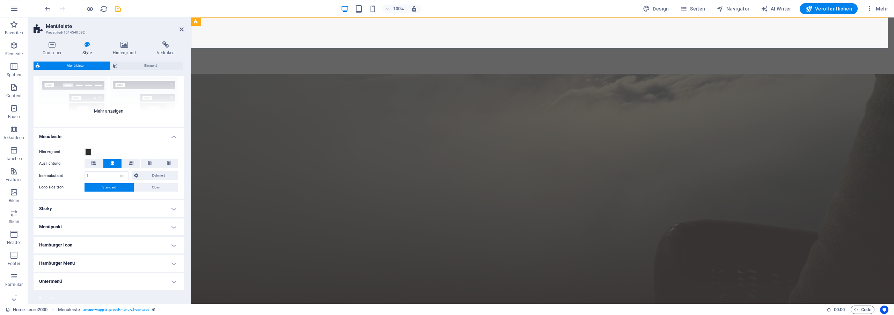
scroll to position [86, 0]
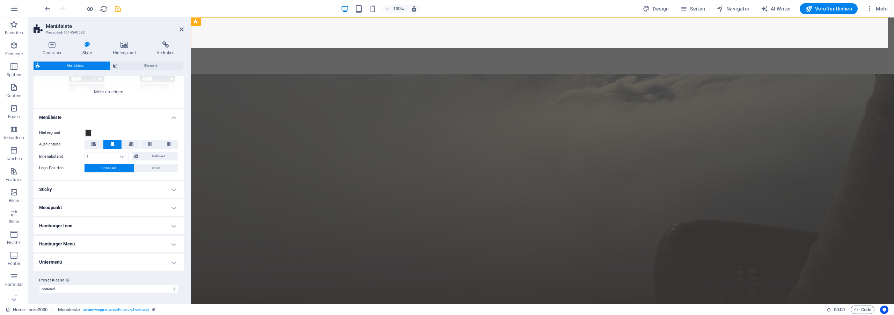
click at [90, 190] on h4 "Sticky" at bounding box center [109, 189] width 150 height 17
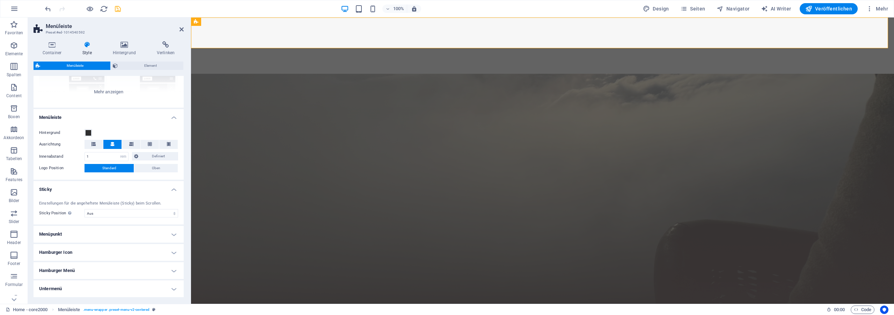
click at [90, 190] on h4 "Sticky" at bounding box center [109, 187] width 150 height 13
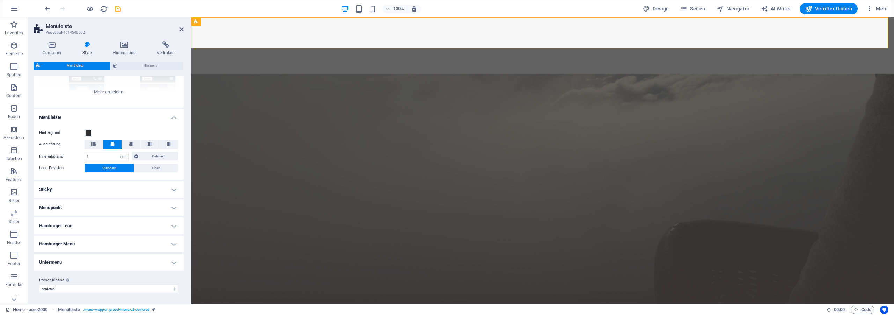
click at [90, 190] on h4 "Sticky" at bounding box center [109, 189] width 150 height 17
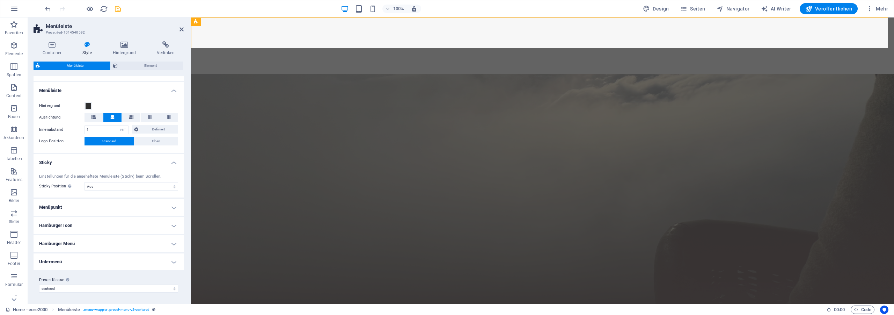
click at [103, 165] on h4 "Sticky" at bounding box center [109, 160] width 150 height 13
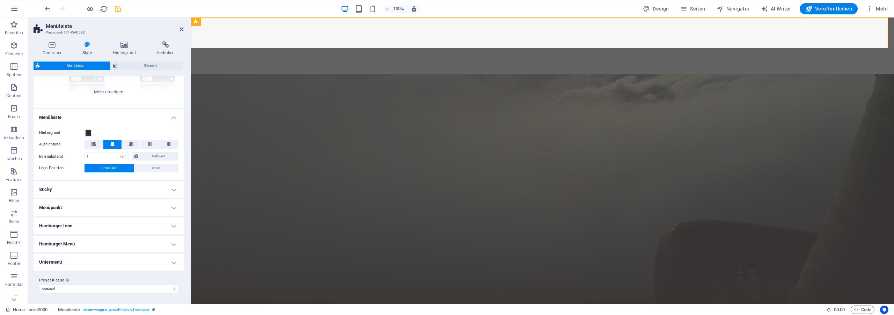
click at [93, 203] on h4 "Menüpunkt" at bounding box center [109, 207] width 150 height 17
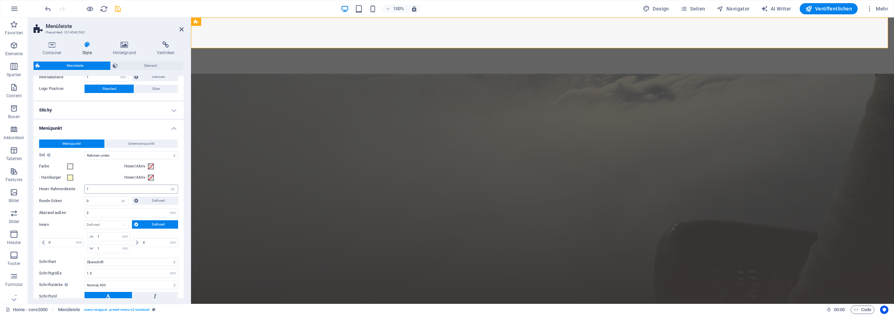
scroll to position [180, 0]
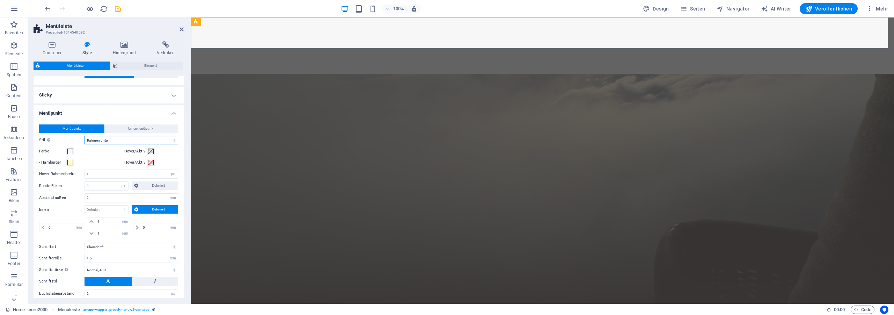
click at [85, 136] on select "Einfach Textfarbe Box: Einblenden Box: Aufschlag senkrecht Box: Aufschlag waage…" at bounding box center [132, 140] width 94 height 8
click option "Einfach" at bounding box center [0, 0] width 0 height 0
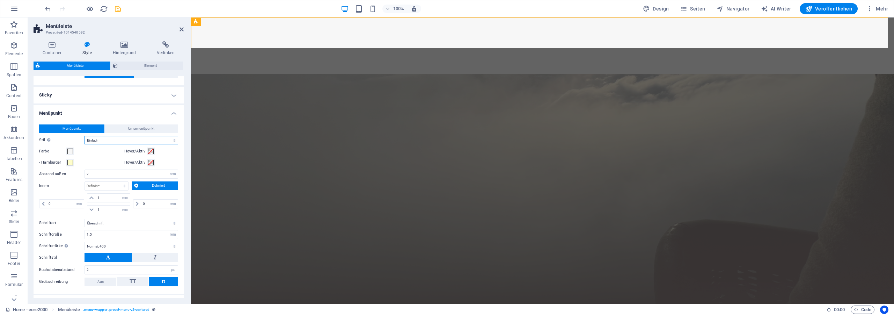
click at [85, 136] on select "Einfach Textfarbe Box: Einblenden Box: Aufschlag senkrecht Box: Aufschlag waage…" at bounding box center [132, 140] width 94 height 8
click option "Rahmen oben" at bounding box center [0, 0] width 0 height 0
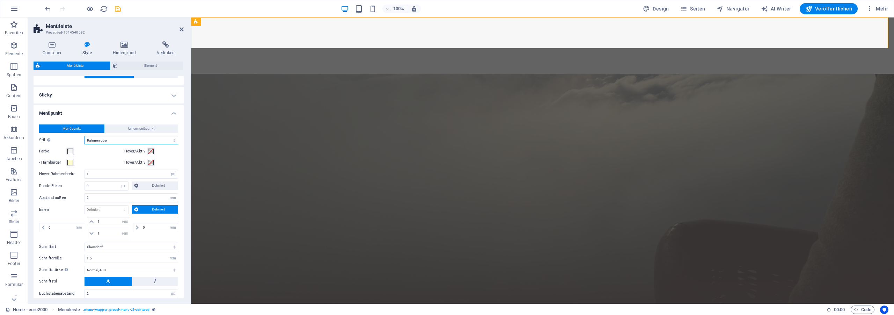
click at [85, 136] on select "Einfach Textfarbe Box: Einblenden Box: Aufschlag senkrecht Box: Aufschlag waage…" at bounding box center [132, 140] width 94 height 8
select select "hover_border"
click option "Rahmen" at bounding box center [0, 0] width 0 height 0
click at [117, 9] on icon "save" at bounding box center [118, 9] width 8 height 8
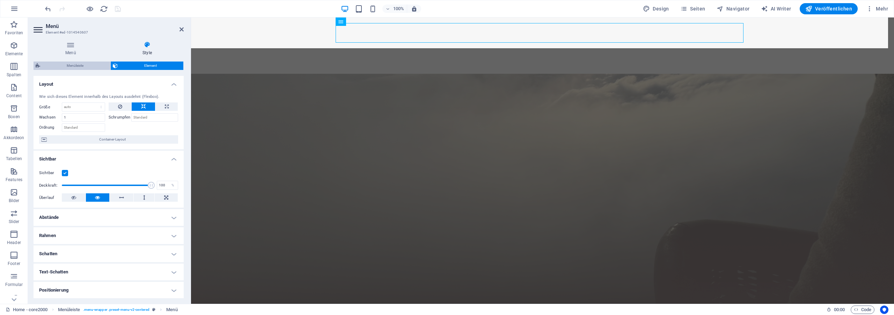
click at [76, 68] on span "Menüleiste" at bounding box center [75, 65] width 66 height 8
select select "rem"
select select "hover_border"
select select "px"
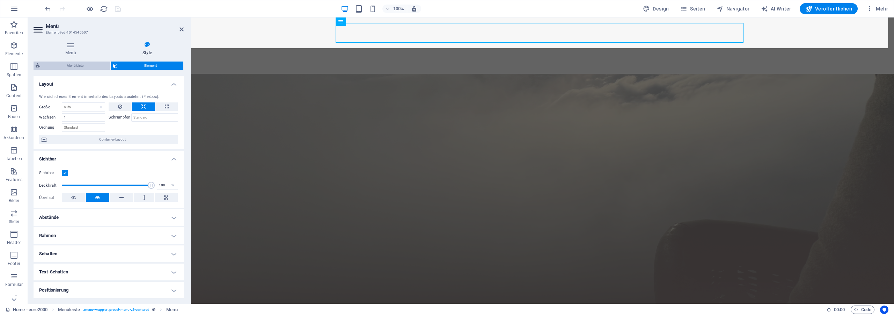
select select "rem"
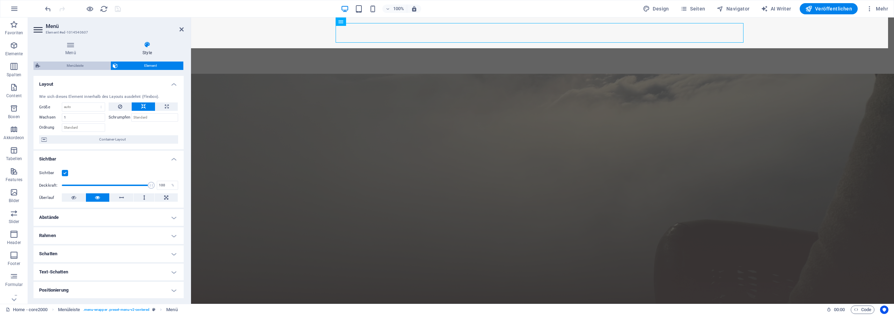
select select "link-special-font"
select select "rem"
select select "400"
select select "px"
select select "preset-menu-v2-centered"
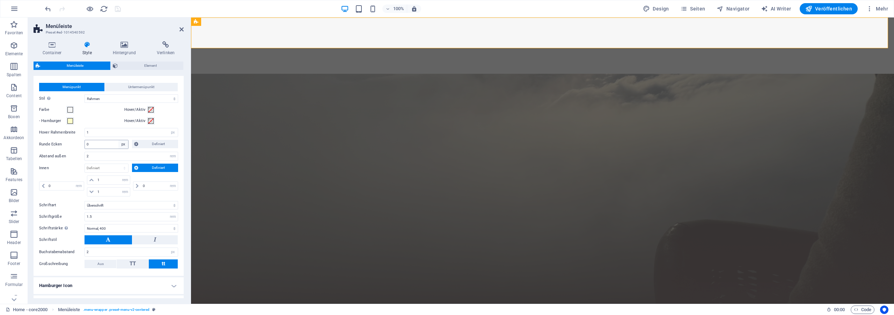
scroll to position [220, 0]
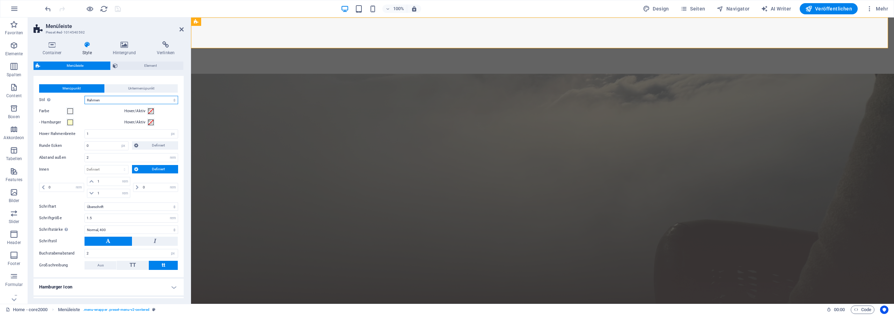
click at [85, 96] on select "Einfach Textfarbe Box: Einblenden Box: Aufschlag senkrecht Box: Aufschlag waage…" at bounding box center [132, 100] width 94 height 8
select select "hover_border_bottom"
click option "Rahmen unten" at bounding box center [0, 0] width 0 height 0
click at [71, 123] on span at bounding box center [70, 122] width 6 height 6
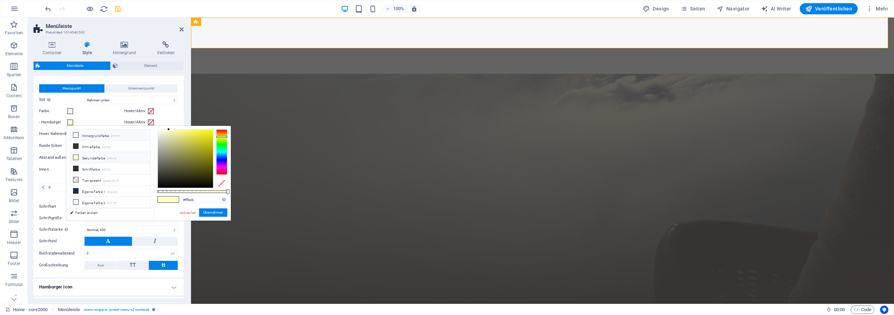
click at [102, 133] on li "Hintergrundfarbe #f7f7f7" at bounding box center [110, 135] width 80 height 11
type input "#f7f7f7"
click at [224, 211] on button "Übernehmen" at bounding box center [213, 212] width 28 height 8
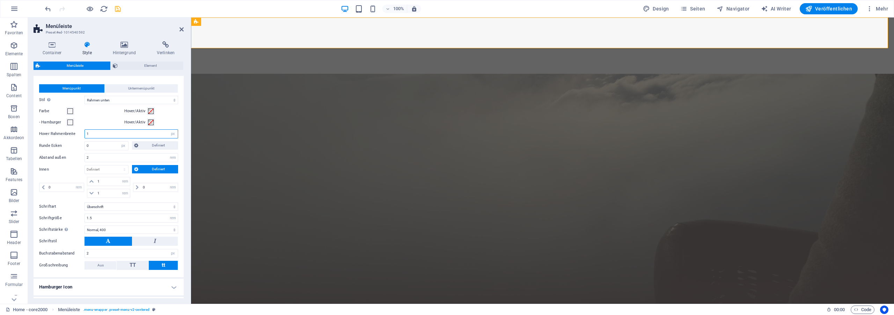
drag, startPoint x: 117, startPoint y: 132, endPoint x: 73, endPoint y: 136, distance: 44.9
click at [85, 136] on input "1" at bounding box center [131, 134] width 93 height 8
type input "2"
click at [65, 144] on label "Runde Ecken" at bounding box center [61, 146] width 45 height 8
drag, startPoint x: 101, startPoint y: 145, endPoint x: 59, endPoint y: 139, distance: 42.8
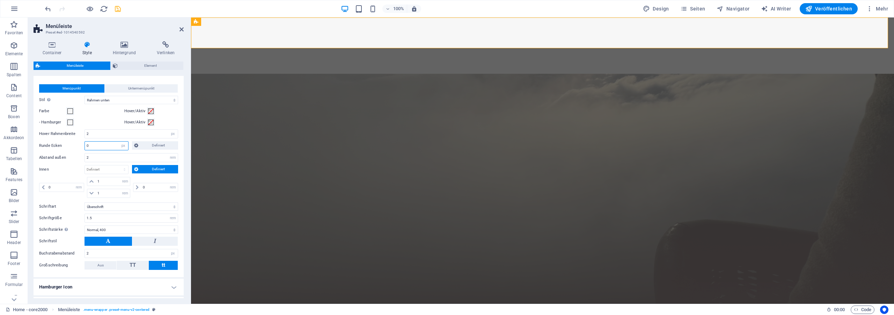
click at [85, 142] on input "0" at bounding box center [106, 146] width 43 height 8
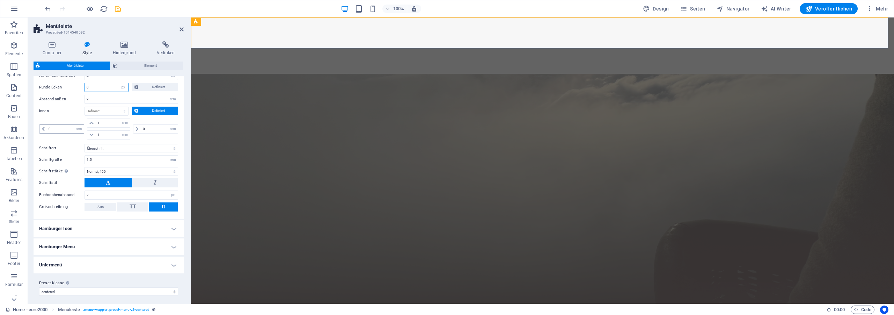
scroll to position [281, 0]
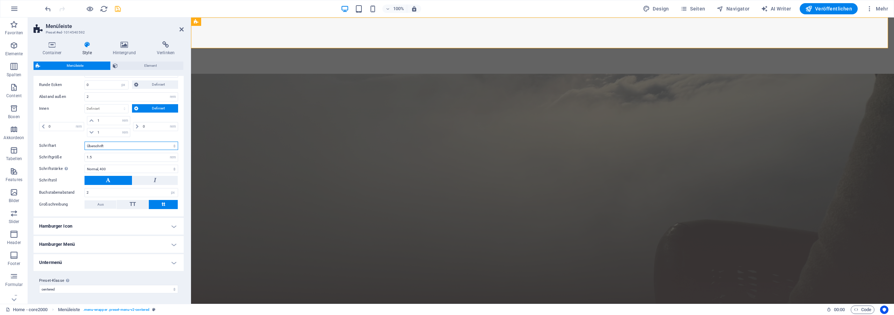
click at [85, 142] on select "Standard Überschrift" at bounding box center [132, 146] width 94 height 8
click at [114, 146] on select "Standard Überschrift" at bounding box center [132, 146] width 94 height 8
click at [113, 161] on input "1.5" at bounding box center [131, 157] width 93 height 8
click at [85, 165] on select "Fein, 100 Extra-dünn, 200 Dünn, 300 Normal, 400 Medium, 500 Halb-fett, 600 Fett…" at bounding box center [132, 169] width 94 height 8
click at [122, 167] on select "Fein, 100 Extra-dünn, 200 Dünn, 300 Normal, 400 Medium, 500 Halb-fett, 600 Fett…" at bounding box center [132, 169] width 94 height 8
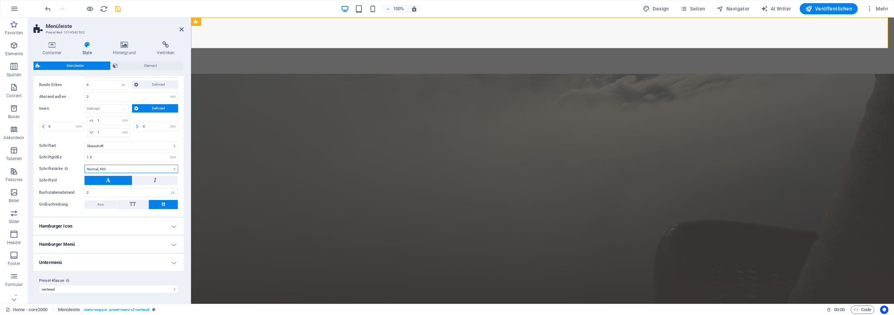
click at [85, 165] on select "Fein, 100 Extra-dünn, 200 Dünn, 300 Normal, 400 Medium, 500 Halb-fett, 600 Fett…" at bounding box center [132, 169] width 94 height 8
click at [122, 167] on select "Fein, 100 Extra-dünn, 200 Dünn, 300 Normal, 400 Medium, 500 Halb-fett, 600 Fett…" at bounding box center [132, 169] width 94 height 8
click at [85, 165] on select "Fein, 100 Extra-dünn, 200 Dünn, 300 Normal, 400 Medium, 500 Halb-fett, 600 Fett…" at bounding box center [132, 169] width 94 height 8
click option "Halb-fett, 600" at bounding box center [0, 0] width 0 height 0
click at [85, 165] on select "Fein, 100 Extra-dünn, 200 Dünn, 300 Normal, 400 Medium, 500 Halb-fett, 600 Fett…" at bounding box center [132, 169] width 94 height 8
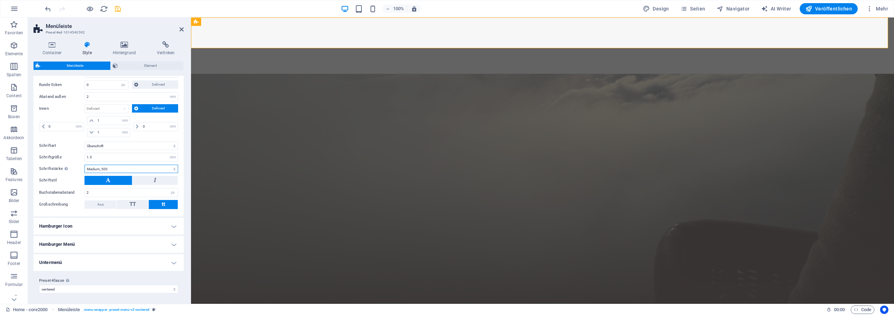
click option "Medium, 500" at bounding box center [0, 0] width 0 height 0
click at [85, 165] on select "Fein, 100 Extra-dünn, 200 Dünn, 300 Normal, 400 Medium, 500 Halb-fett, 600 Fett…" at bounding box center [132, 169] width 94 height 8
click option "Normal, 400" at bounding box center [0, 0] width 0 height 0
click at [85, 165] on select "Fein, 100 Extra-dünn, 200 Dünn, 300 Normal, 400 Medium, 500 Halb-fett, 600 Fett…" at bounding box center [132, 169] width 94 height 8
select select "500"
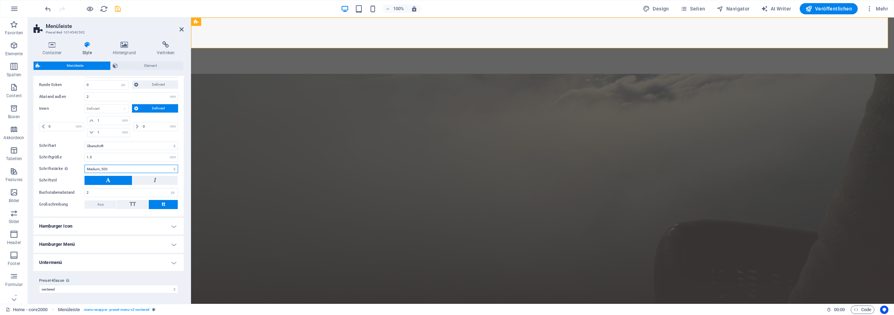
click option "Medium, 500" at bounding box center [0, 0] width 0 height 0
drag, startPoint x: 110, startPoint y: 154, endPoint x: 71, endPoint y: 151, distance: 39.3
click at [85, 153] on input "1.5" at bounding box center [131, 157] width 93 height 8
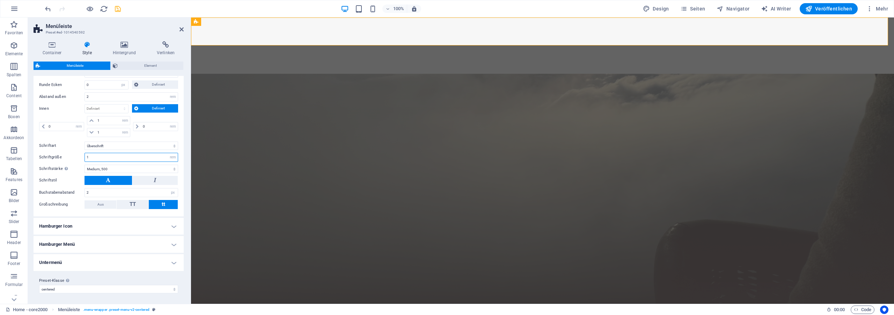
drag, startPoint x: 98, startPoint y: 155, endPoint x: 70, endPoint y: 152, distance: 28.1
click at [85, 153] on input "1" at bounding box center [131, 157] width 93 height 8
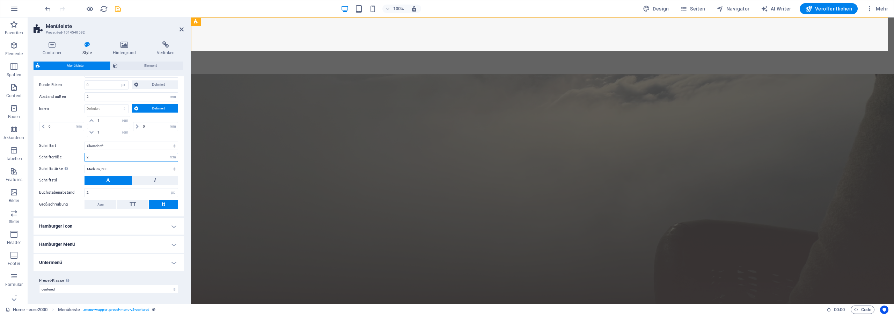
drag, startPoint x: 84, startPoint y: 156, endPoint x: 36, endPoint y: 154, distance: 47.6
click at [85, 154] on input "2" at bounding box center [131, 157] width 93 height 8
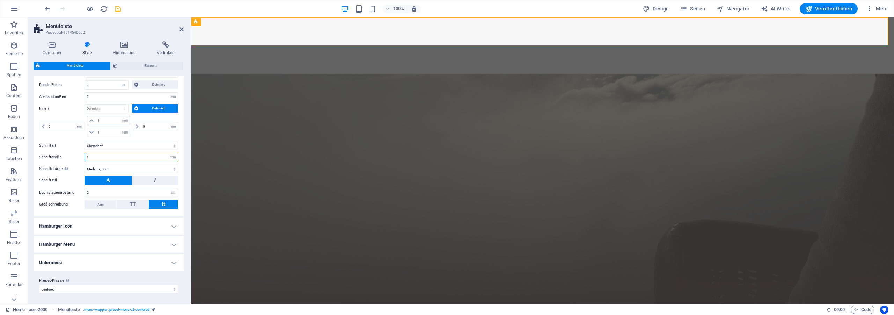
type input "1"
drag, startPoint x: 106, startPoint y: 118, endPoint x: 78, endPoint y: 116, distance: 27.3
click at [96, 116] on input "1" at bounding box center [113, 120] width 35 height 8
type input "0.5"
drag, startPoint x: 102, startPoint y: 132, endPoint x: 70, endPoint y: 131, distance: 32.5
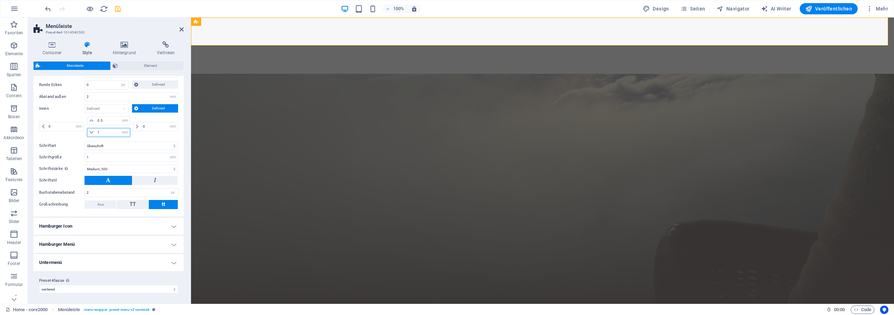
click at [96, 131] on input "1" at bounding box center [113, 132] width 35 height 8
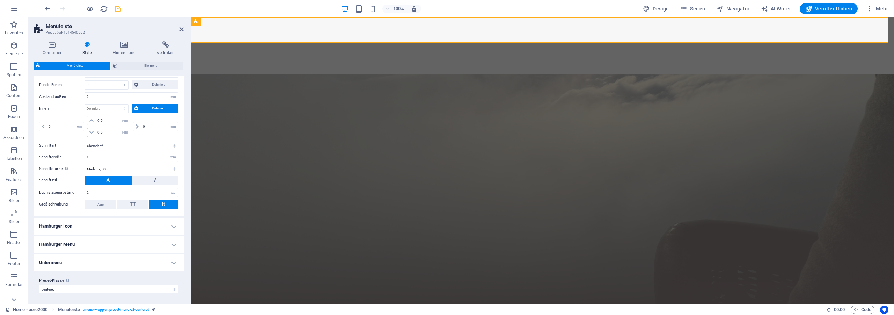
type input "0.5"
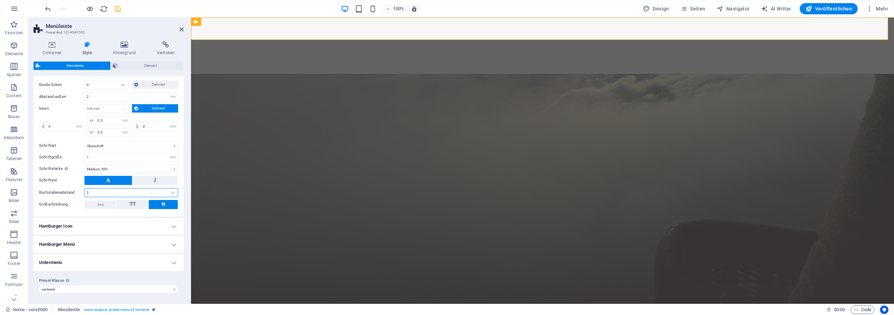
drag, startPoint x: 104, startPoint y: 192, endPoint x: 61, endPoint y: 191, distance: 42.6
click at [85, 191] on input "2" at bounding box center [131, 192] width 93 height 8
type input "3"
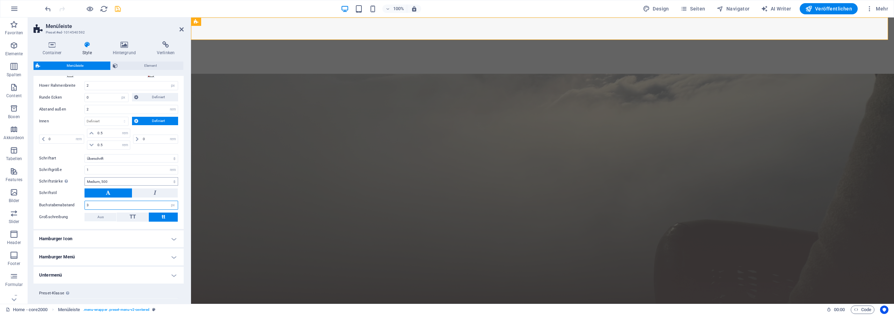
scroll to position [249, 0]
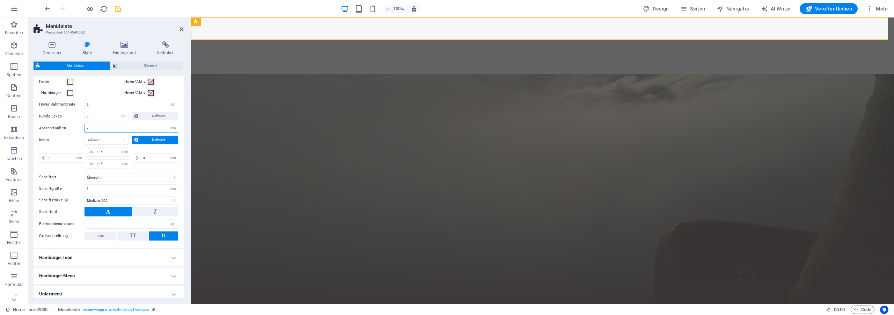
drag, startPoint x: 109, startPoint y: 125, endPoint x: 41, endPoint y: 122, distance: 67.5
click at [85, 124] on input "2" at bounding box center [131, 128] width 93 height 8
type input "3"
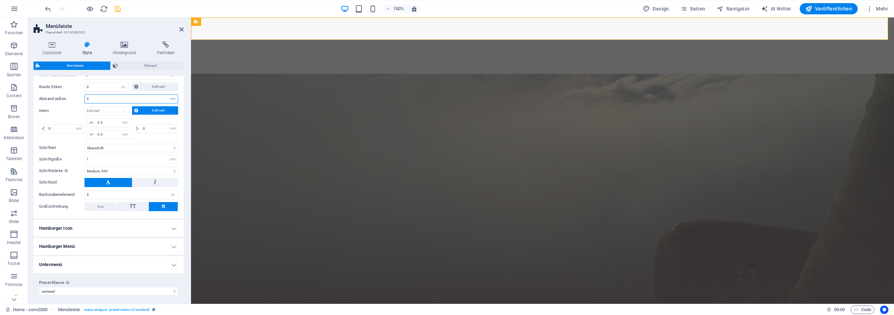
scroll to position [281, 0]
click at [89, 220] on h4 "Hamburger Icon" at bounding box center [109, 226] width 150 height 17
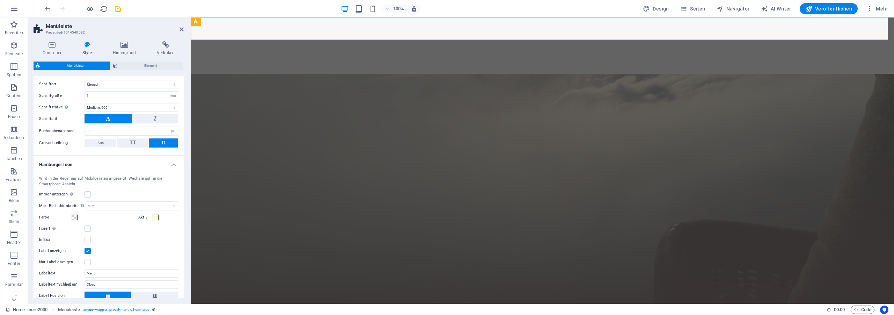
scroll to position [344, 0]
click at [90, 191] on label at bounding box center [88, 193] width 6 height 6
click at [0, 0] on input "Immer anzeigen Zeigt den Trigger in allen Bildschirmgrößen an." at bounding box center [0, 0] width 0 height 0
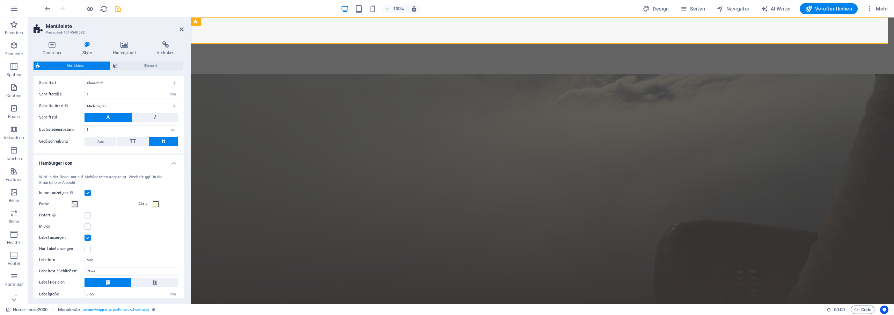
click at [87, 192] on label at bounding box center [88, 193] width 6 height 6
click at [0, 0] on input "Immer anzeigen Zeigt den Trigger in allen Bildschirmgrößen an." at bounding box center [0, 0] width 0 height 0
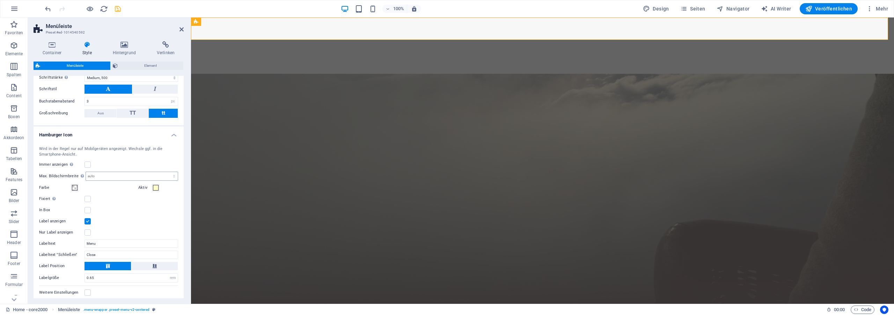
scroll to position [375, 0]
click at [112, 172] on select "auto px rem vh vw" at bounding box center [132, 173] width 92 height 8
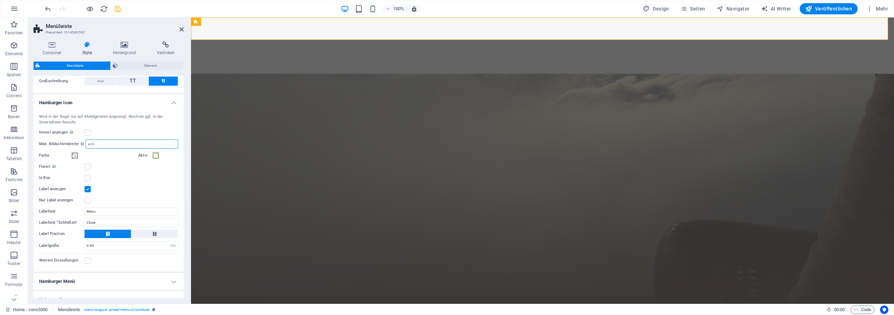
scroll to position [407, 0]
click at [156, 155] on div "Aktiv" at bounding box center [158, 153] width 40 height 8
click at [153, 155] on span at bounding box center [156, 153] width 6 height 6
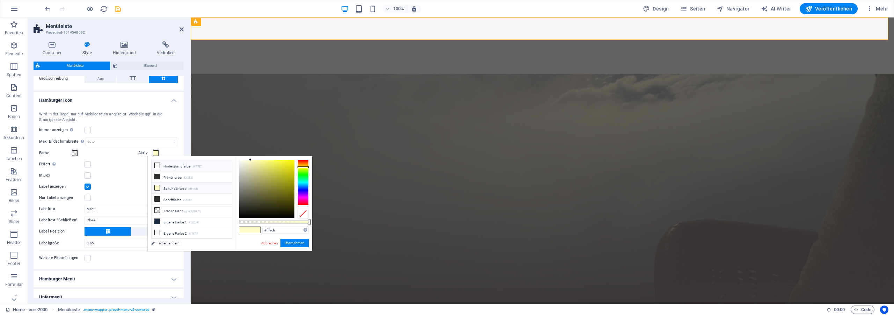
click at [172, 164] on li "Hintergrundfarbe #f7f7f7" at bounding box center [192, 165] width 80 height 11
type input "#f7f7f7"
click at [297, 245] on button "Übernehmen" at bounding box center [295, 243] width 28 height 8
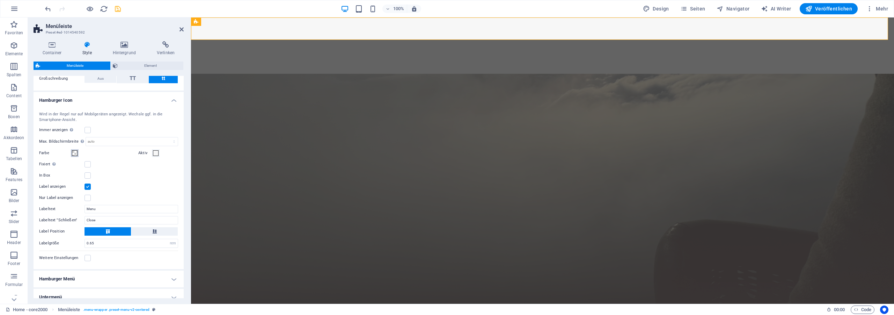
click at [75, 150] on span at bounding box center [75, 153] width 6 height 6
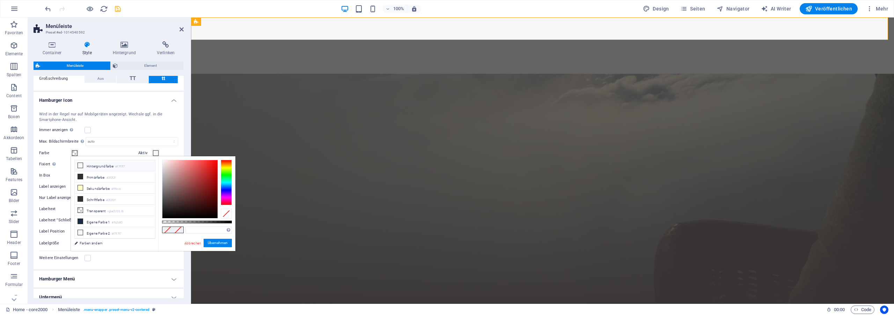
click at [117, 166] on small "#f7f7f7" at bounding box center [119, 166] width 9 height 5
type input "#f7f7f7"
click at [217, 245] on button "Übernehmen" at bounding box center [218, 243] width 28 height 8
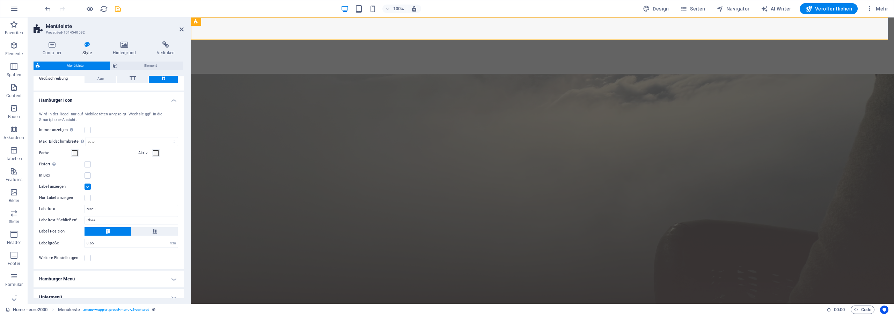
click at [127, 169] on div "Wird in der Regel nur auf Mobilgeräten angezeigt. Wechsle ggf. in die Smartphon…" at bounding box center [108, 186] width 153 height 165
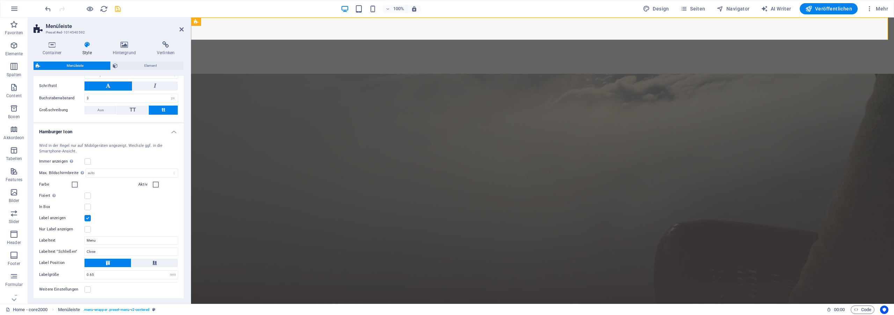
click at [116, 129] on h4 "Hamburger Icon" at bounding box center [109, 129] width 150 height 13
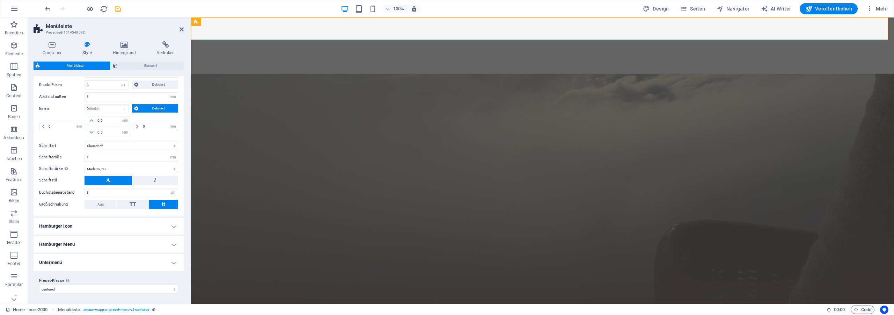
click at [87, 245] on h4 "Hamburger Menü" at bounding box center [109, 244] width 150 height 17
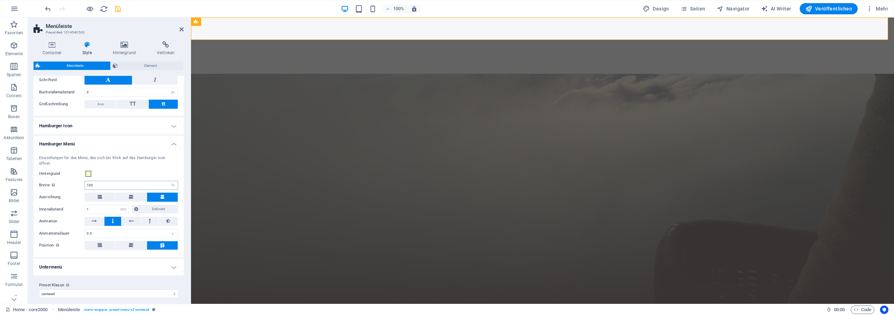
scroll to position [385, 0]
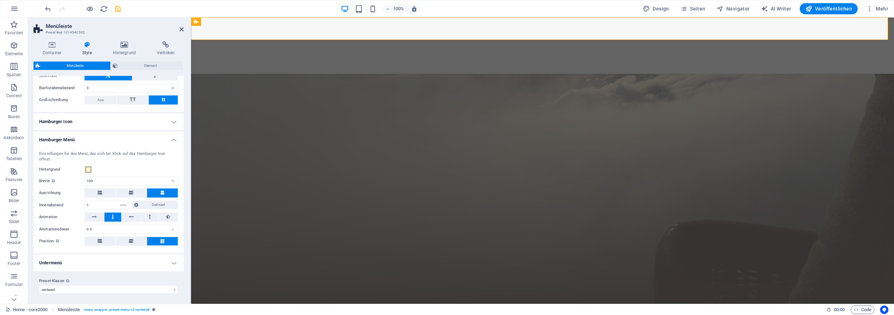
click at [85, 140] on h4 "Hamburger Menü" at bounding box center [109, 137] width 150 height 13
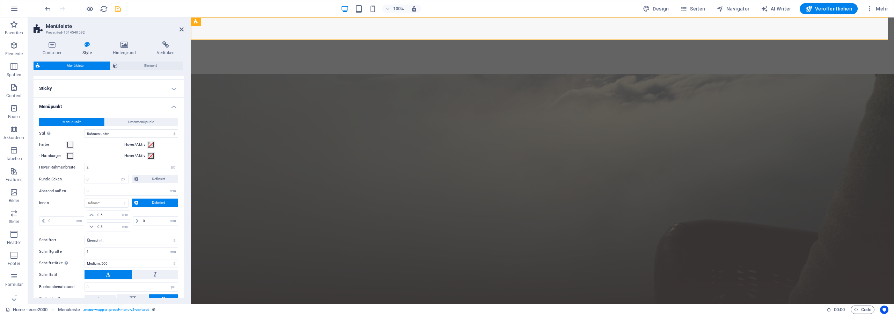
scroll to position [281, 0]
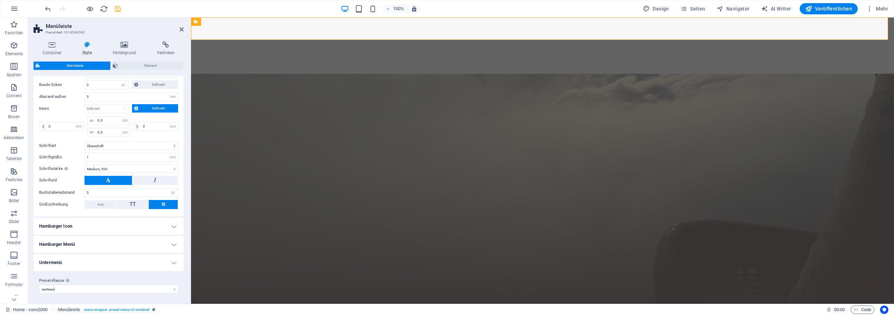
click at [78, 245] on h4 "Hamburger Menü" at bounding box center [109, 244] width 150 height 17
click at [92, 277] on button "Hintergrund" at bounding box center [89, 274] width 8 height 8
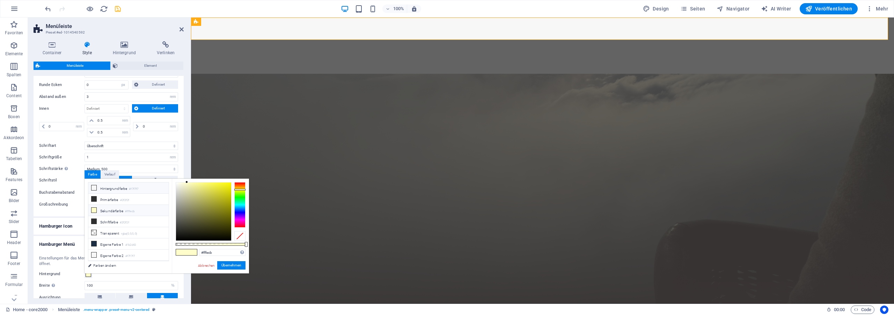
click at [110, 187] on li "Hintergrundfarbe #f7f7f7" at bounding box center [128, 187] width 80 height 11
click at [120, 200] on li "Primärfarbe #2f2f2f" at bounding box center [128, 199] width 80 height 11
type input "#2f2f2f"
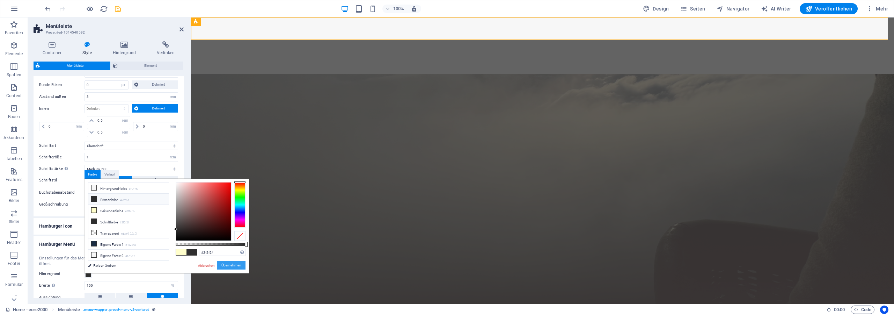
click at [229, 264] on button "Übernehmen" at bounding box center [231, 265] width 28 height 8
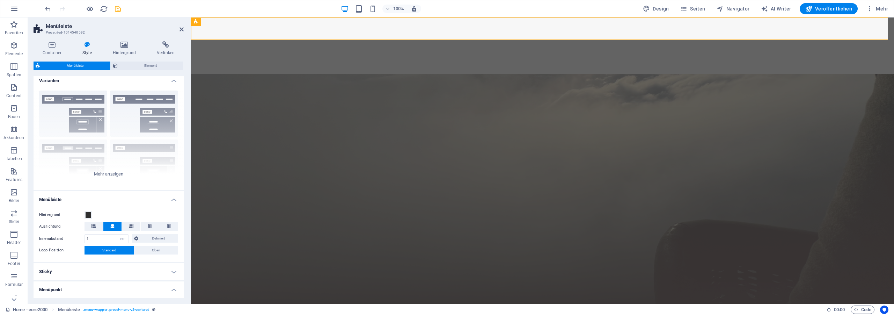
scroll to position [0, 0]
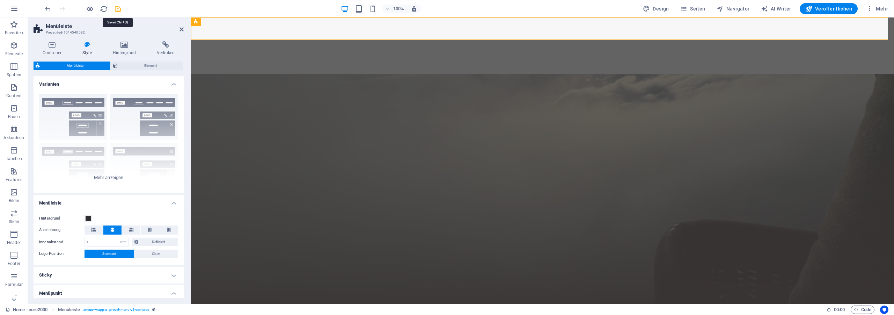
click at [120, 9] on icon "save" at bounding box center [118, 9] width 8 height 8
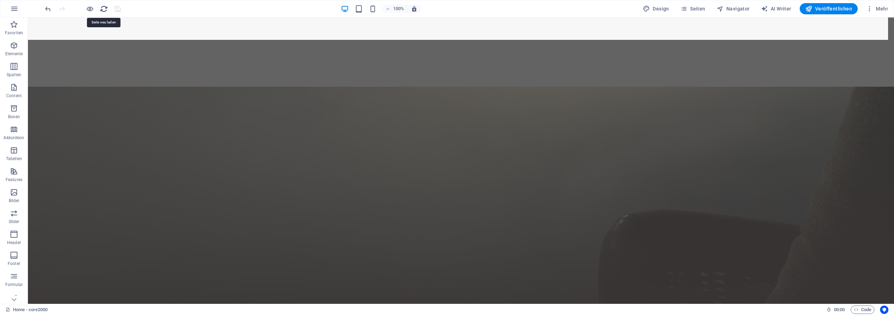
click at [103, 8] on icon "reload" at bounding box center [104, 9] width 8 height 8
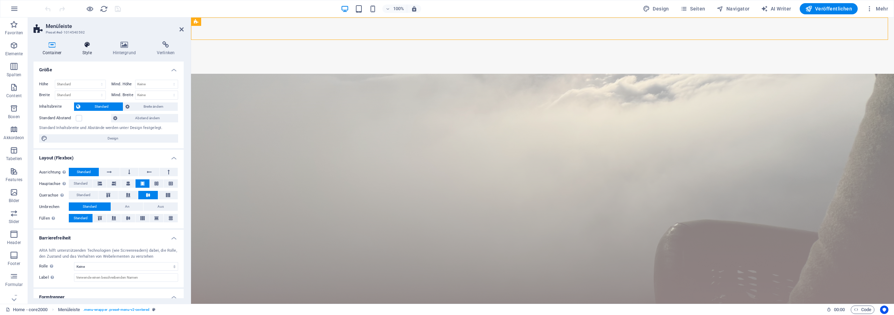
click at [91, 50] on h4 "Style" at bounding box center [88, 48] width 30 height 15
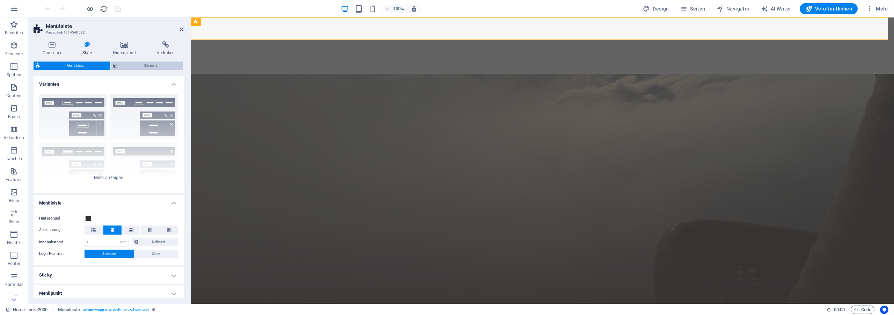
click at [145, 68] on span "Element" at bounding box center [151, 65] width 62 height 8
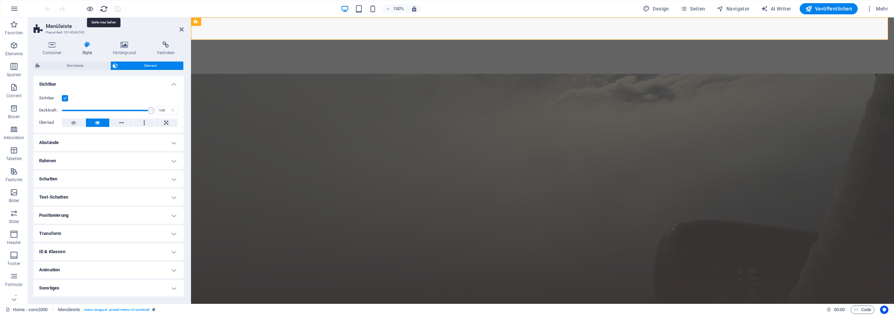
click at [104, 8] on icon "reload" at bounding box center [104, 9] width 8 height 8
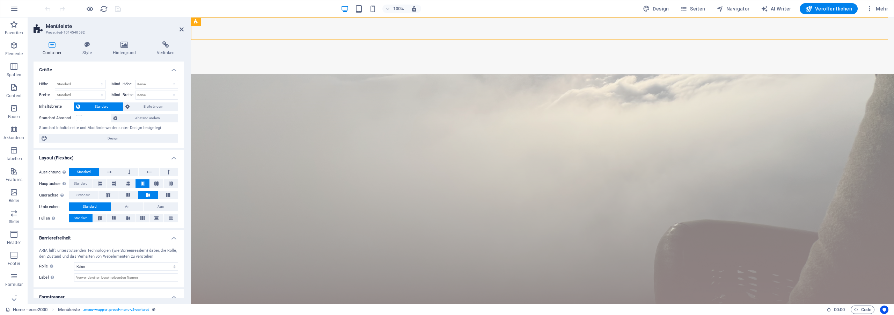
click at [93, 58] on div "Container Style Hintergrund Verlinken Größe Höhe Standard px rem % vh vw Mind. …" at bounding box center [109, 169] width 150 height 257
click at [89, 49] on h4 "Style" at bounding box center [88, 48] width 30 height 15
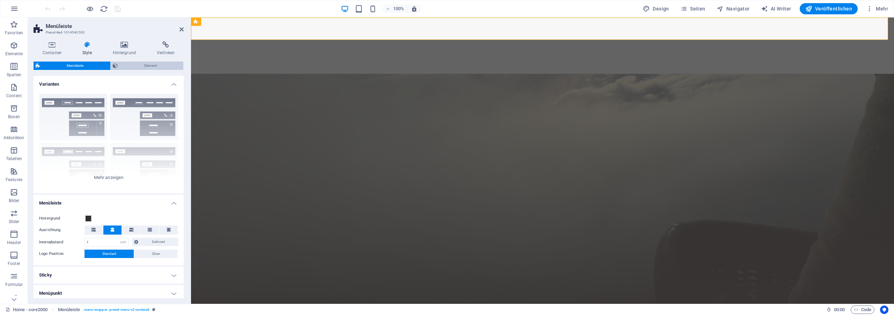
click at [133, 66] on span "Element" at bounding box center [151, 65] width 62 height 8
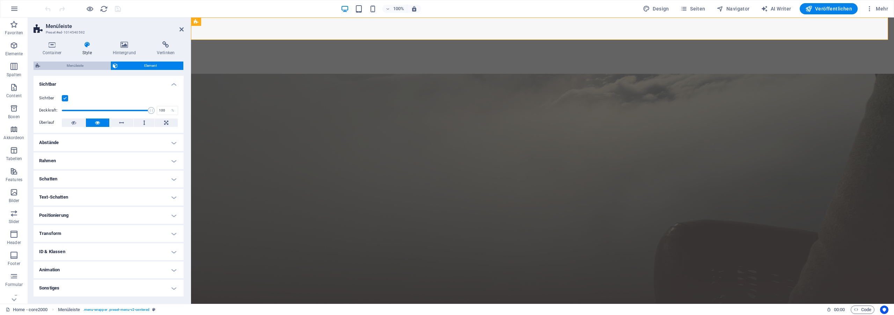
click at [84, 66] on span "Menüleiste" at bounding box center [75, 65] width 66 height 8
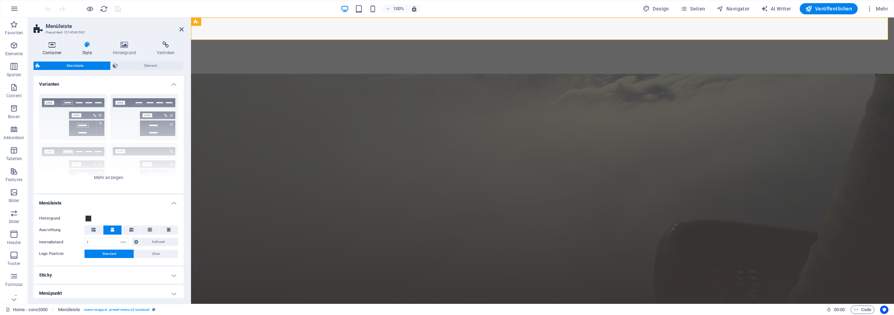
click at [55, 50] on h4 "Container" at bounding box center [54, 48] width 40 height 15
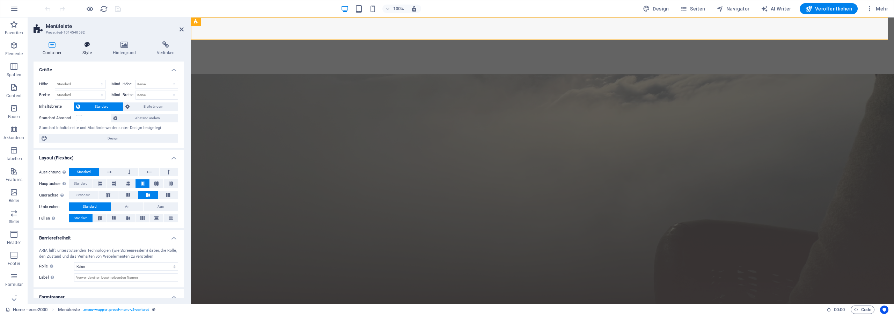
click at [82, 47] on icon at bounding box center [87, 44] width 28 height 7
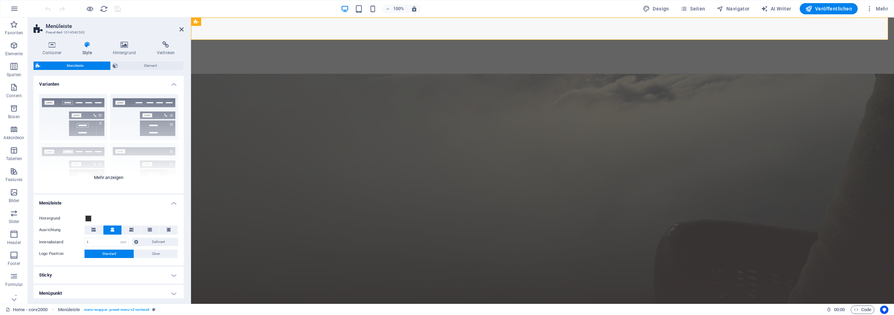
click at [113, 177] on div "Rahmen Mittig Standard Fixiert Loki Trigger Breit XXL" at bounding box center [109, 140] width 150 height 105
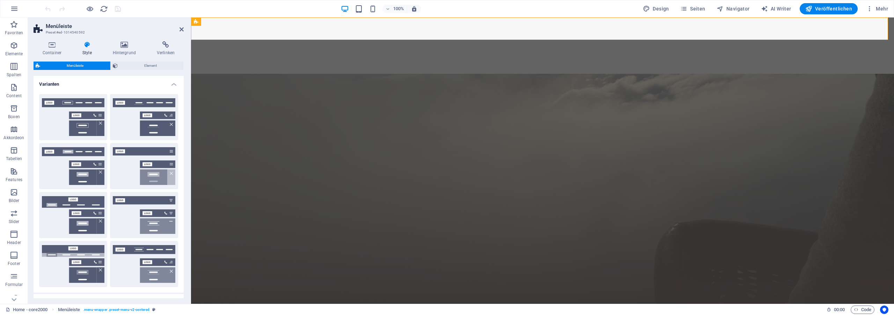
click at [170, 82] on h4 "Varianten" at bounding box center [109, 82] width 150 height 13
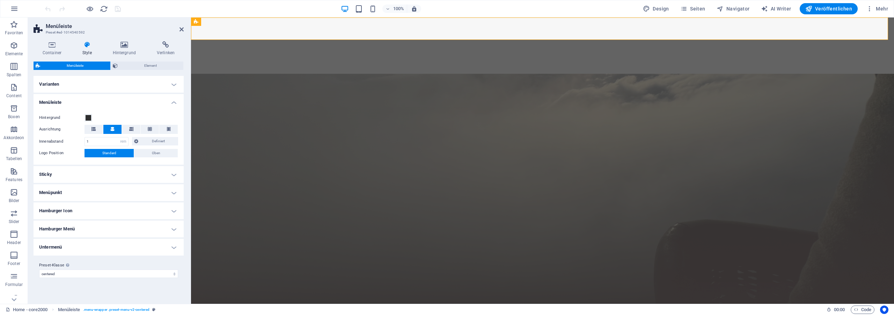
click at [132, 79] on h4 "Varianten" at bounding box center [109, 84] width 150 height 17
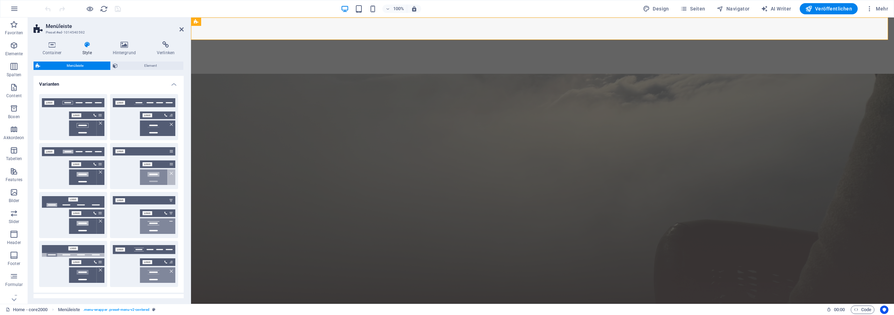
click at [152, 82] on h4 "Varianten" at bounding box center [109, 82] width 150 height 13
